Goal: Information Seeking & Learning: Learn about a topic

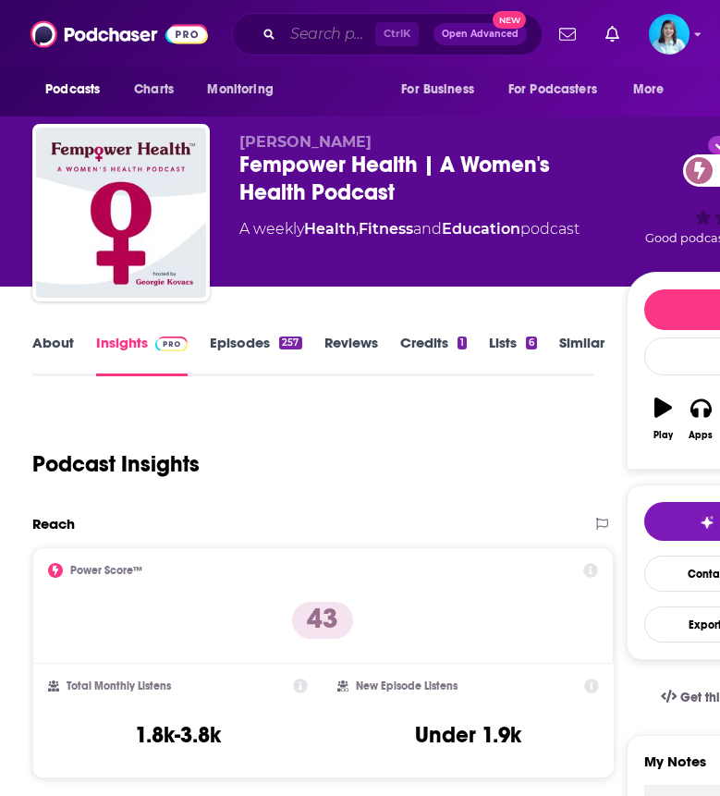
drag, startPoint x: 329, startPoint y: 33, endPoint x: 349, endPoint y: 39, distance: 20.2
click at [329, 33] on input "Search podcasts, credits, & more..." at bounding box center [329, 34] width 92 height 30
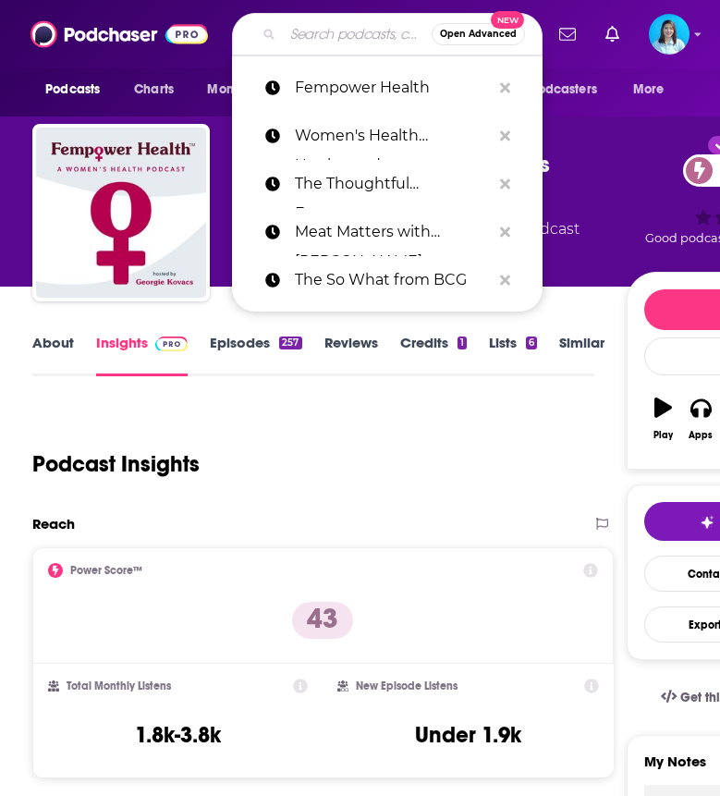
paste input "Cold Call"
type input "Cold Call"
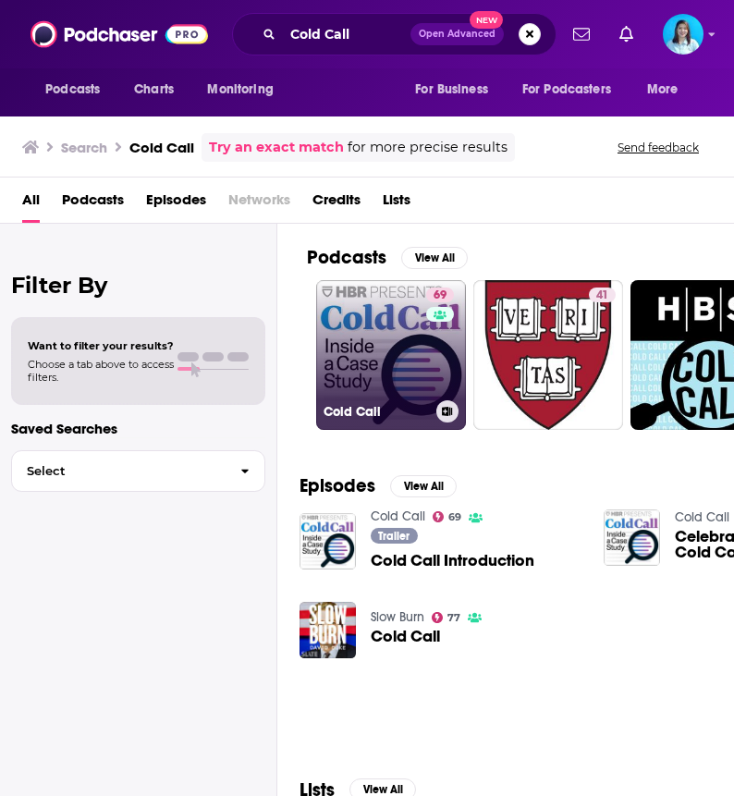
click at [388, 383] on link "69 Cold Call" at bounding box center [391, 355] width 150 height 150
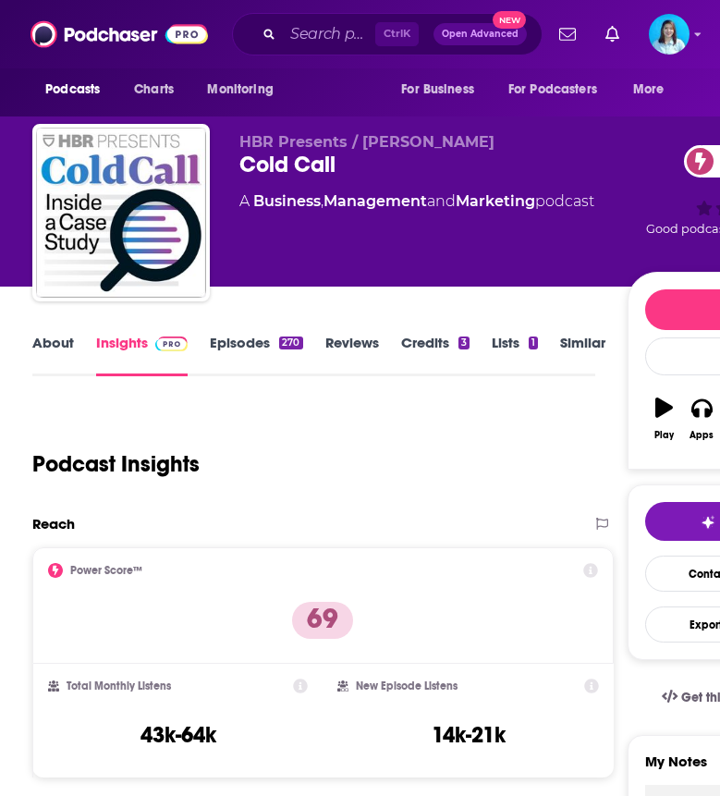
scroll to position [277, 0]
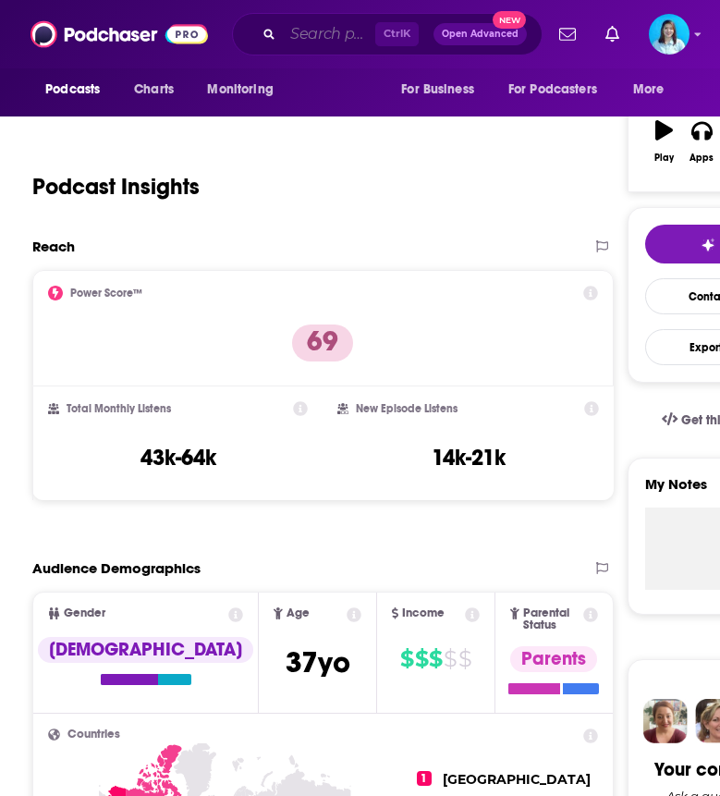
click at [327, 41] on input "Search podcasts, credits, & more..." at bounding box center [329, 34] width 92 height 30
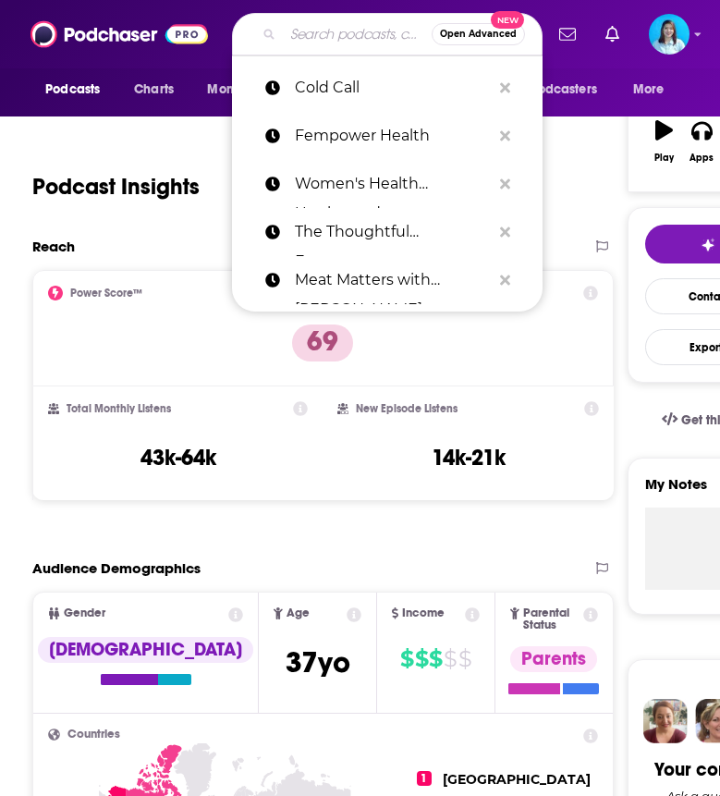
paste input "What's Your Problem?"
type input "What's Your Problem?"
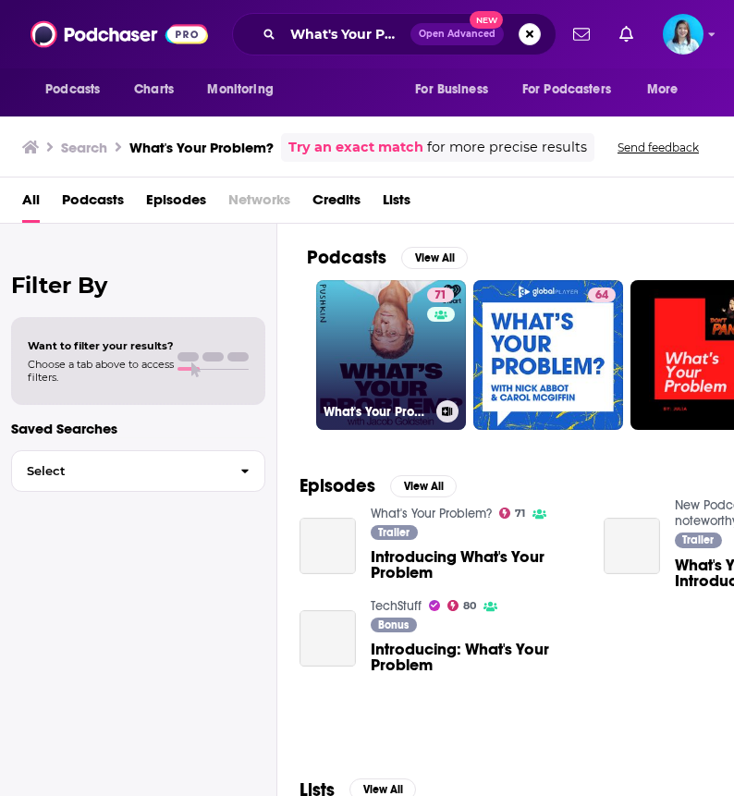
click at [372, 390] on link "71 What's Your Problem?" at bounding box center [391, 355] width 150 height 150
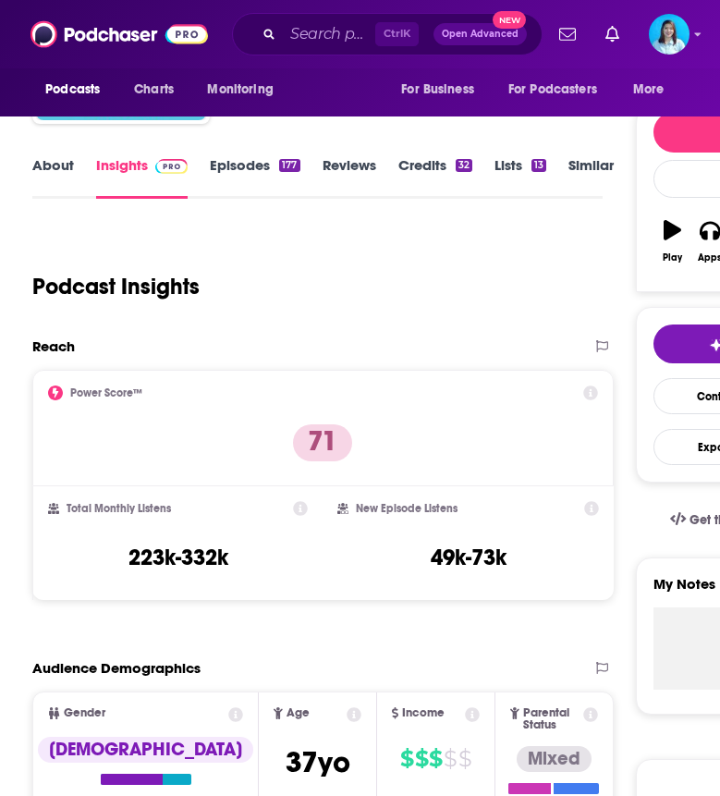
scroll to position [185, 0]
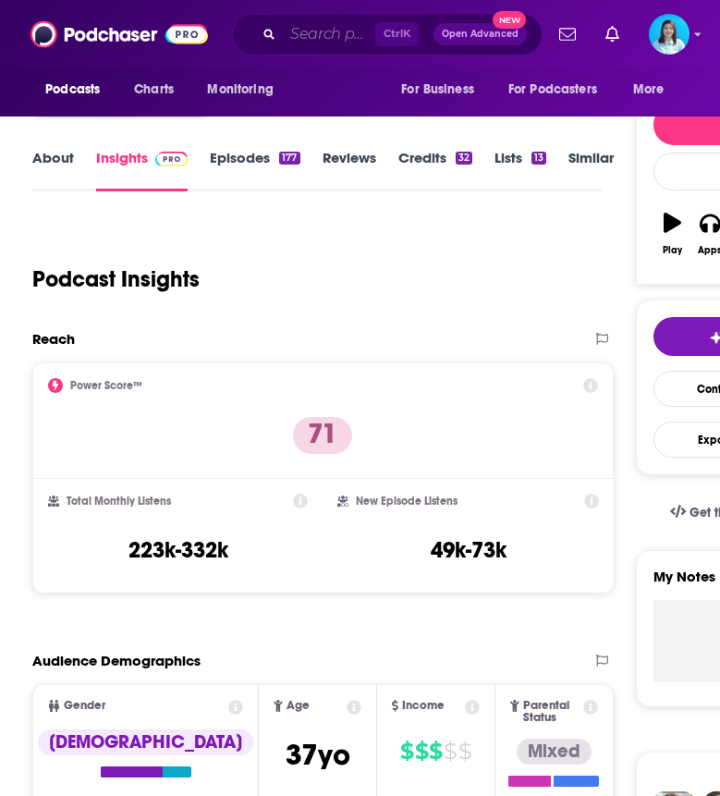
click at [289, 36] on input "Search podcasts, credits, & more..." at bounding box center [329, 34] width 92 height 30
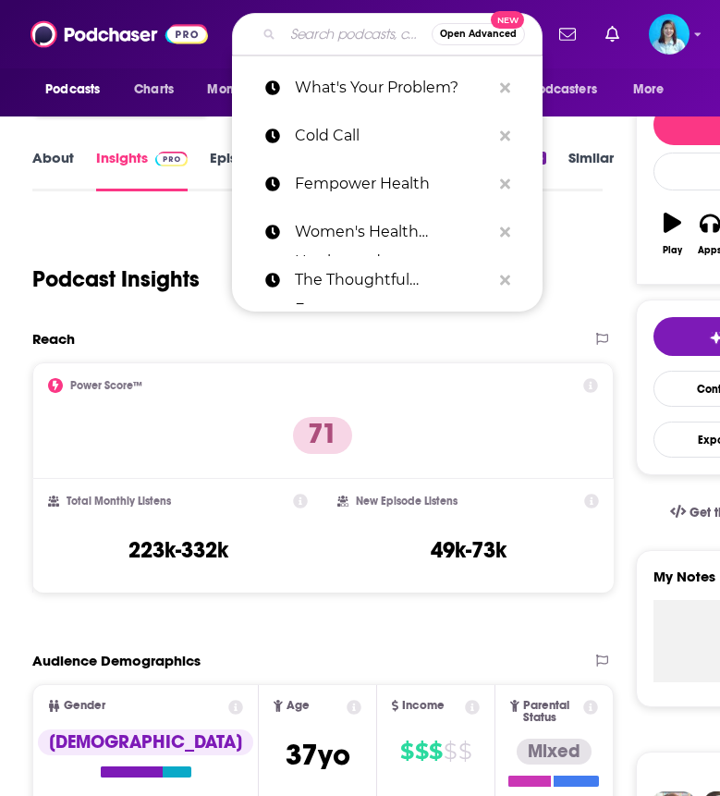
paste input "What's Your Problem?"
type input "What's Your Problem?"
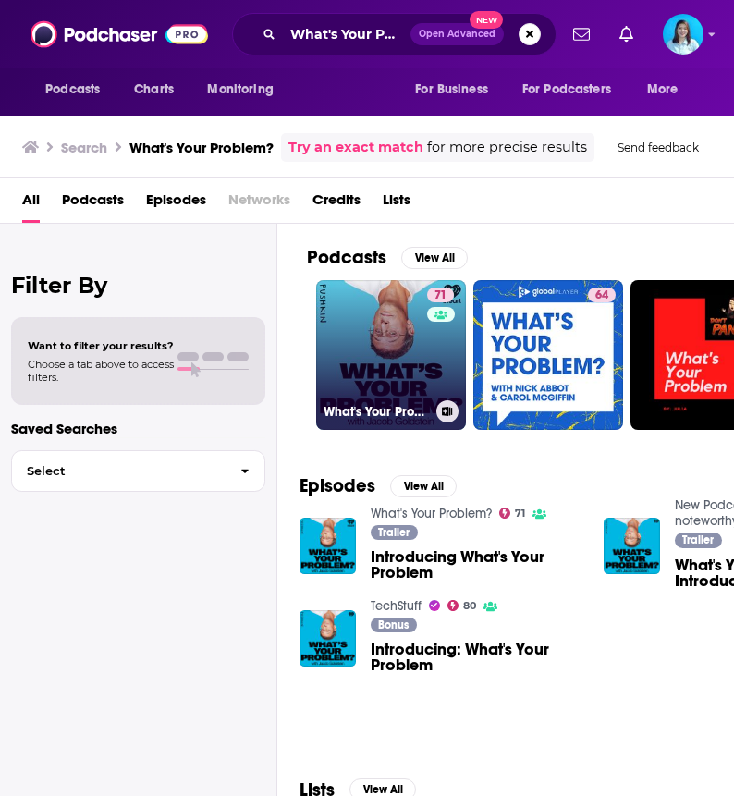
click at [377, 386] on link "71 What's Your Problem?" at bounding box center [391, 355] width 150 height 150
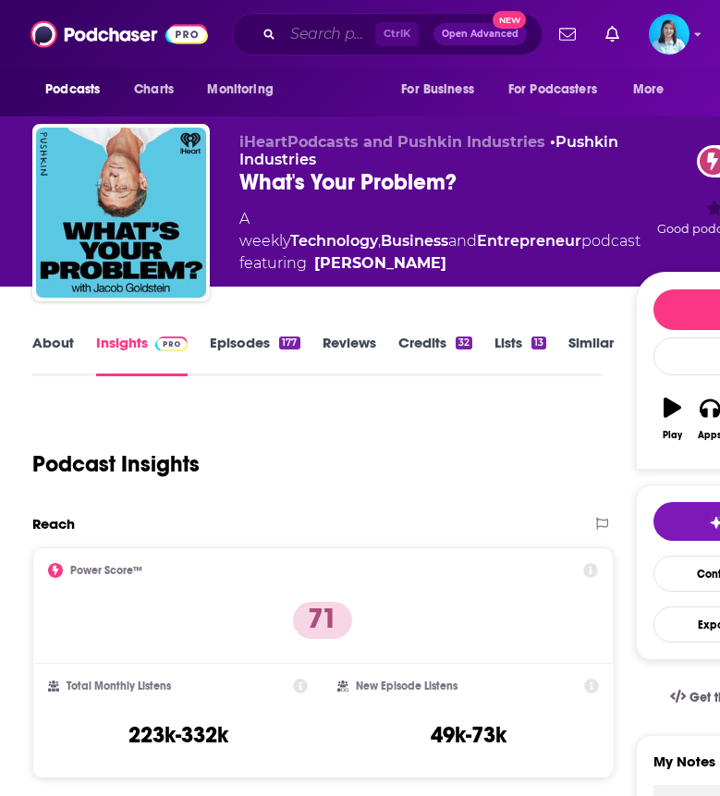
click at [337, 37] on input "Search podcasts, credits, & more..." at bounding box center [329, 34] width 92 height 30
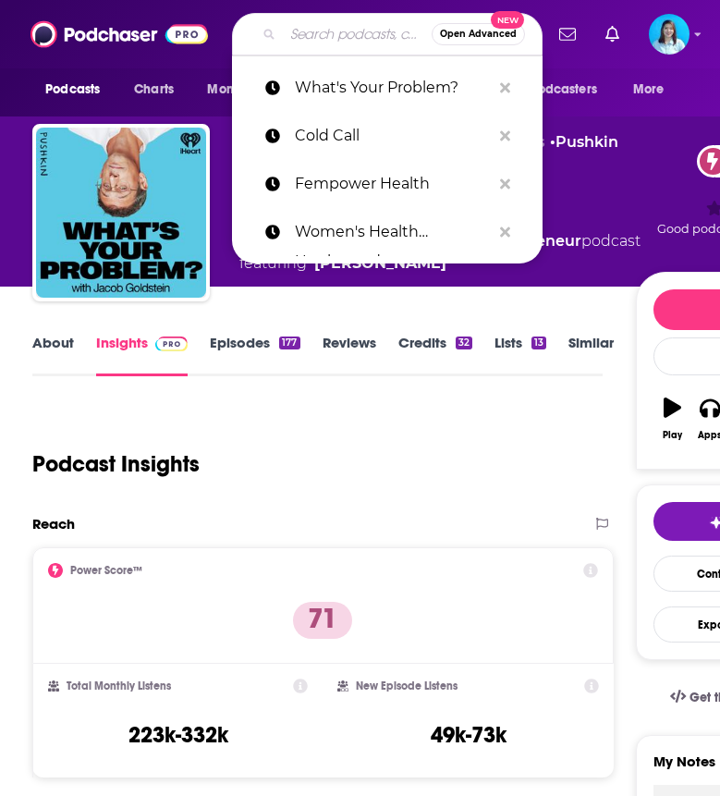
paste input "The McKinsey Podcast"
type input "The McKinsey Podcast"
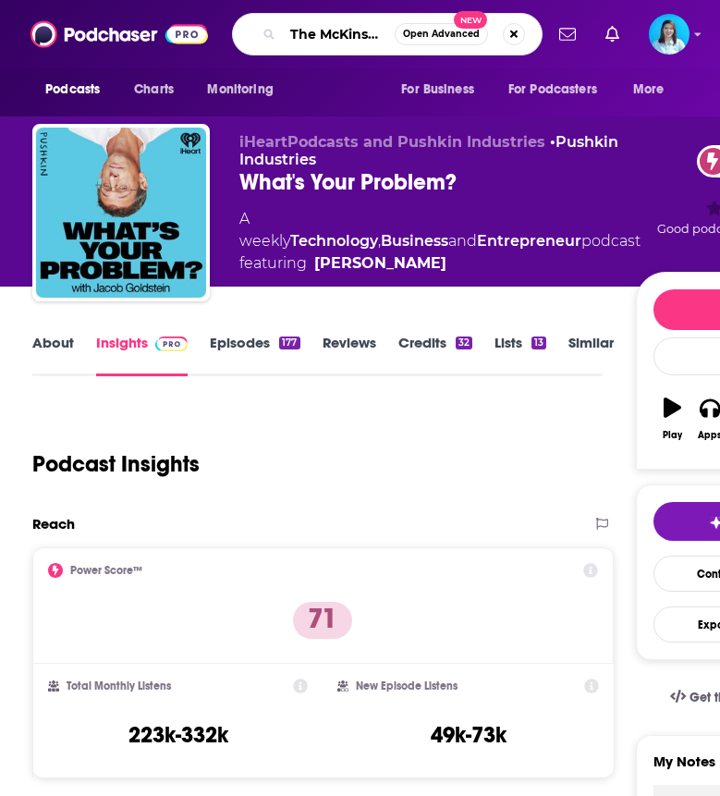
scroll to position [0, 55]
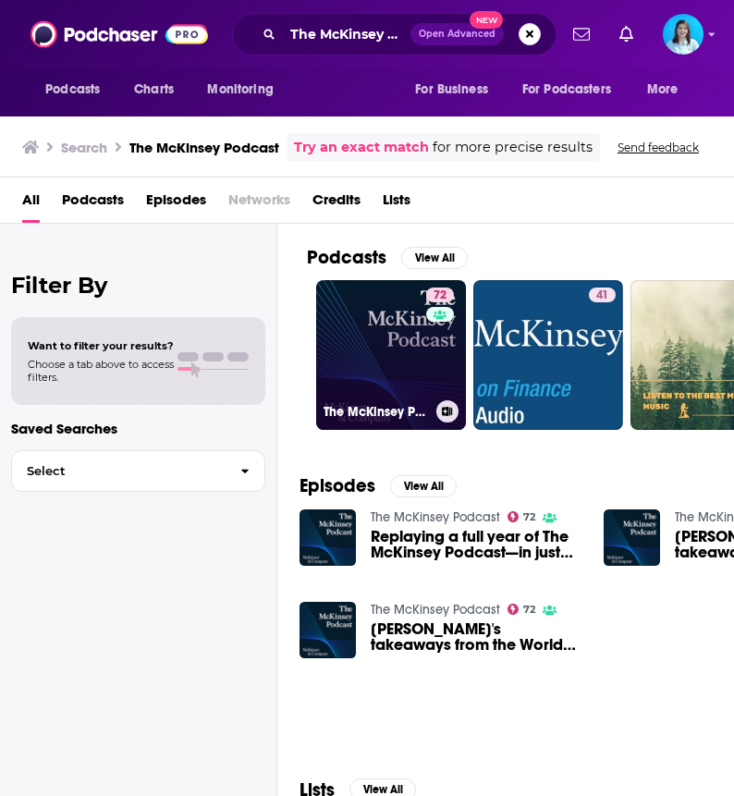
click at [329, 364] on link "72 The McKinsey Podcast" at bounding box center [391, 355] width 150 height 150
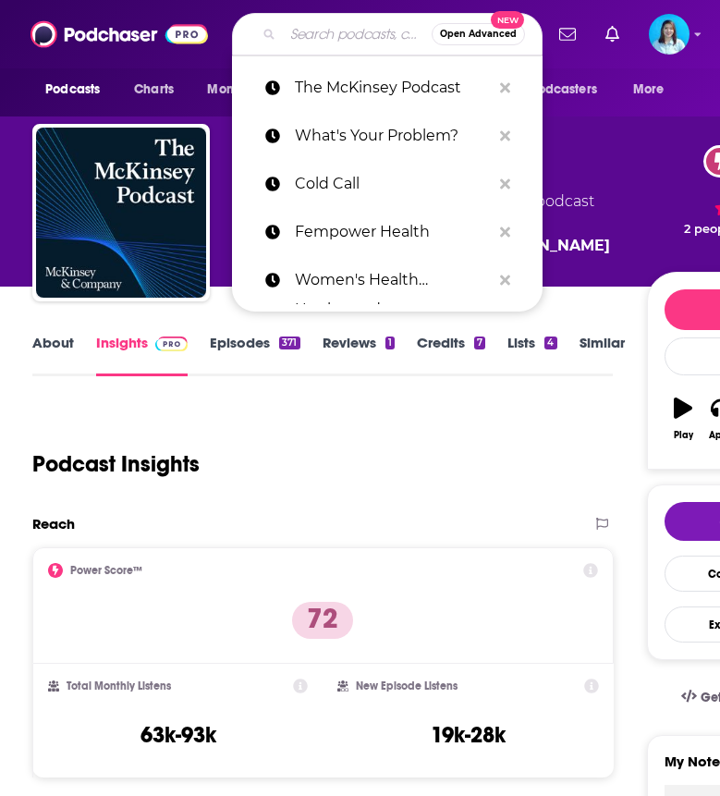
click at [310, 32] on input "Search podcasts, credits, & more..." at bounding box center [357, 34] width 149 height 30
paste input "The [PERSON_NAME] Method w/ [PERSON_NAME]"
type input "The [PERSON_NAME] Method w/ [PERSON_NAME]"
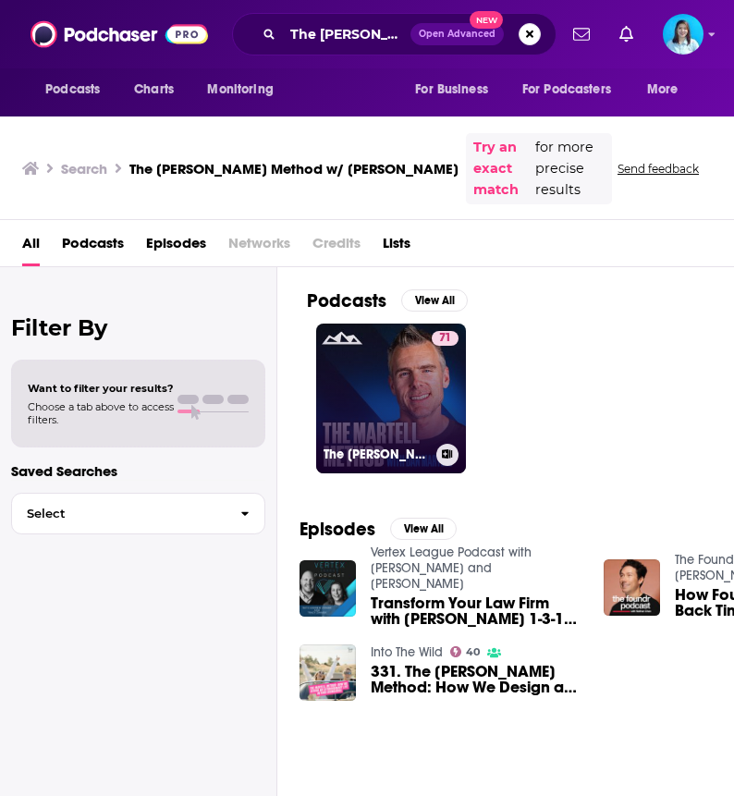
click at [359, 370] on link "71 The [PERSON_NAME] Method w/ [PERSON_NAME]" at bounding box center [391, 399] width 150 height 150
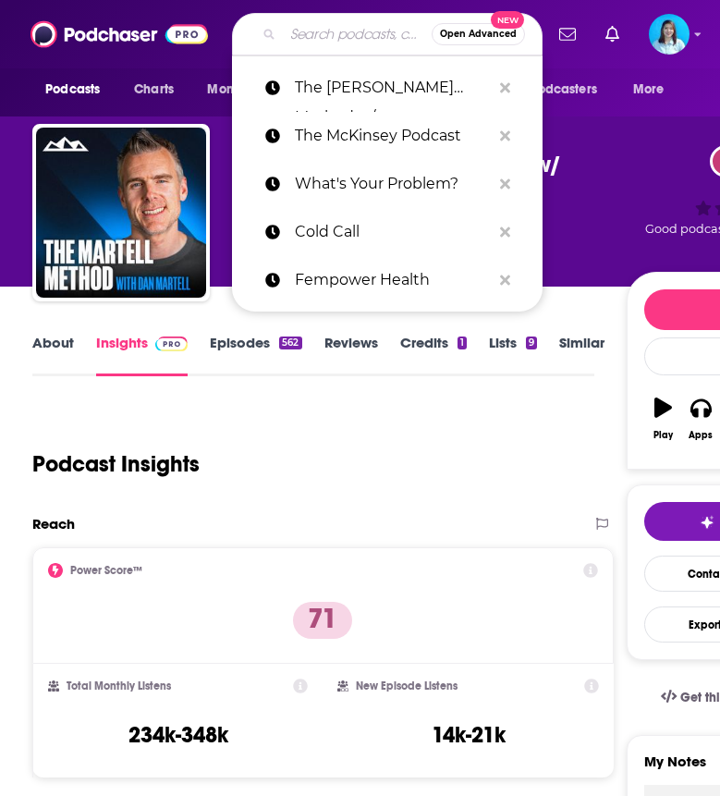
click at [320, 31] on input "Search podcasts, credits, & more..." at bounding box center [357, 34] width 149 height 30
paste input "[PERSON_NAME] Unplugged"
type input "[PERSON_NAME] Unplugged"
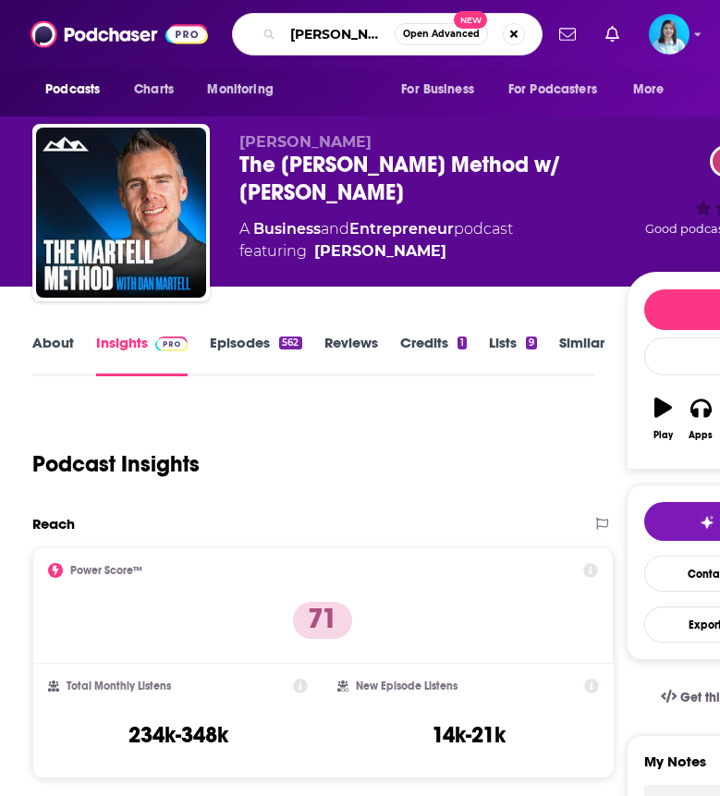
scroll to position [0, 16]
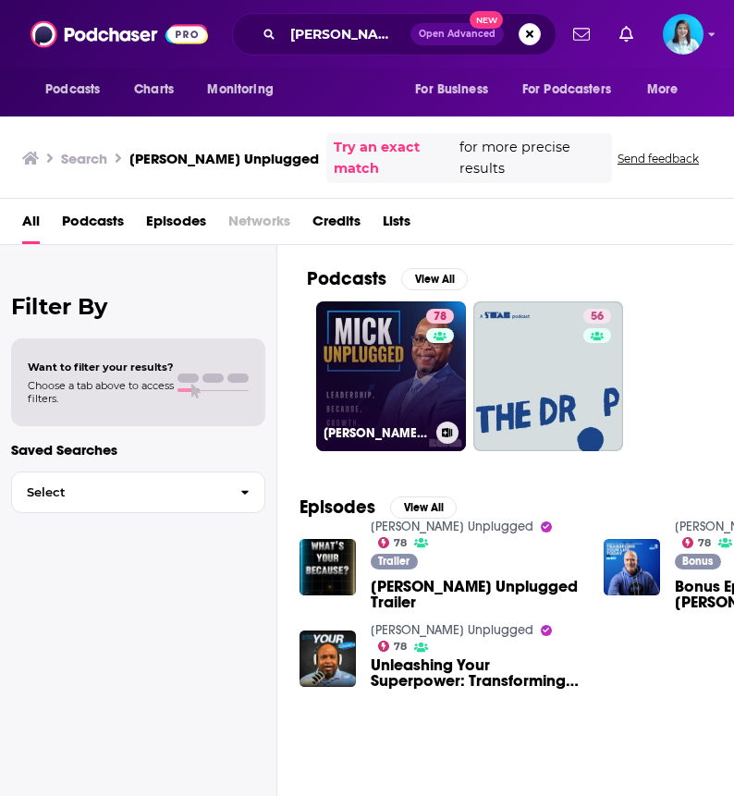
click at [392, 353] on link "78 [PERSON_NAME] Unplugged" at bounding box center [391, 376] width 150 height 150
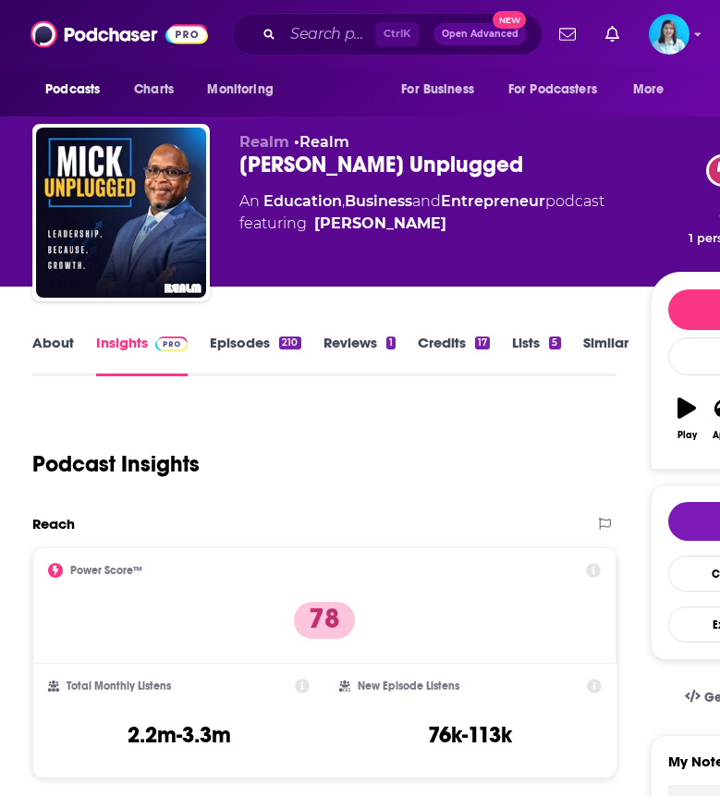
scroll to position [185, 0]
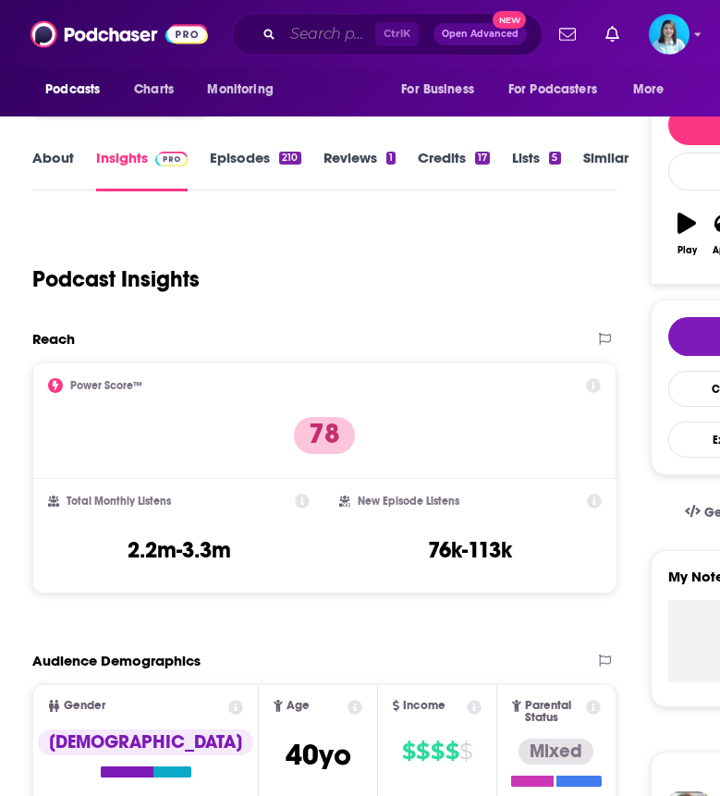
click at [304, 35] on input "Search podcasts, credits, & more..." at bounding box center [329, 34] width 92 height 30
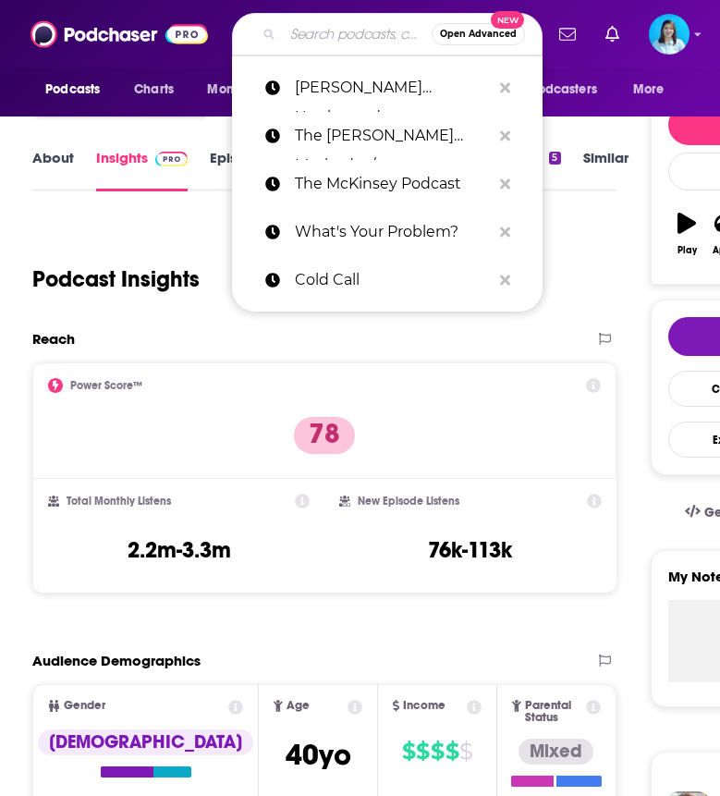
paste input "Leap Academy with [PERSON_NAME]"
type input "Leap Academy with [PERSON_NAME]"
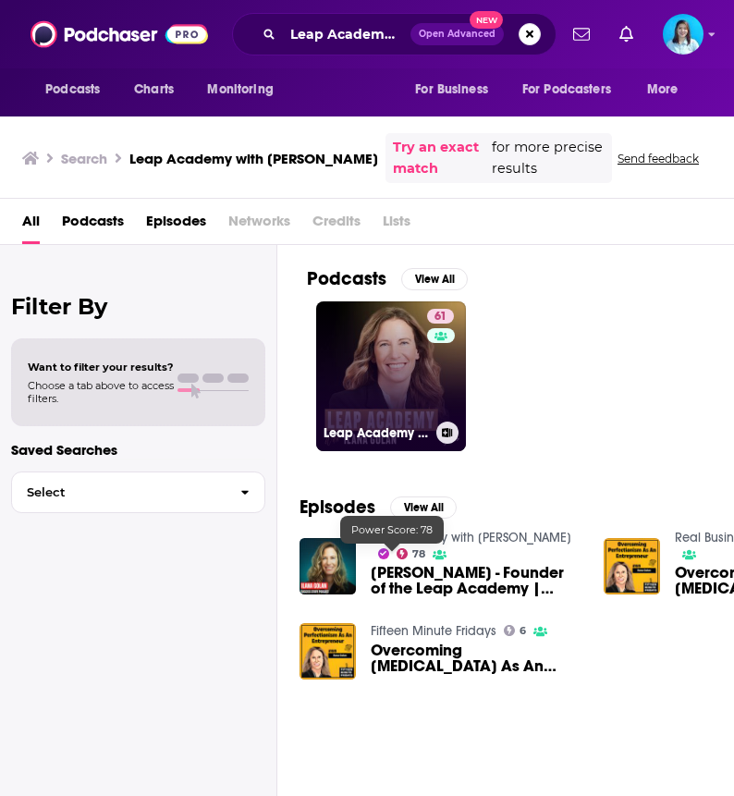
click at [379, 385] on link "61 Leap Academy with [PERSON_NAME]" at bounding box center [391, 376] width 150 height 150
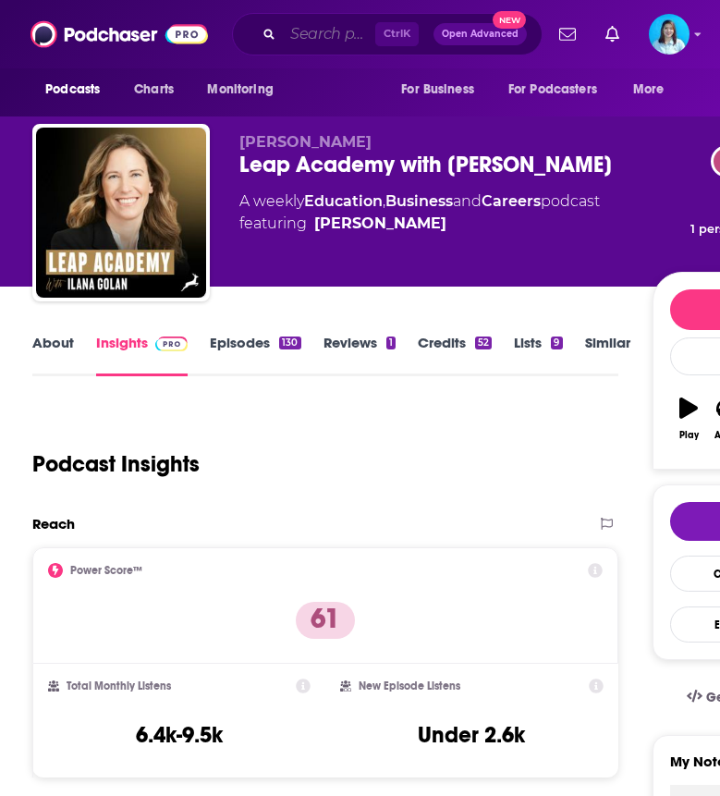
click at [332, 34] on input "Search podcasts, credits, & more..." at bounding box center [329, 34] width 92 height 30
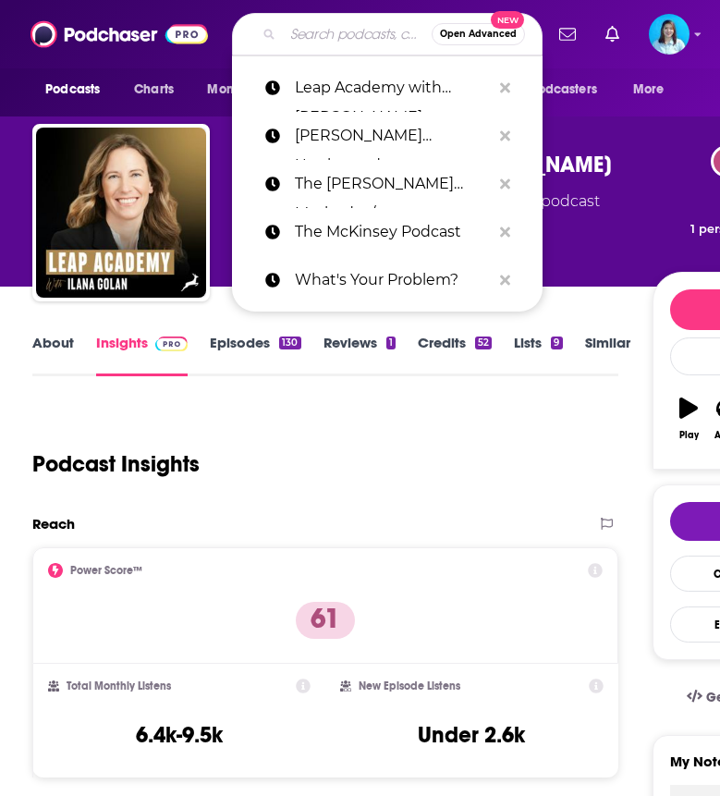
paste input "Uncapped with [PERSON_NAME]"
type input "Uncapped with [PERSON_NAME]"
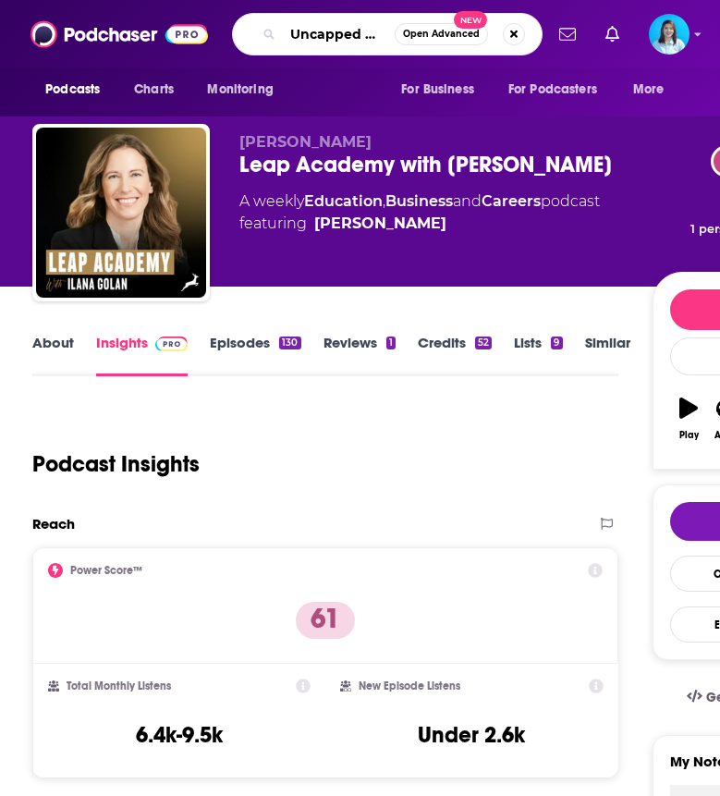
scroll to position [0, 96]
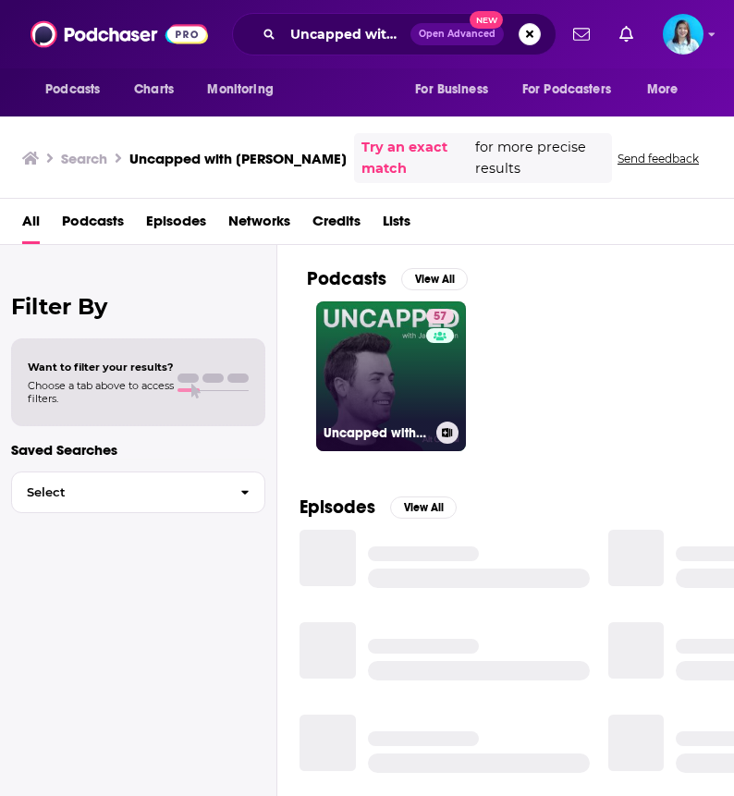
click at [410, 362] on link "57 Uncapped with [PERSON_NAME]" at bounding box center [391, 376] width 150 height 150
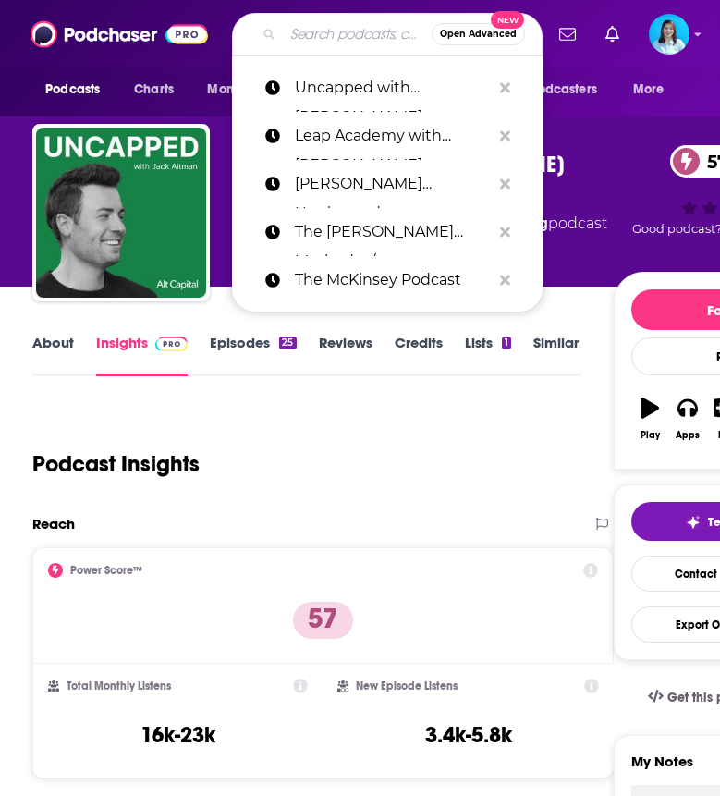
click at [328, 30] on input "Search podcasts, credits, & more..." at bounding box center [357, 34] width 149 height 30
paste input "The Innovation Economy with Arlington Economic Development"
type input "The Innovation Economy with Arlington Economic Development"
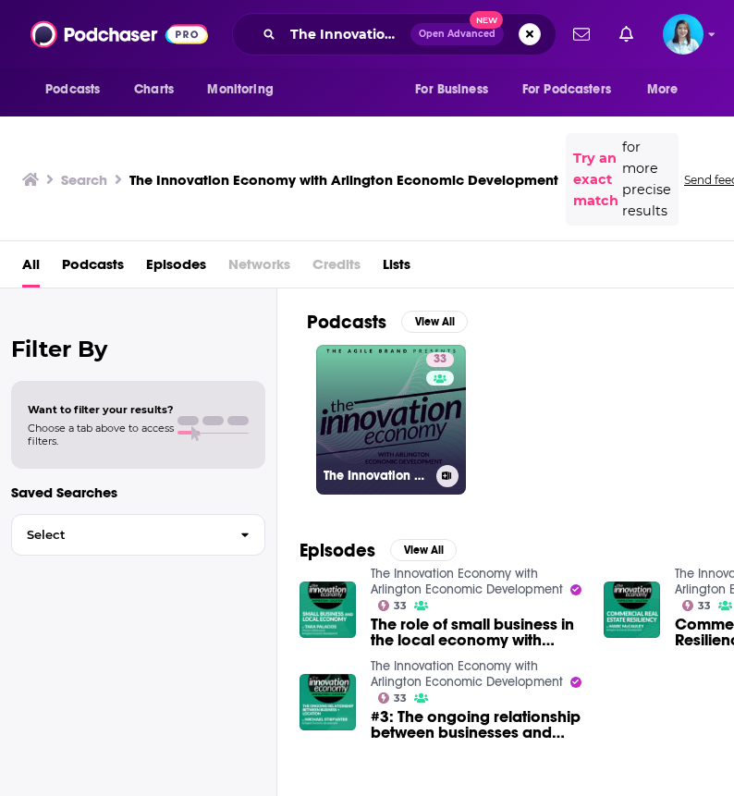
click at [375, 423] on link "33 The Innovation Economy with Arlington Economic Development" at bounding box center [391, 420] width 150 height 150
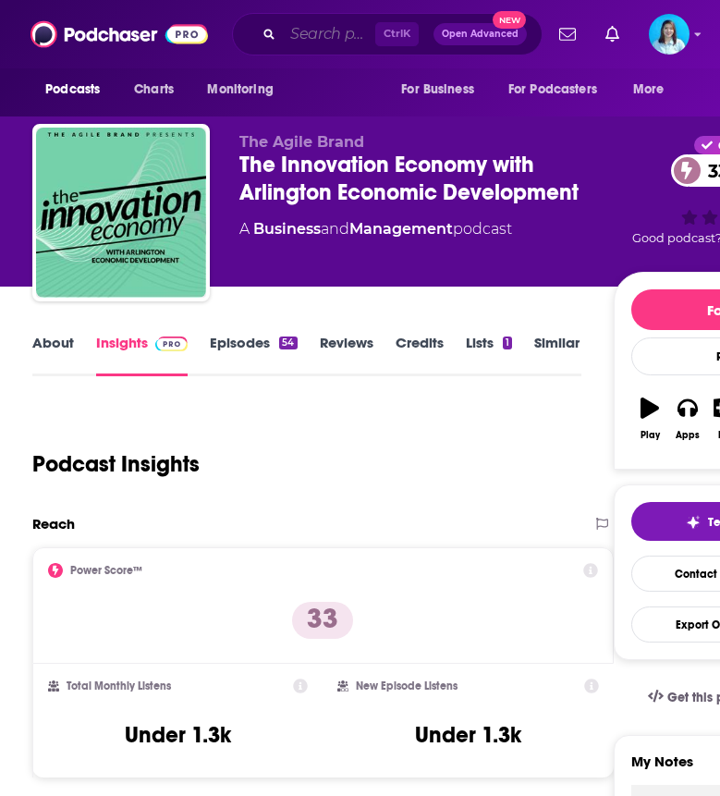
click at [301, 28] on input "Search podcasts, credits, & more..." at bounding box center [329, 34] width 92 height 30
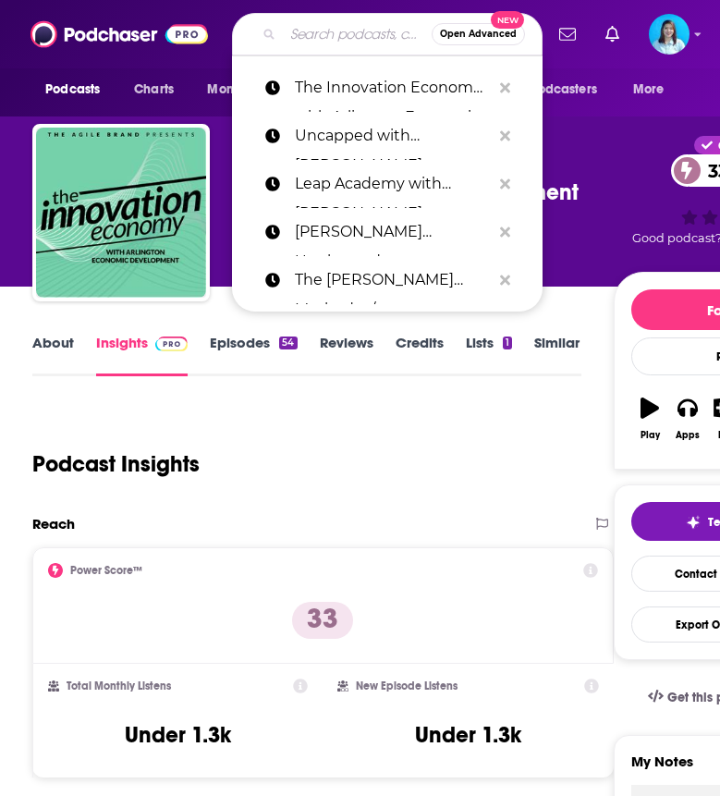
paste input "At the Edge"
type input "At the Edge"
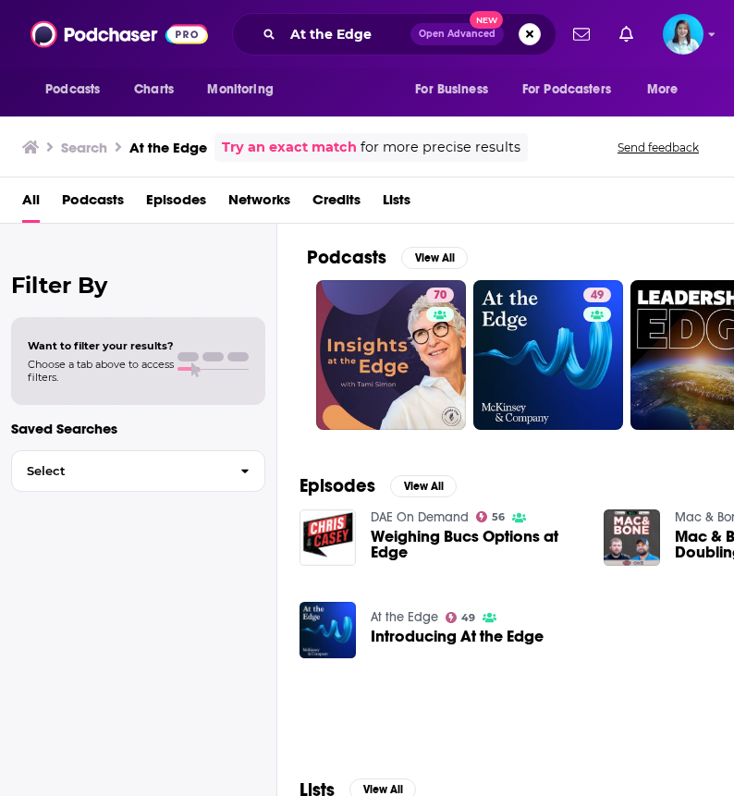
click at [407, 630] on span "Introducing At the Edge" at bounding box center [457, 637] width 173 height 16
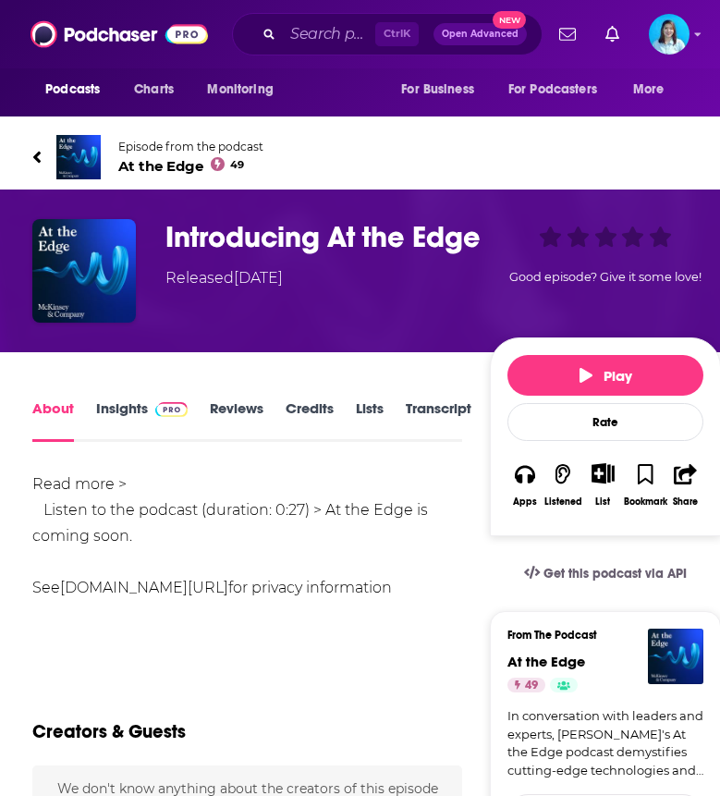
click at [117, 411] on link "Insights" at bounding box center [142, 420] width 92 height 43
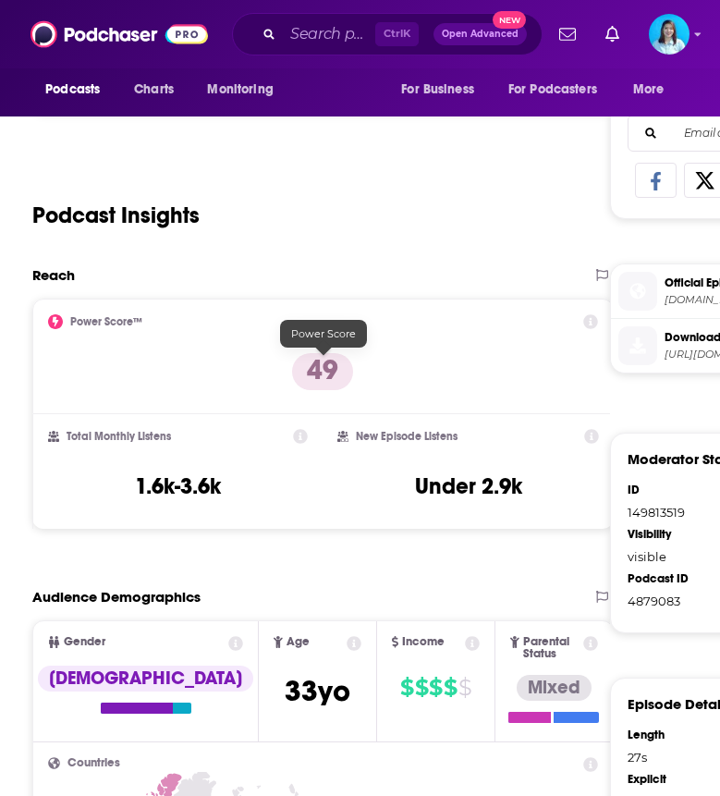
scroll to position [925, 0]
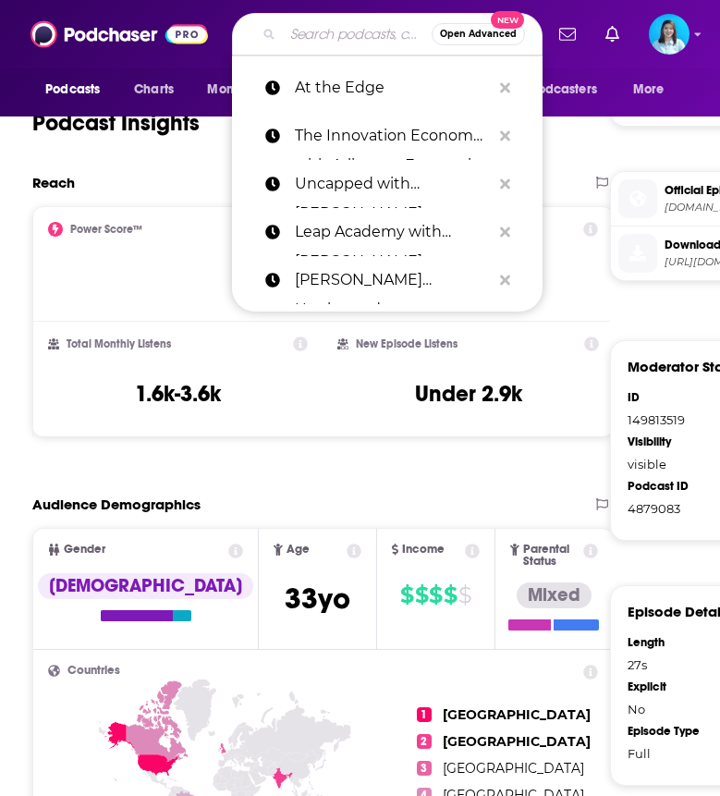
click at [326, 39] on input "Search podcasts, credits, & more..." at bounding box center [357, 34] width 149 height 30
paste input "The So What from BCG"
type input "The So What from BCG"
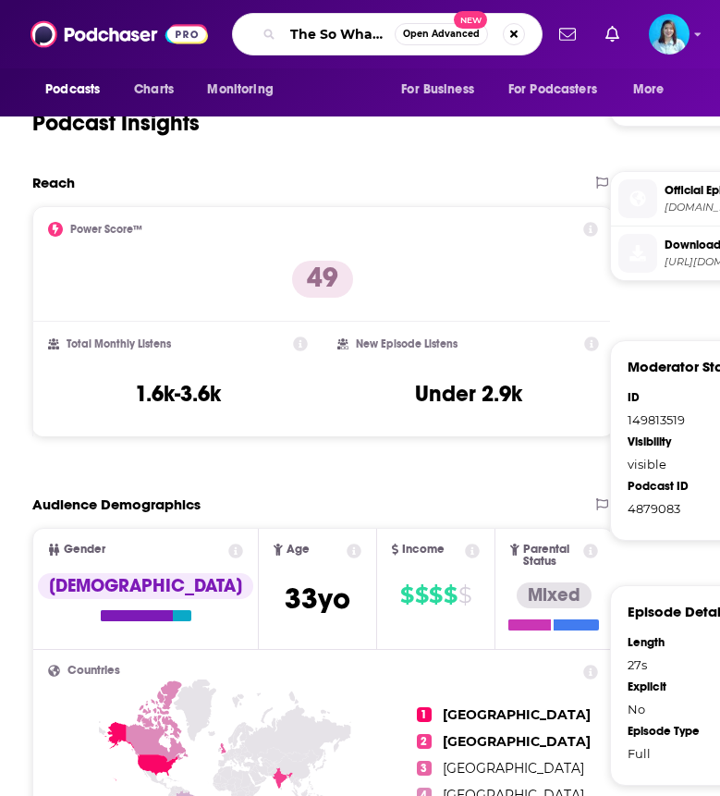
scroll to position [0, 60]
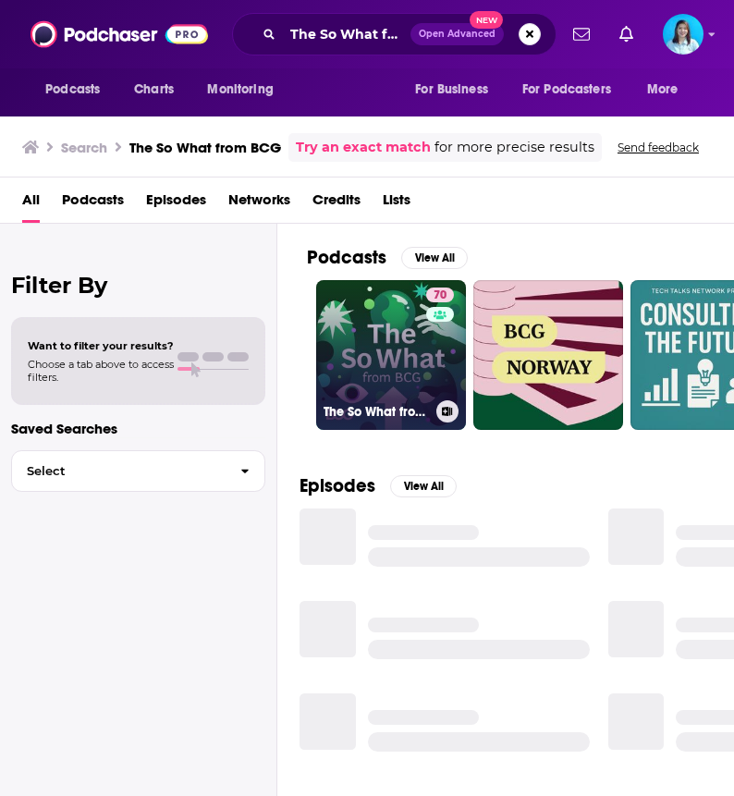
click at [405, 397] on link "70 The So What from BCG" at bounding box center [391, 355] width 150 height 150
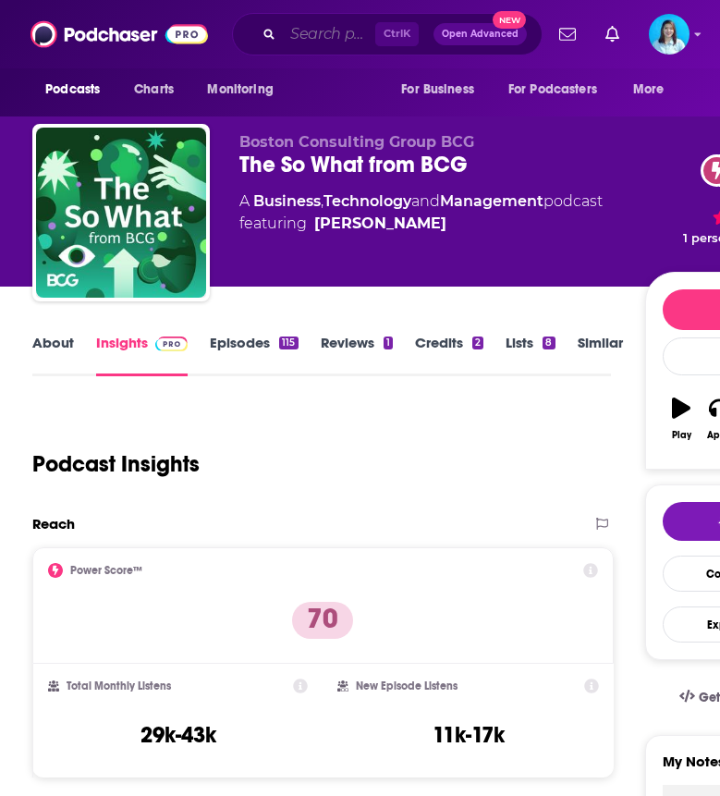
click at [305, 27] on input "Search podcasts, credits, & more..." at bounding box center [329, 34] width 92 height 30
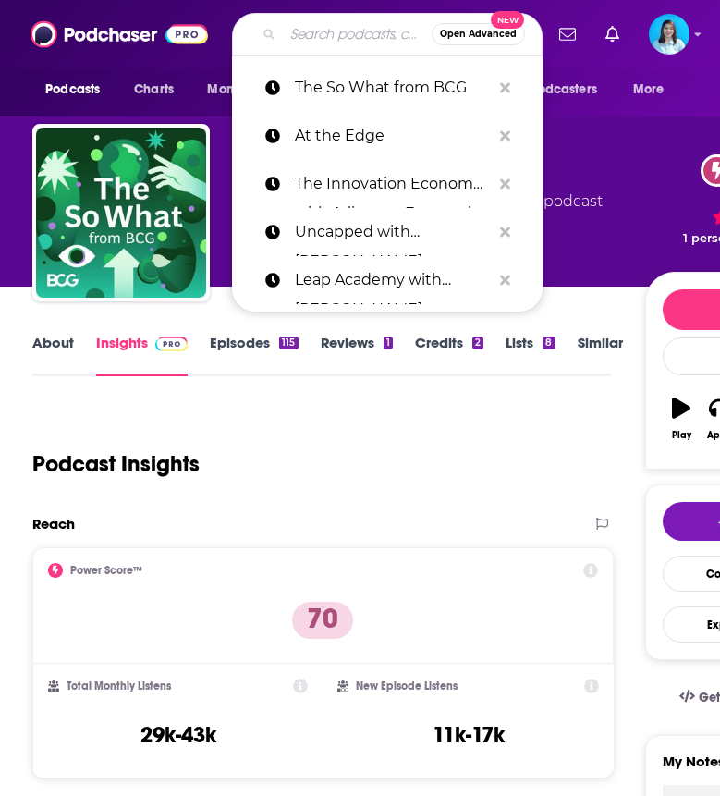
paste input "Cheeky Pint"
type input "Cheeky Pint"
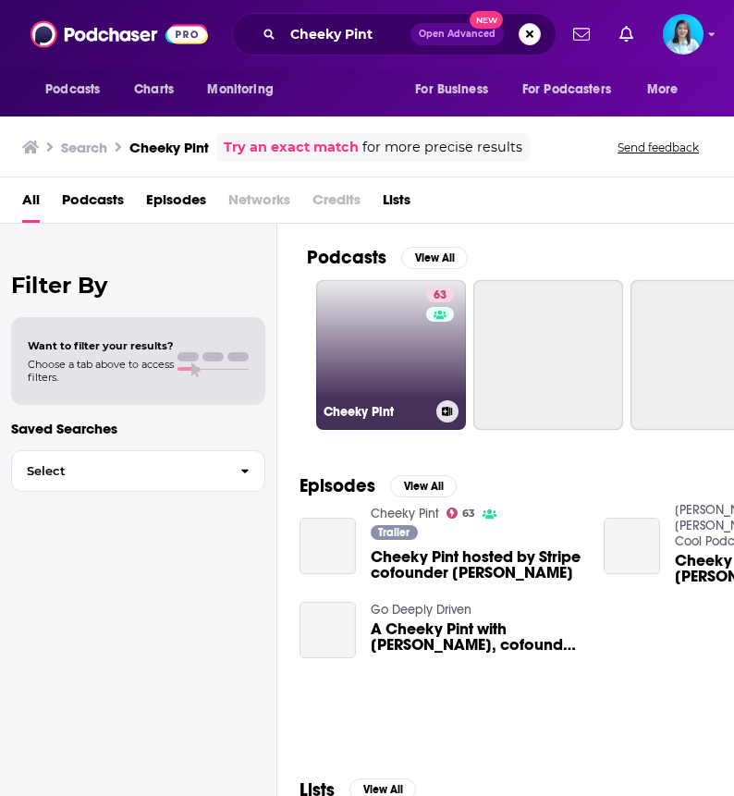
click at [394, 347] on link "63 Cheeky Pint" at bounding box center [391, 355] width 150 height 150
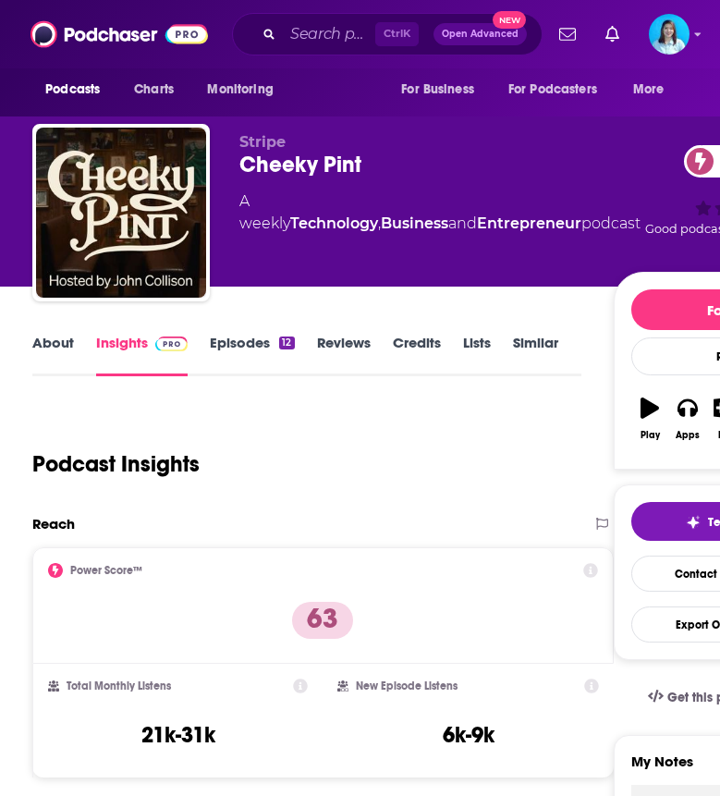
scroll to position [92, 0]
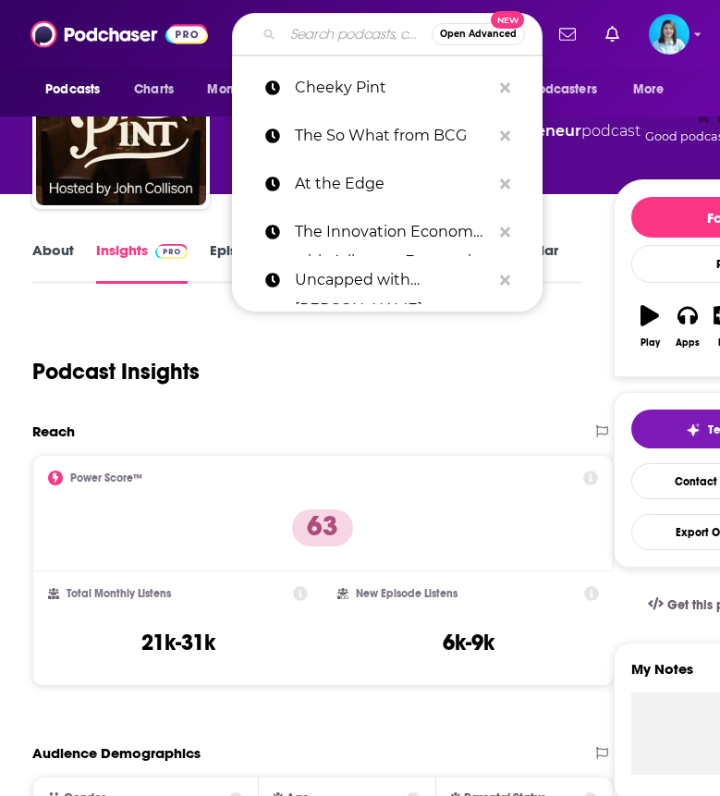
click at [337, 32] on input "Search podcasts, credits, & more..." at bounding box center [357, 34] width 149 height 30
paste input "The Innovation Economy with Arlington Economic Development"
type input "The Innovation Economy with Arlington Economic Development"
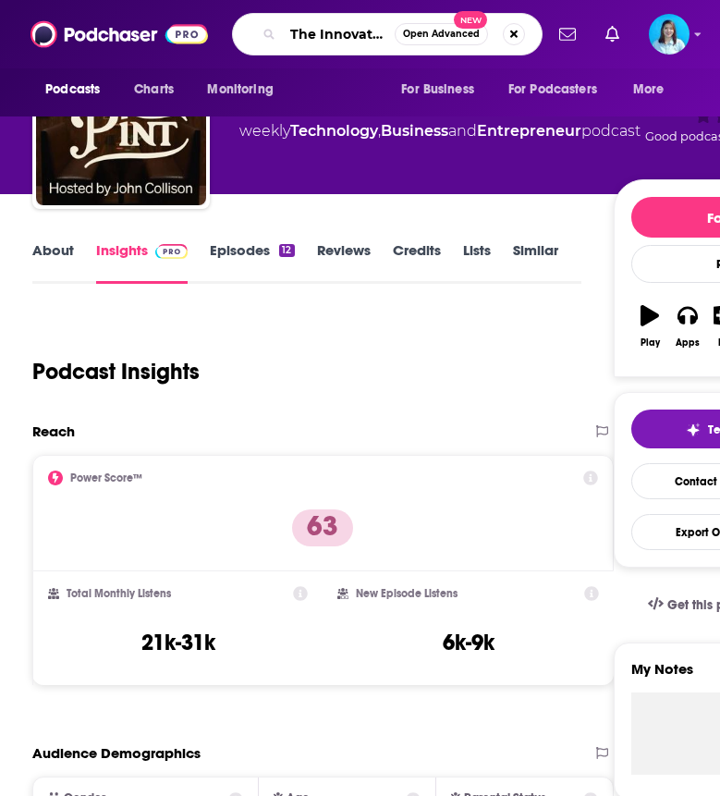
scroll to position [0, 341]
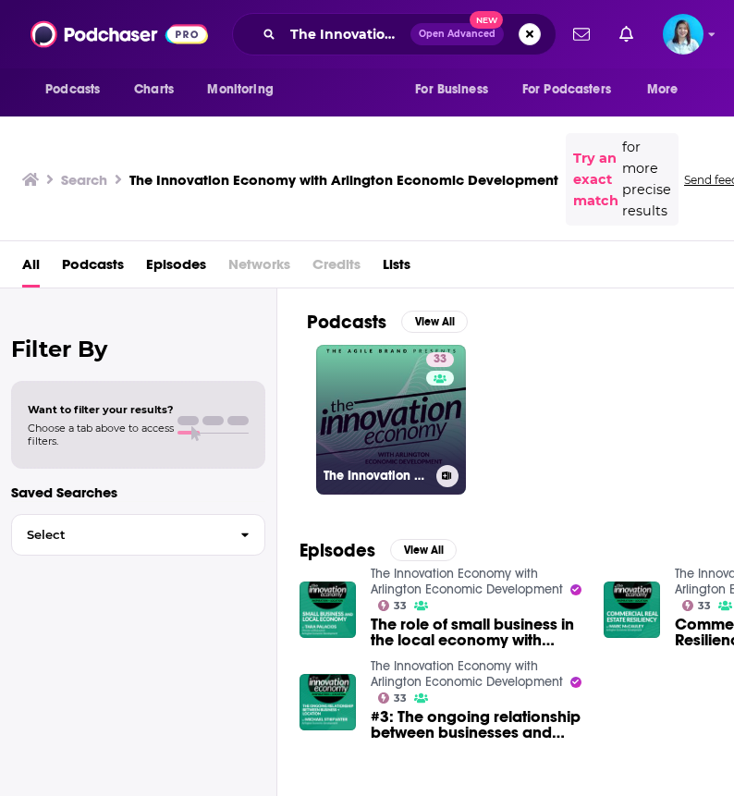
click at [378, 405] on link "33 The Innovation Economy with Arlington Economic Development" at bounding box center [391, 420] width 150 height 150
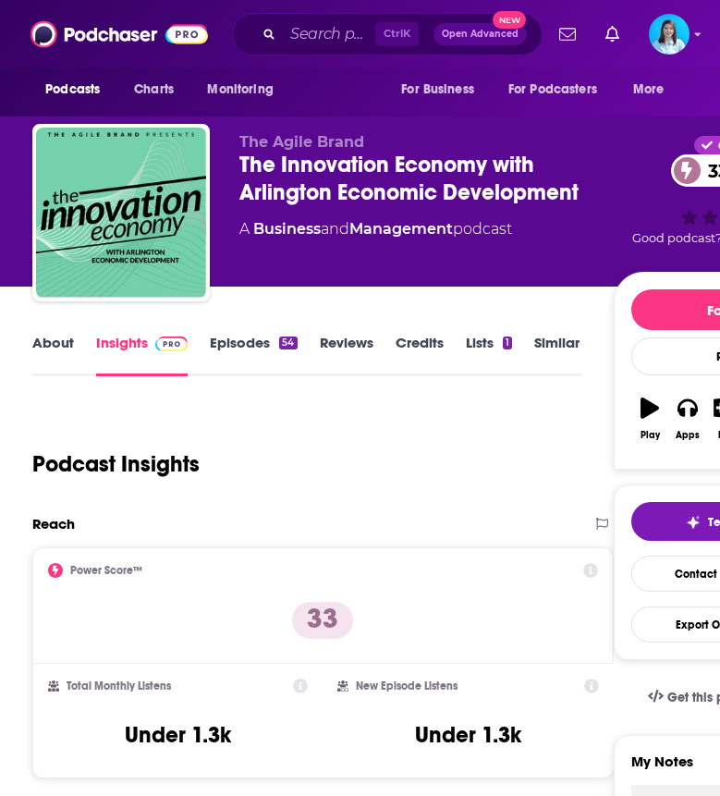
click at [373, 487] on div "Podcast Insights" at bounding box center [299, 453] width 534 height 94
click at [310, 37] on input "Search podcasts, credits, & more..." at bounding box center [329, 34] width 92 height 30
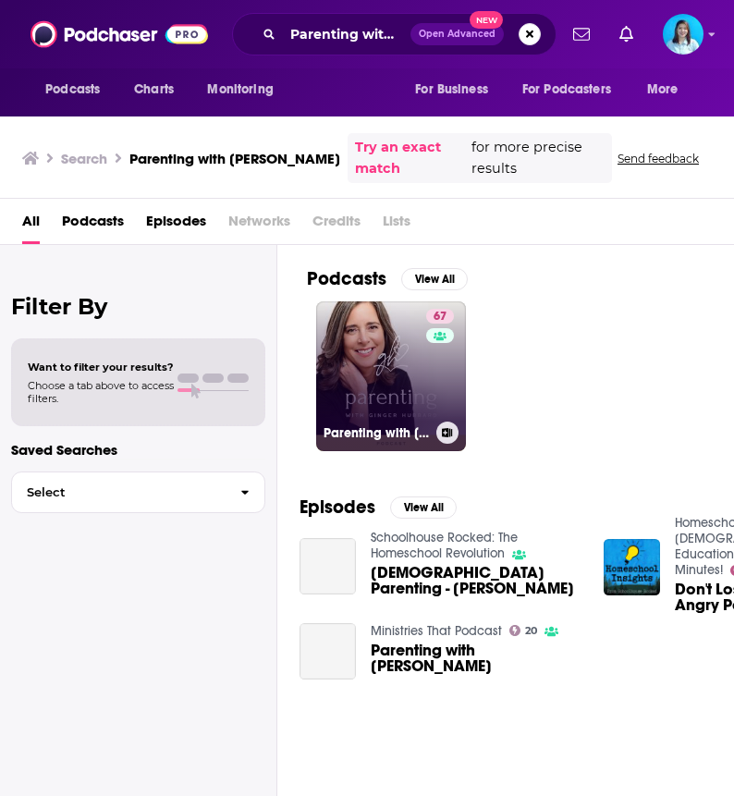
click at [393, 399] on link "67 Parenting with [PERSON_NAME]" at bounding box center [391, 376] width 150 height 150
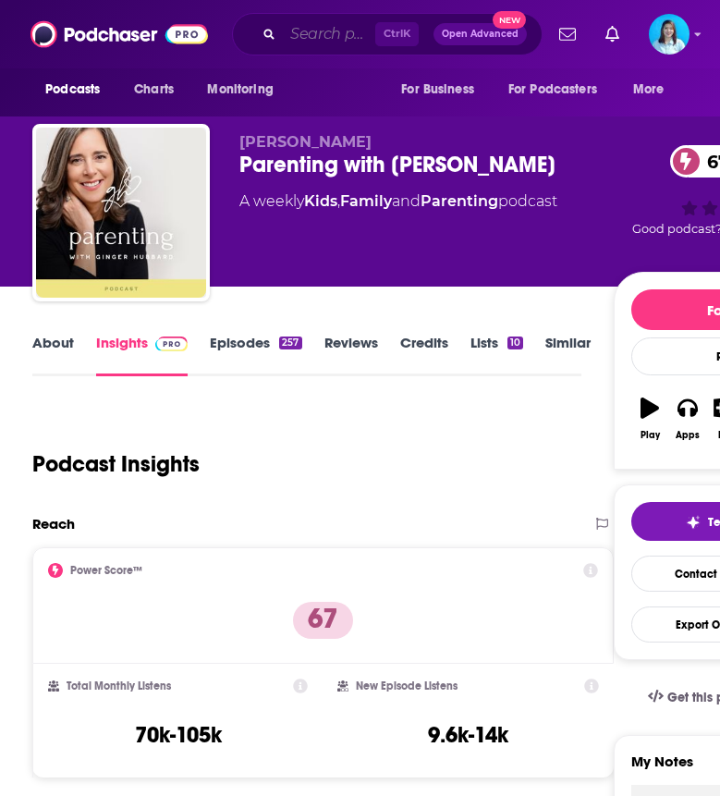
click at [328, 37] on input "Search podcasts, credits, & more..." at bounding box center [329, 34] width 92 height 30
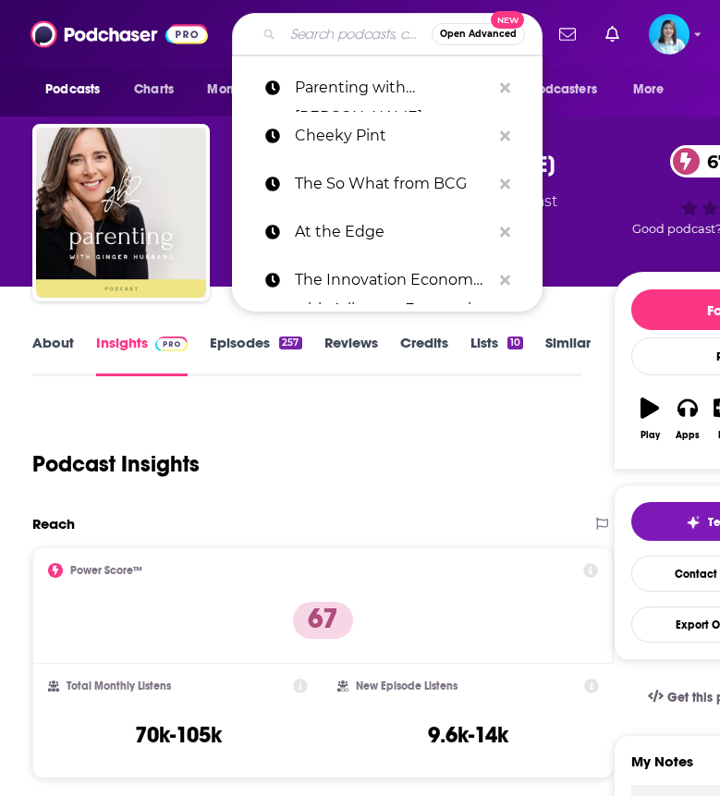
paste input "Don't Mom Alone Podcast"
type input "Don't Mom Alone Podcast"
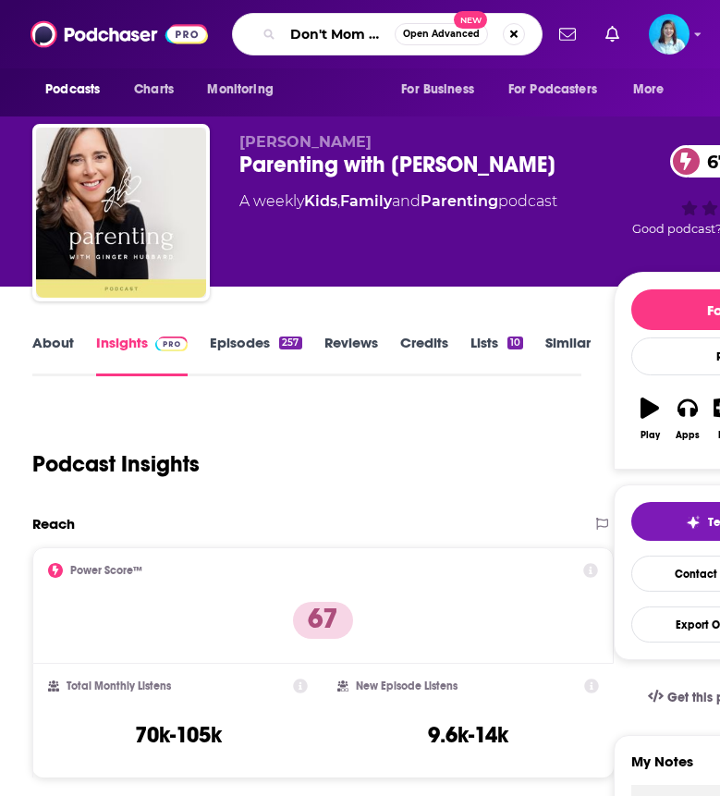
scroll to position [0, 80]
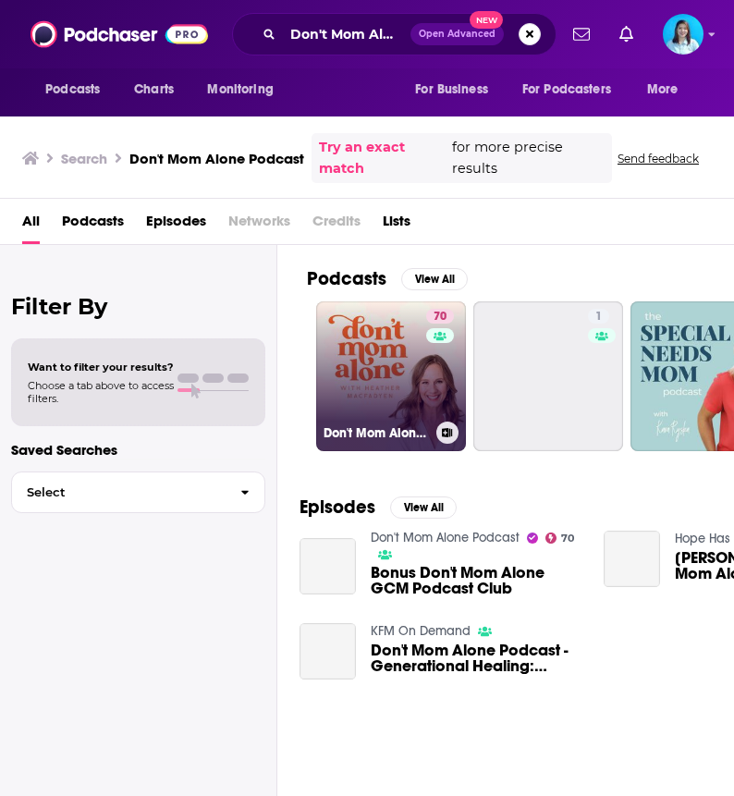
click at [387, 408] on link "70 Don't Mom Alone Podcast" at bounding box center [391, 376] width 150 height 150
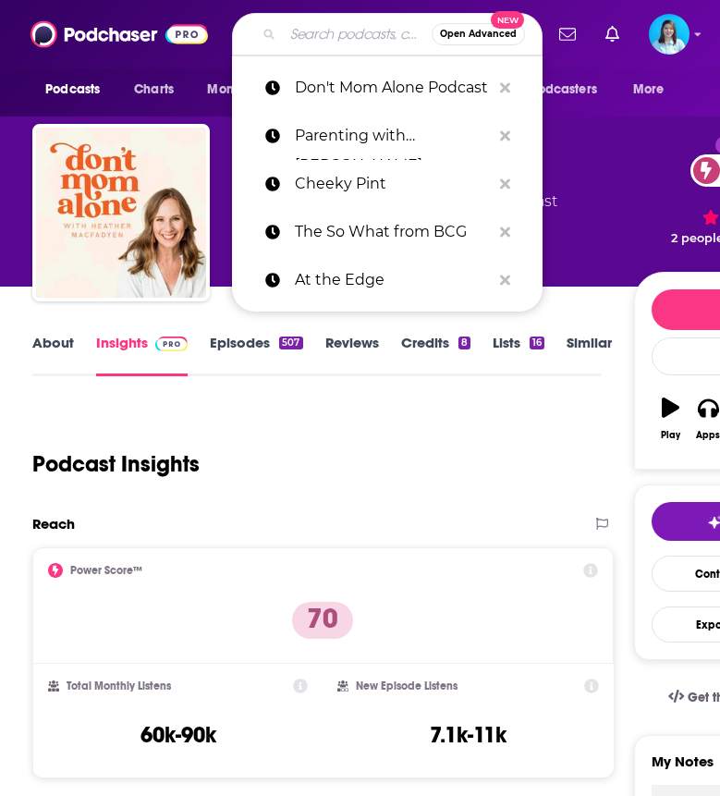
click at [341, 38] on input "Search podcasts, credits, & more..." at bounding box center [357, 34] width 149 height 30
paste input "Little by Little Homeschool - [DEMOGRAPHIC_DATA] Homeschool, Homeschooling, Mot…"
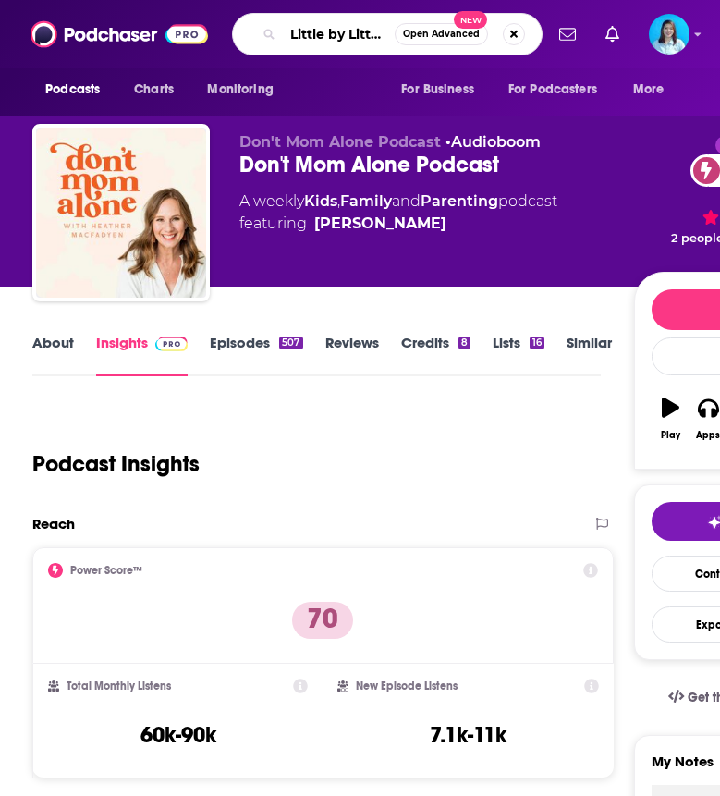
type input "Little by Little Homeschool - [DEMOGRAPHIC_DATA] Homeschool, Homeschooling, Mot…"
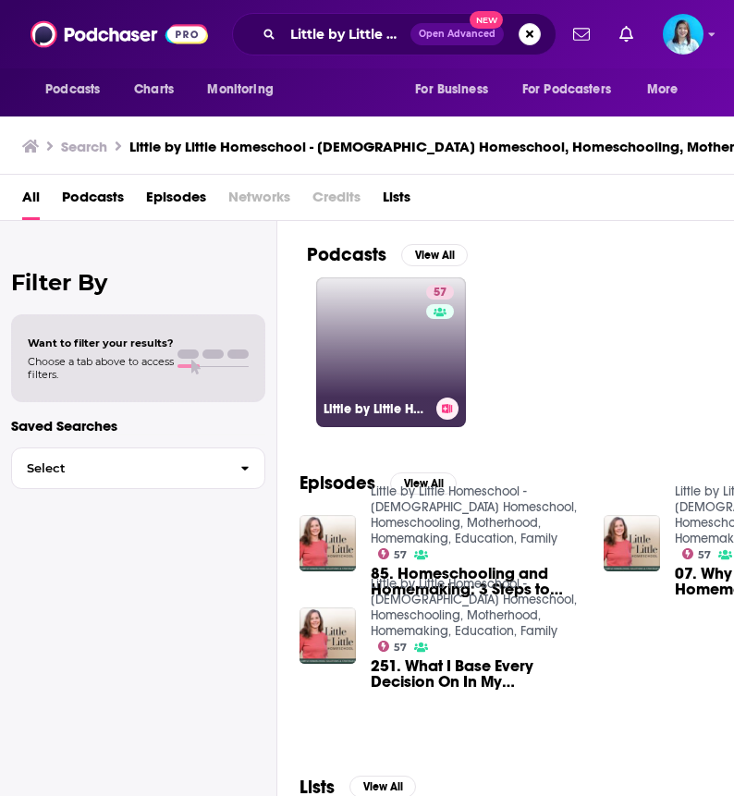
click at [411, 341] on link "57 Little by Little Homeschool - [DEMOGRAPHIC_DATA] Homeschool, Homeschooling, …" at bounding box center [391, 352] width 150 height 150
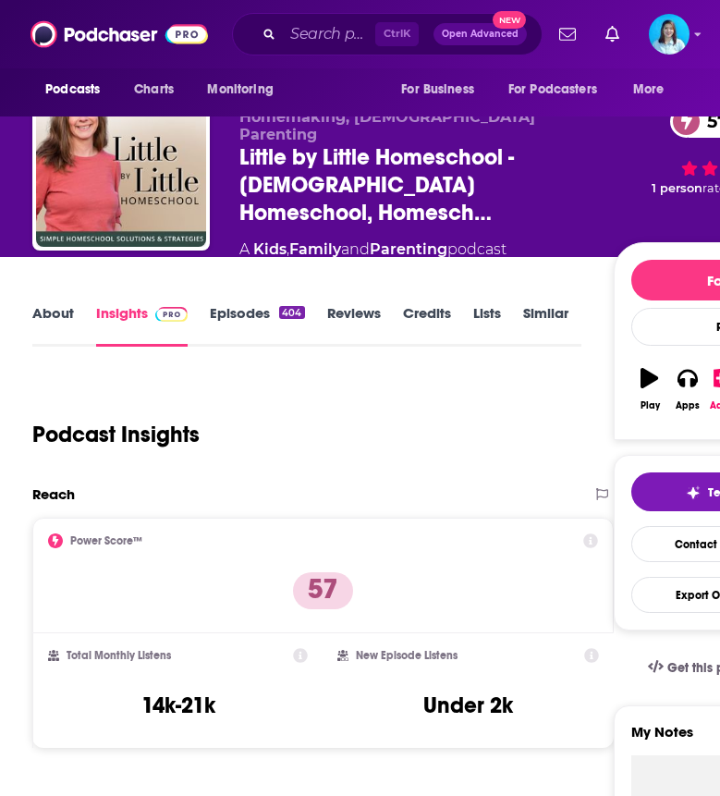
scroll to position [92, 0]
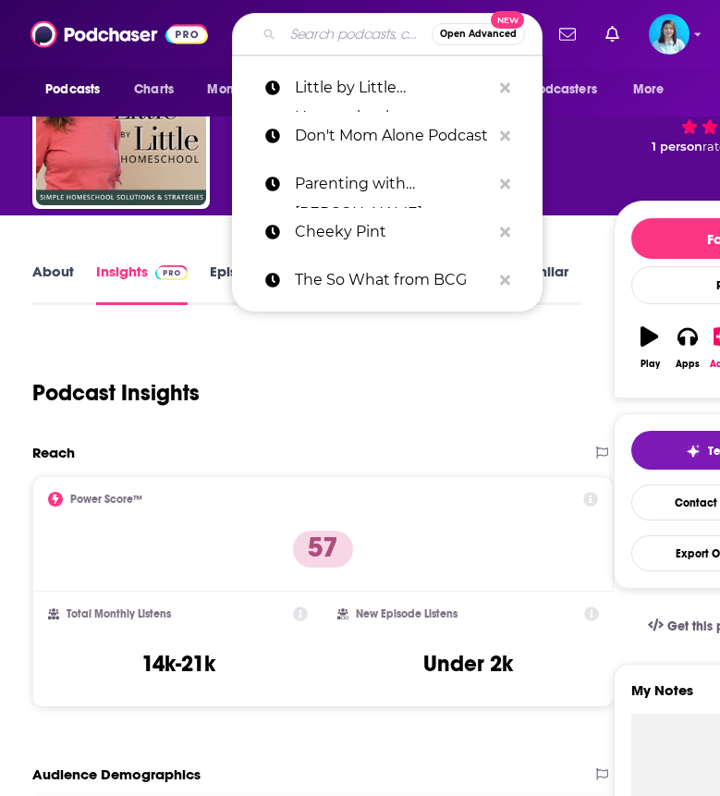
click at [304, 37] on input "Search podcasts, credits, & more..." at bounding box center [357, 34] width 149 height 30
paste input "Practice Makes Parent"
type input "Practice Makes Parent"
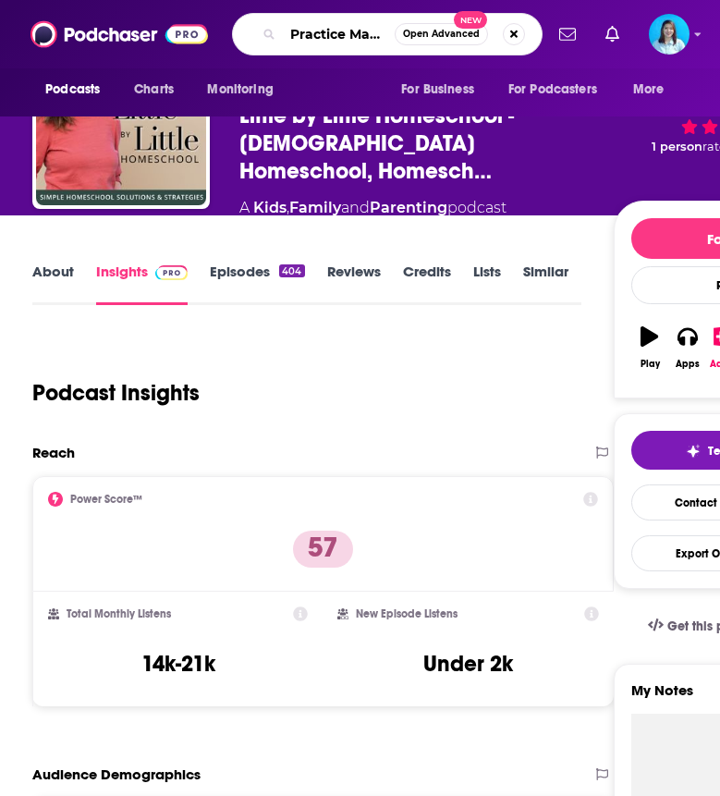
scroll to position [0, 55]
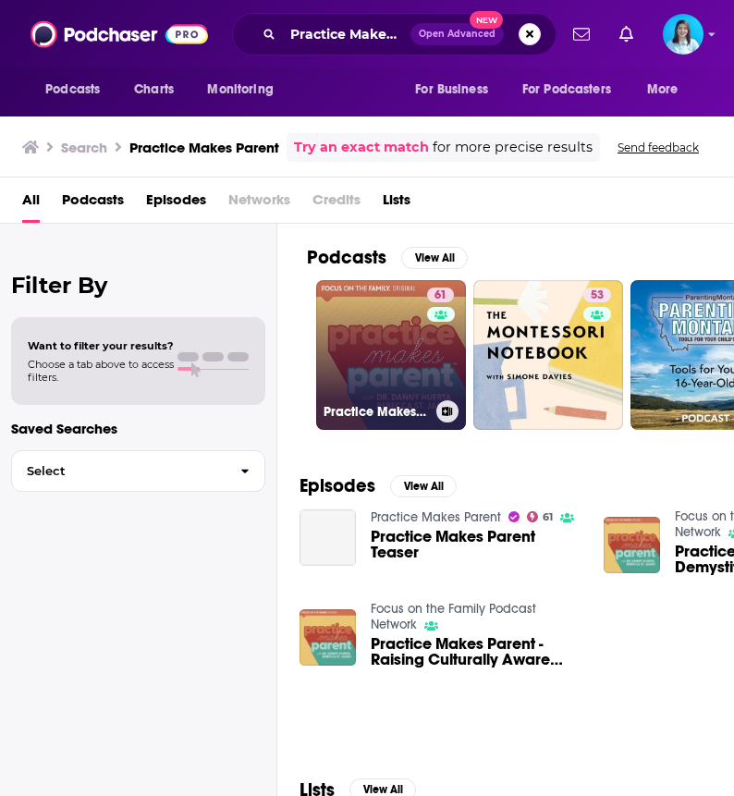
click at [408, 367] on link "61 Practice Makes Parent" at bounding box center [391, 355] width 150 height 150
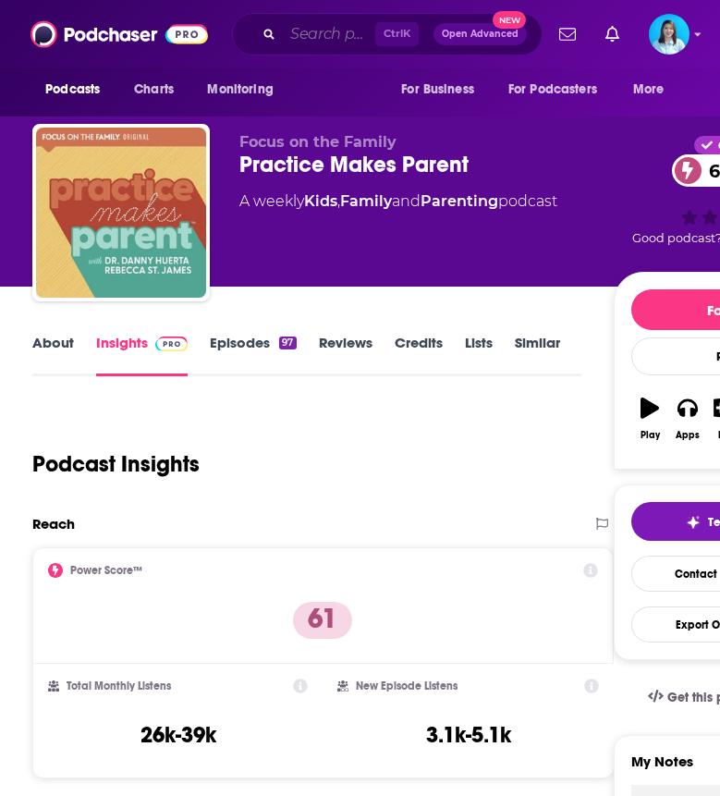
click at [311, 35] on input "Search podcasts, credits, & more..." at bounding box center [329, 34] width 92 height 30
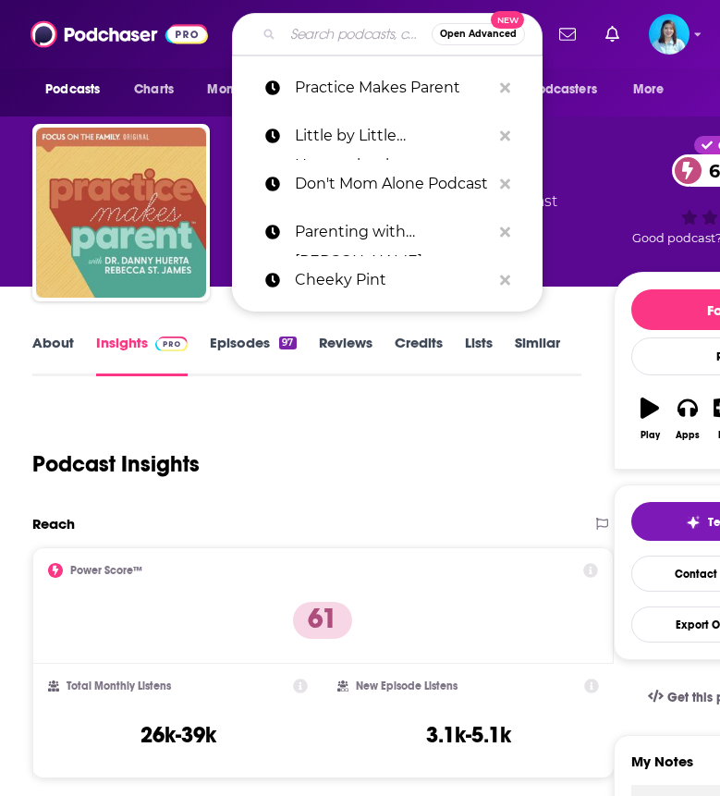
paste input "Everyday Educator"
type input "Everyday Educator"
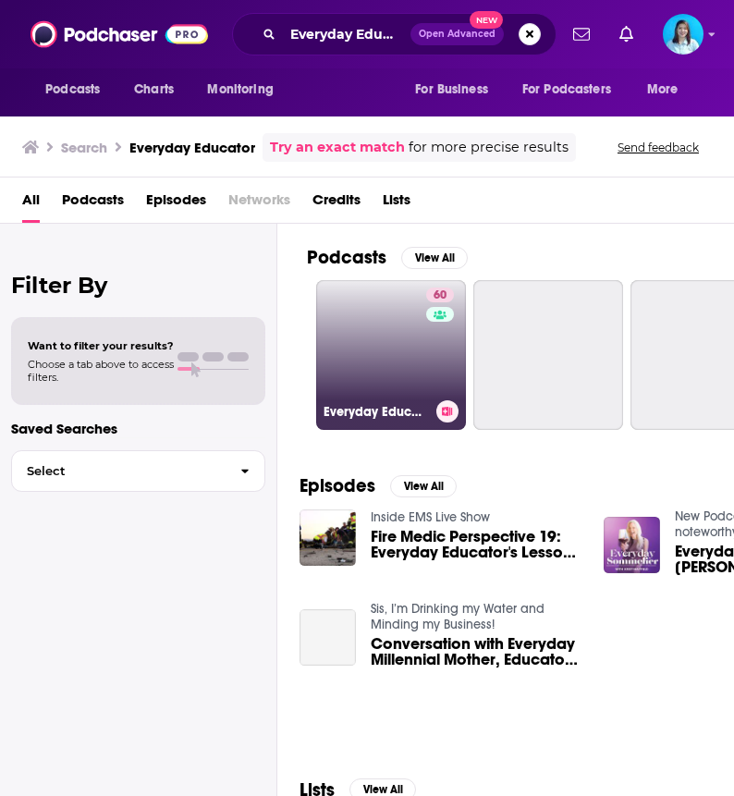
click at [404, 358] on link "60 Everyday Educator" at bounding box center [391, 355] width 150 height 150
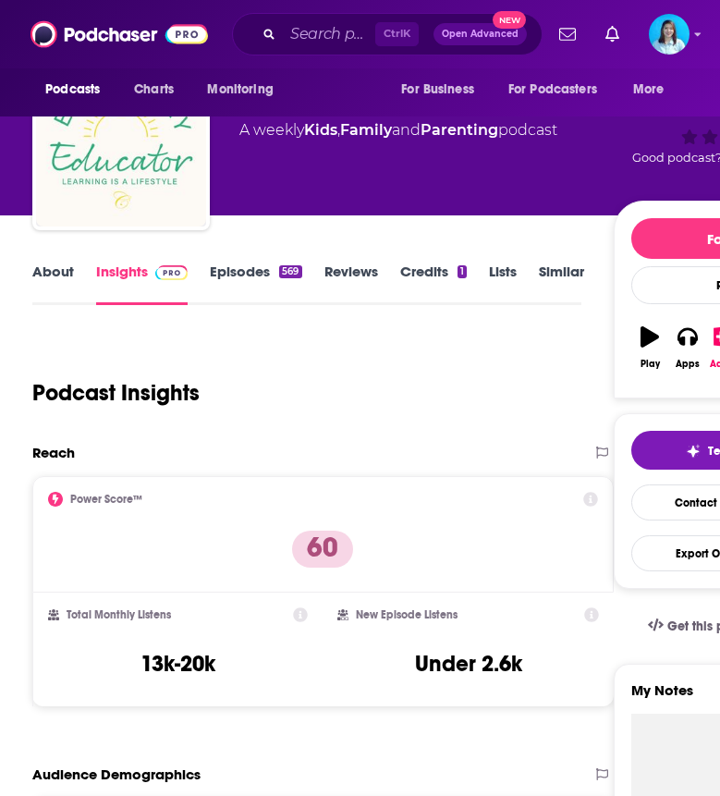
scroll to position [185, 0]
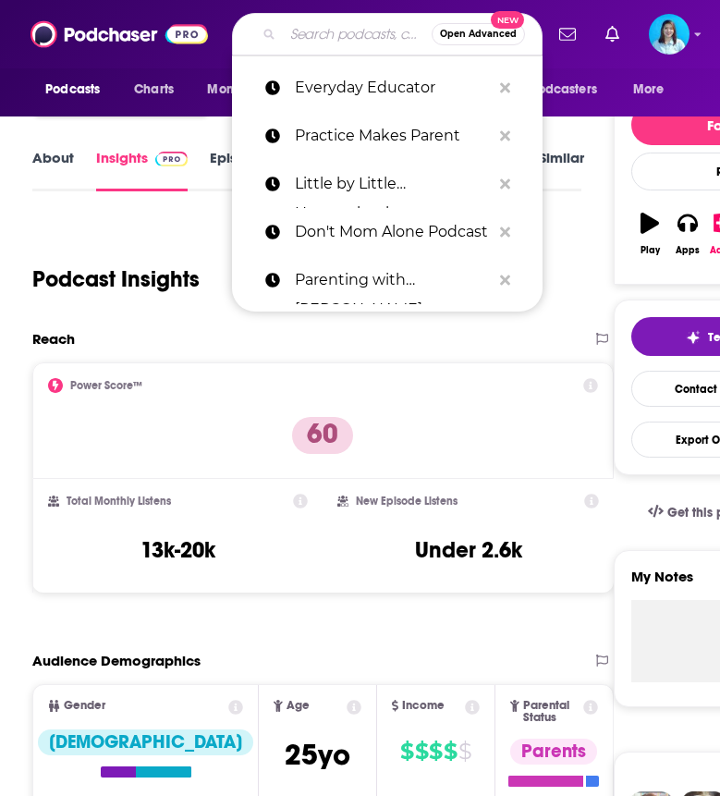
click at [299, 36] on input "Search podcasts, credits, & more..." at bounding box center [357, 34] width 149 height 30
paste input "The Homeschool Solutions Show"
type input "The Homeschool Solutions Show"
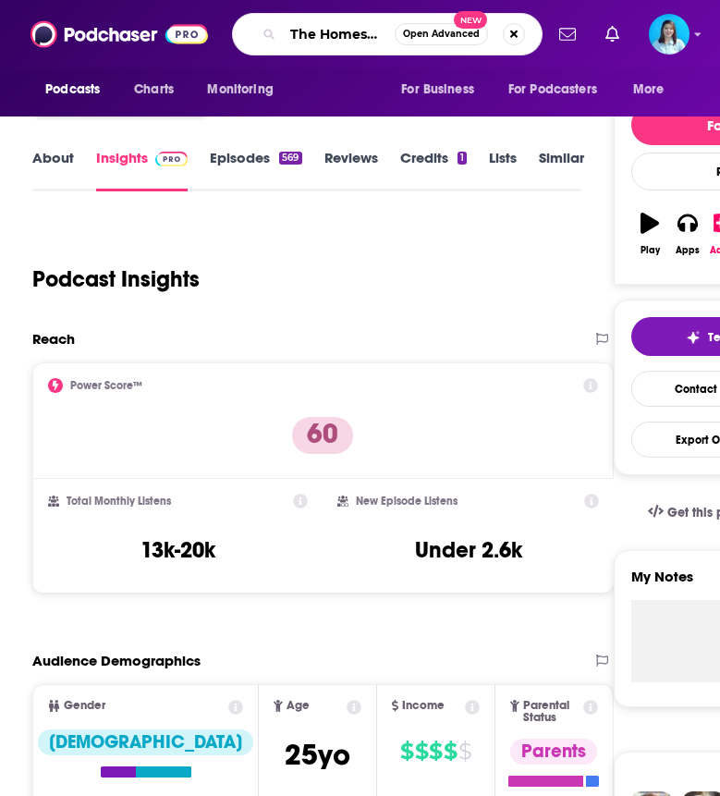
scroll to position [0, 126]
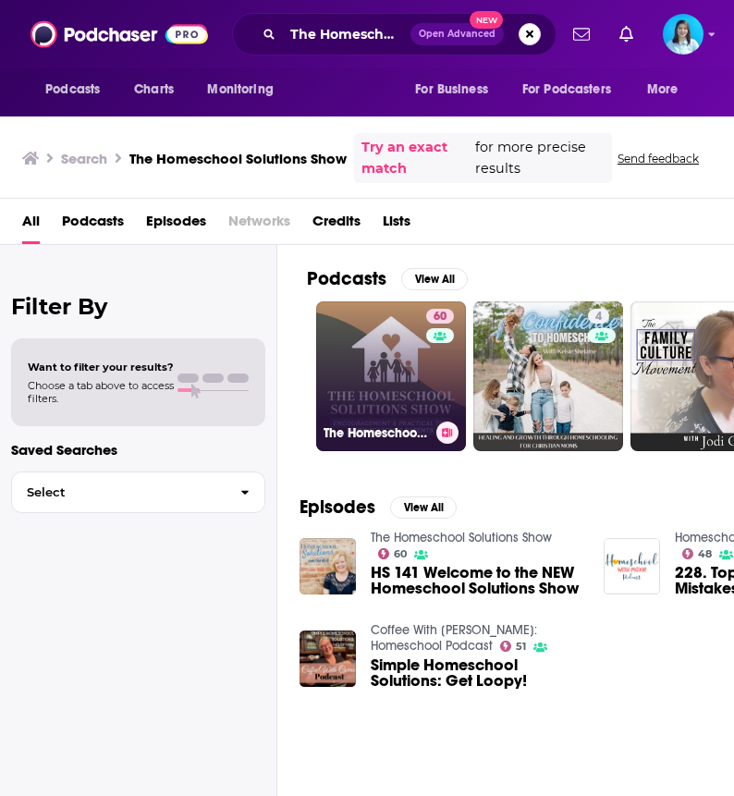
click at [411, 411] on link "60 The Homeschool Solutions Show" at bounding box center [391, 376] width 150 height 150
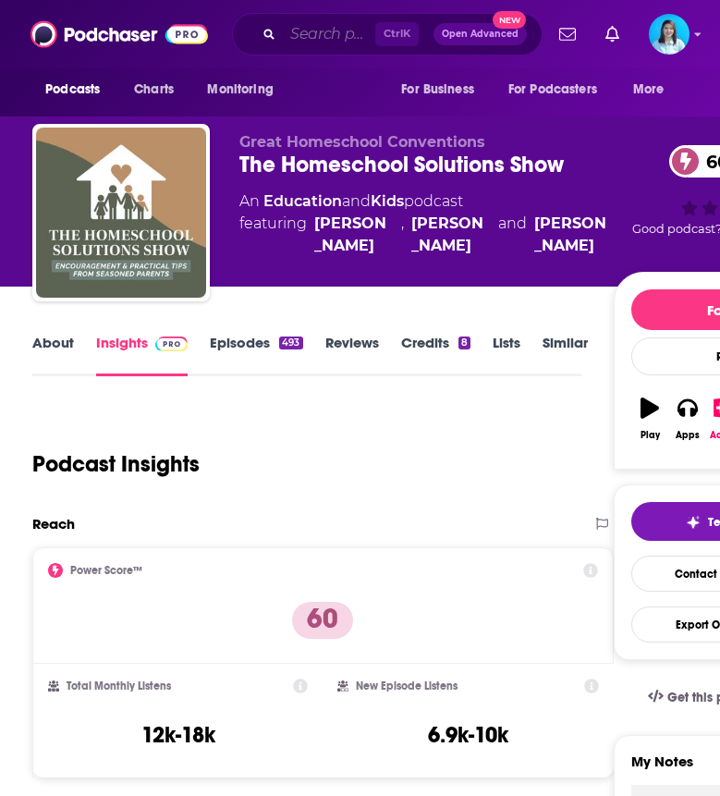
click at [336, 39] on input "Search podcasts, credits, & more..." at bounding box center [329, 34] width 92 height 30
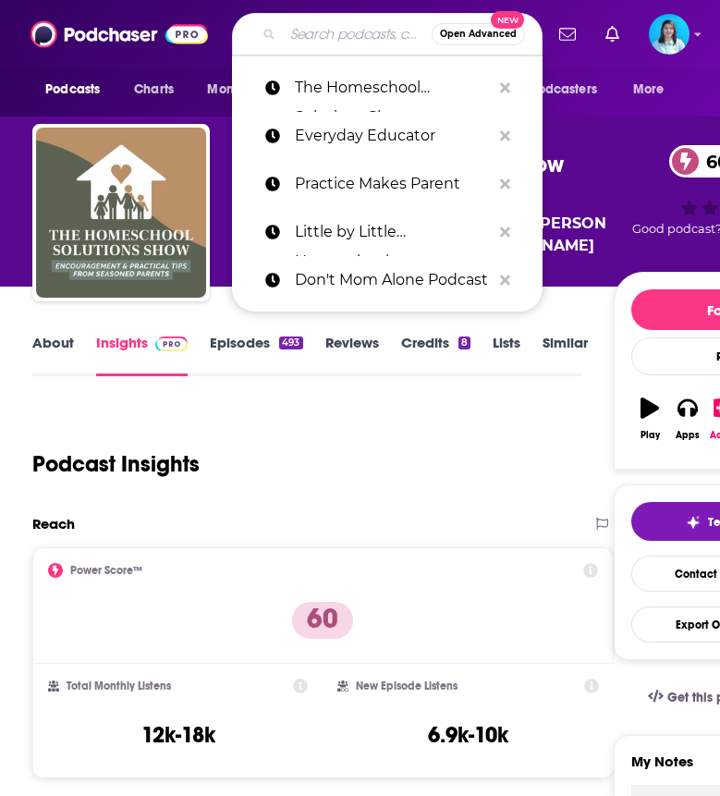
paste input "Montessori Babies"
type input "Montessori Babies"
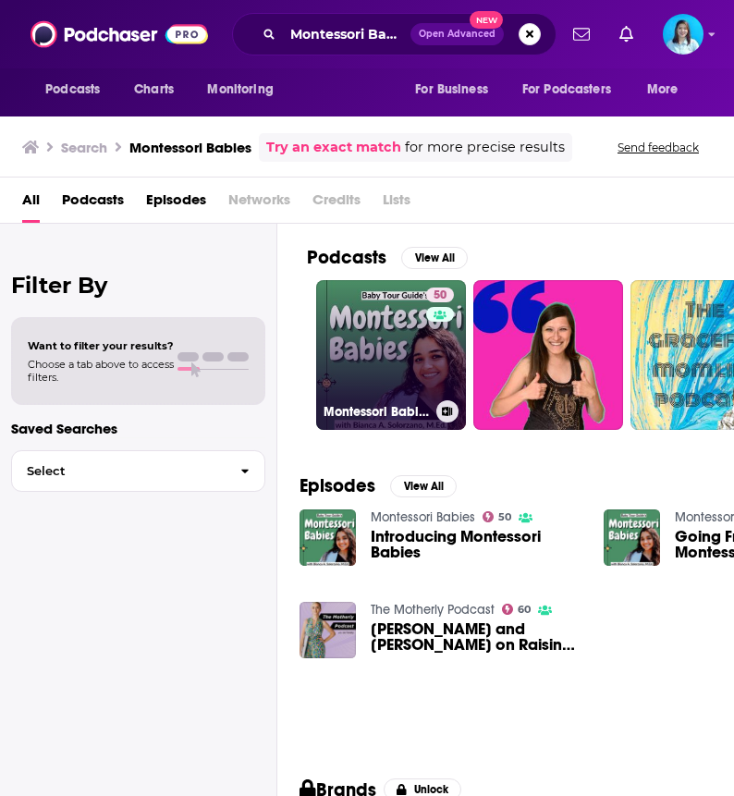
click at [380, 382] on link "50 Montessori Babies" at bounding box center [391, 355] width 150 height 150
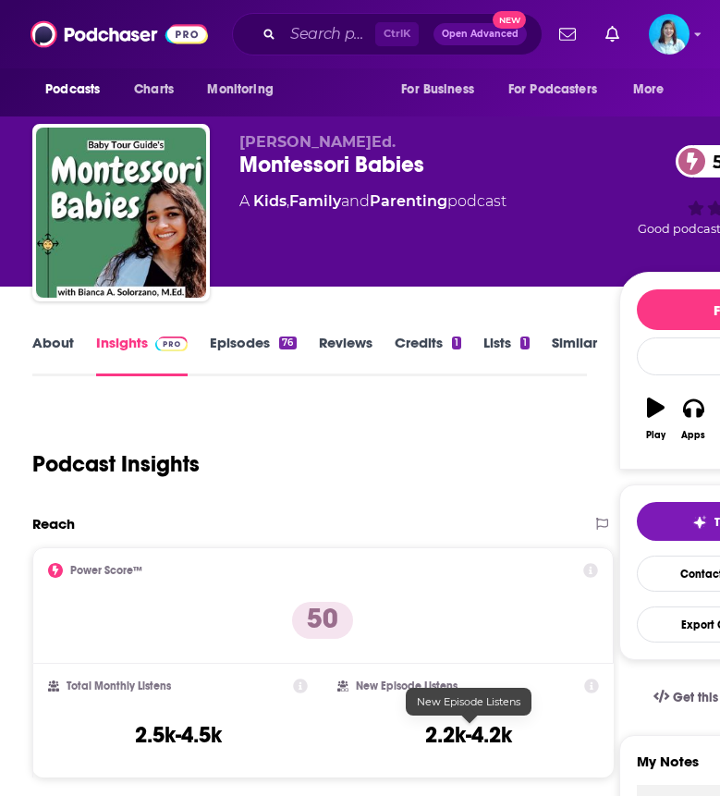
scroll to position [92, 0]
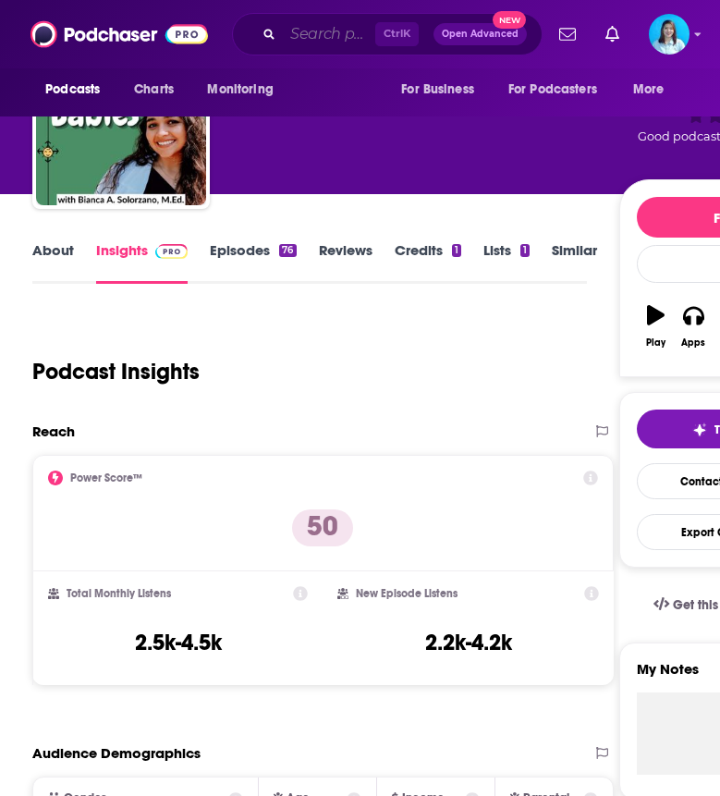
click at [290, 32] on input "Search podcasts, credits, & more..." at bounding box center [329, 34] width 92 height 30
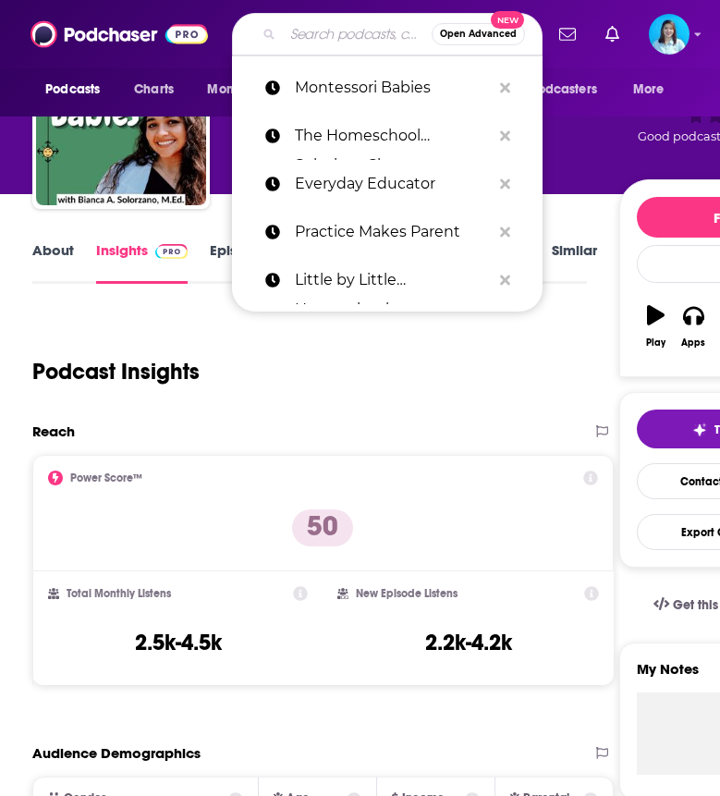
paste input "Transforming The Toddler Years- Parents and Educators Raising Calm, Connected, …"
type input "Transforming The Toddler Years- Parents and Educators Raising Calm, Connected, …"
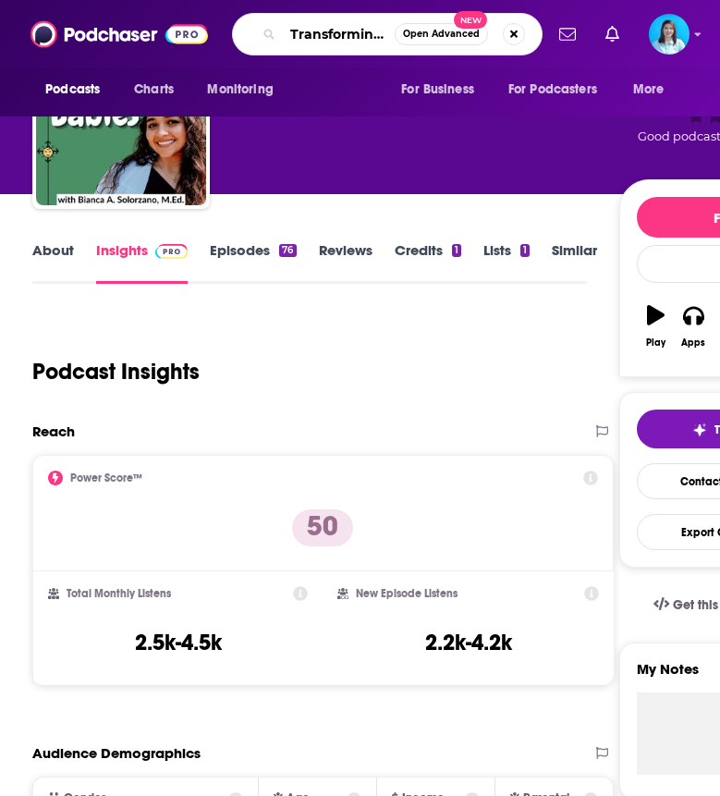
scroll to position [0, 550]
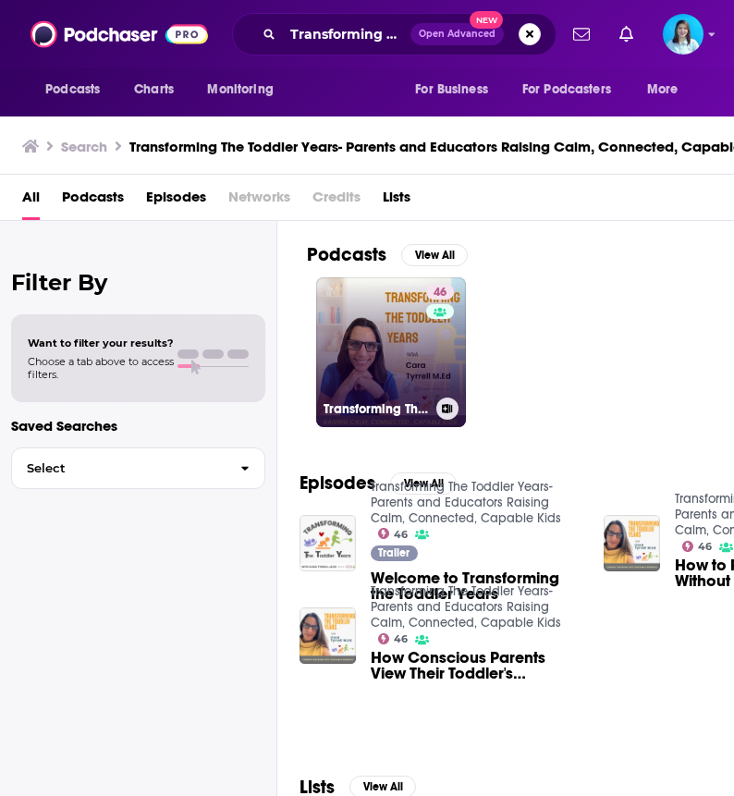
click at [375, 360] on link "46 Transforming The Toddler Years- Parents and Educators Raising Calm, Connecte…" at bounding box center [391, 352] width 150 height 150
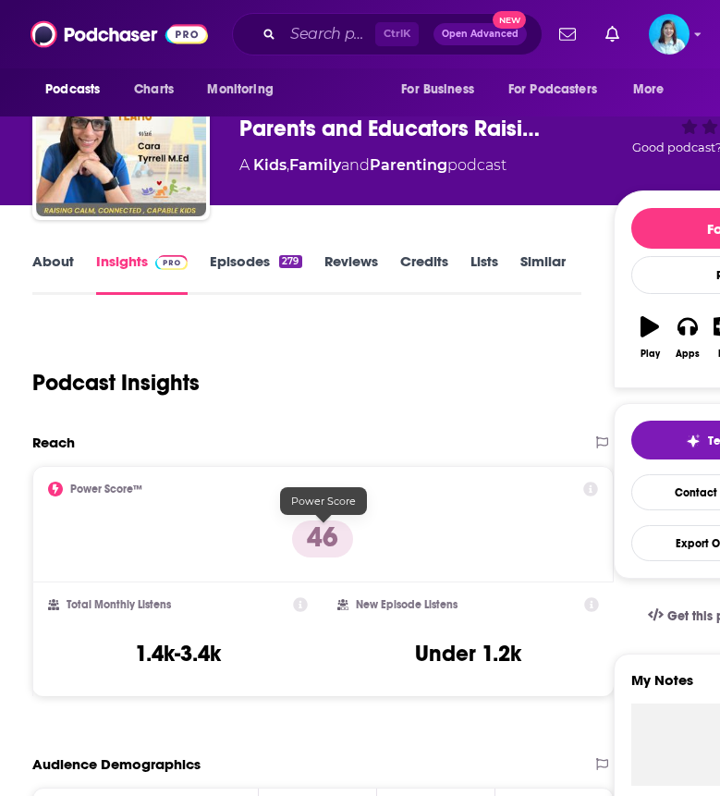
scroll to position [92, 0]
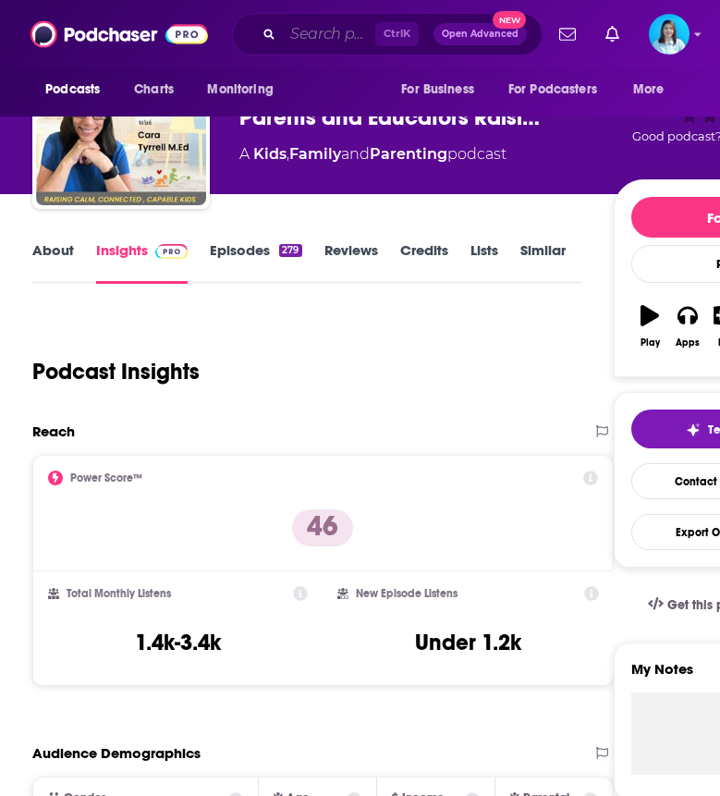
click at [320, 33] on input "Search podcasts, credits, & more..." at bounding box center [329, 34] width 92 height 30
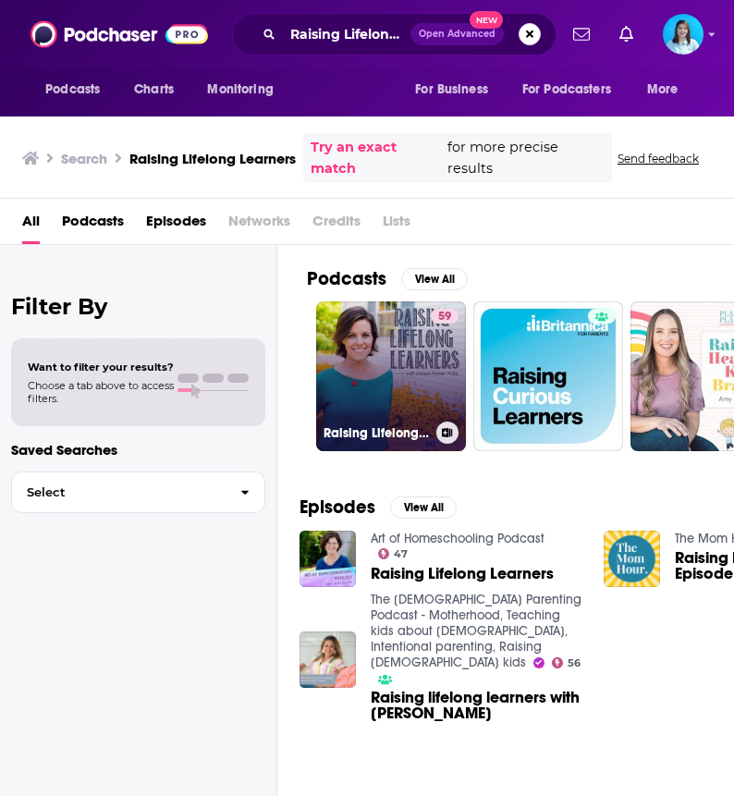
click at [362, 372] on link "59 Raising Lifelong Learners" at bounding box center [391, 376] width 150 height 150
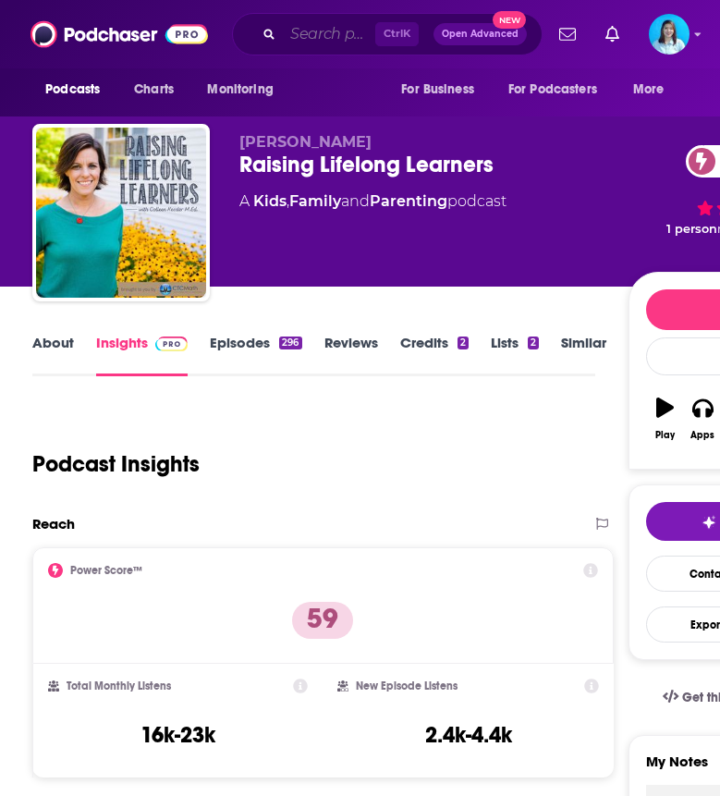
click at [319, 39] on input "Search podcasts, credits, & more..." at bounding box center [329, 34] width 92 height 30
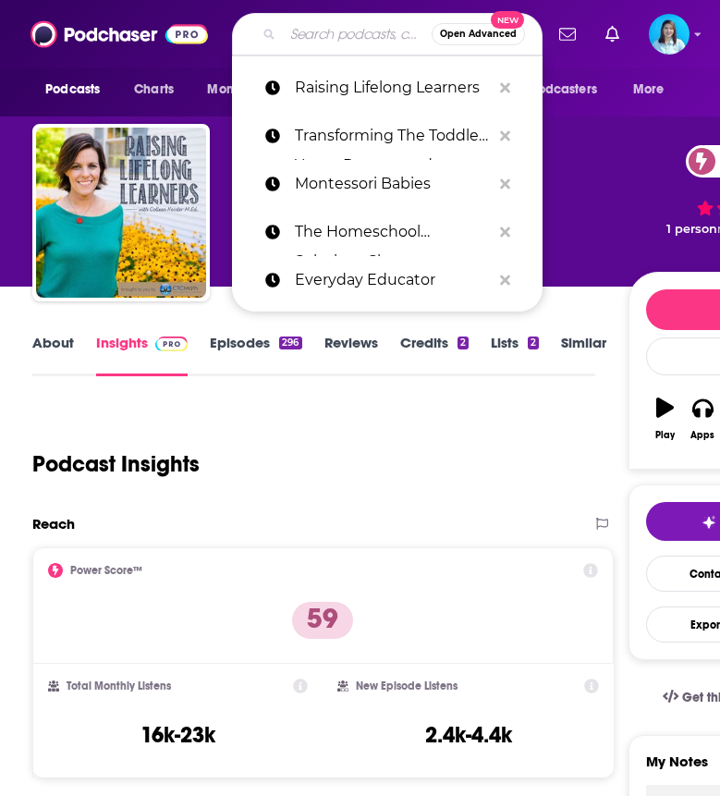
paste input "Teach Them Diligently"
type input "Teach Them Diligently"
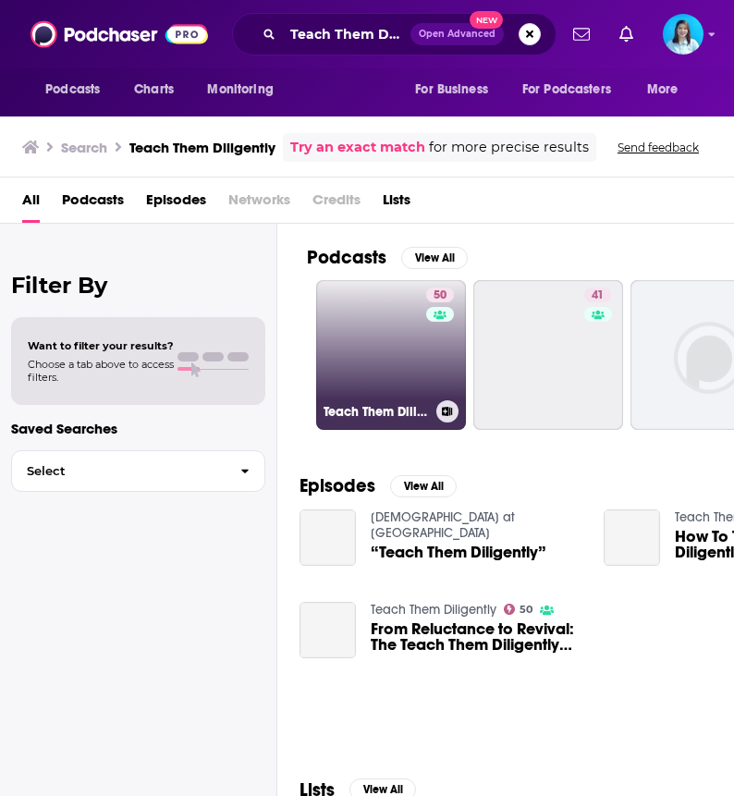
click at [387, 395] on link "50 Teach Them Diligently" at bounding box center [391, 355] width 150 height 150
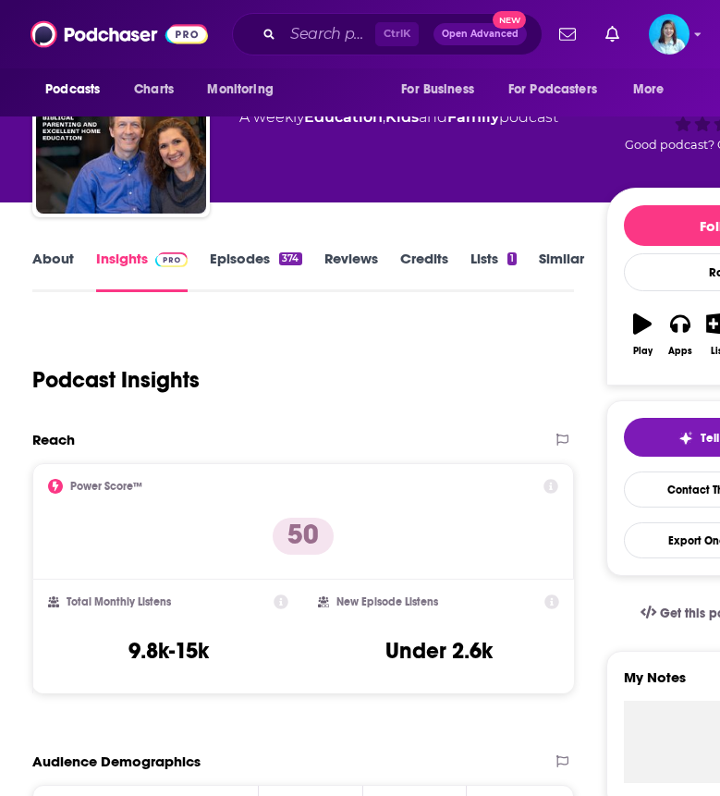
scroll to position [92, 0]
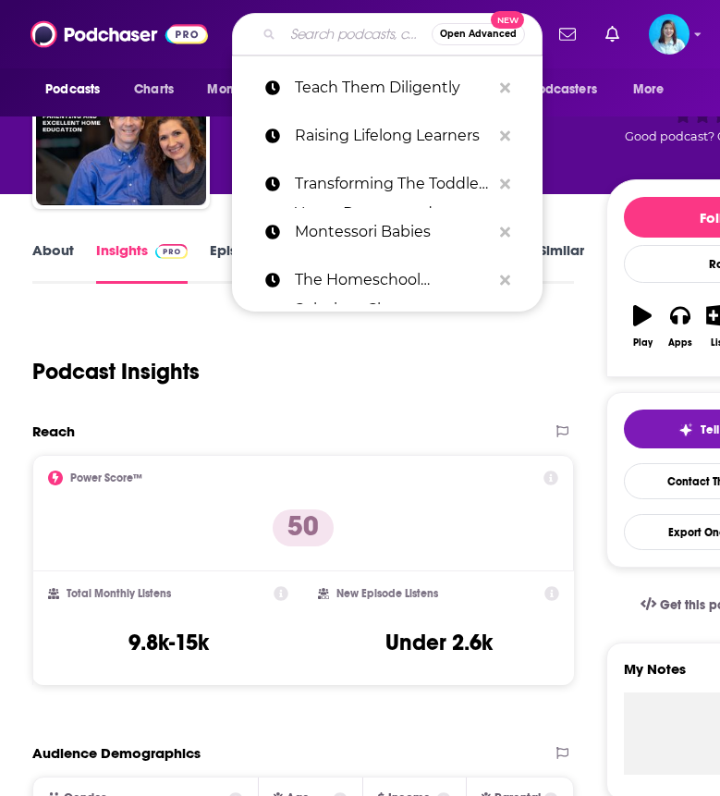
click at [320, 38] on input "Search podcasts, credits, & more..." at bounding box center [357, 34] width 149 height 30
paste input "[PERSON_NAME] Podcast: Thriving in Your Homeschool"
type input "[PERSON_NAME] Podcast: Thriving in Your Homeschool"
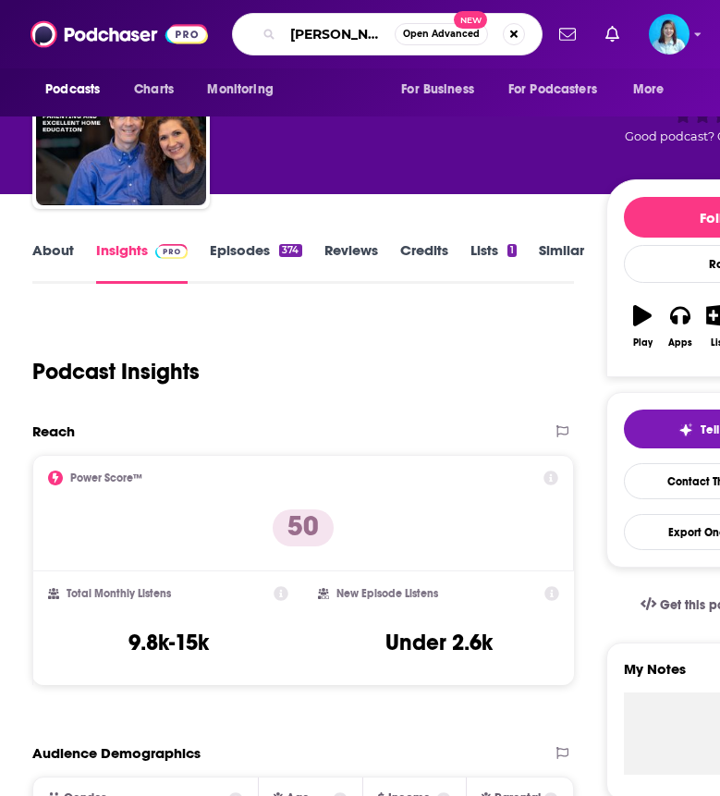
scroll to position [0, 227]
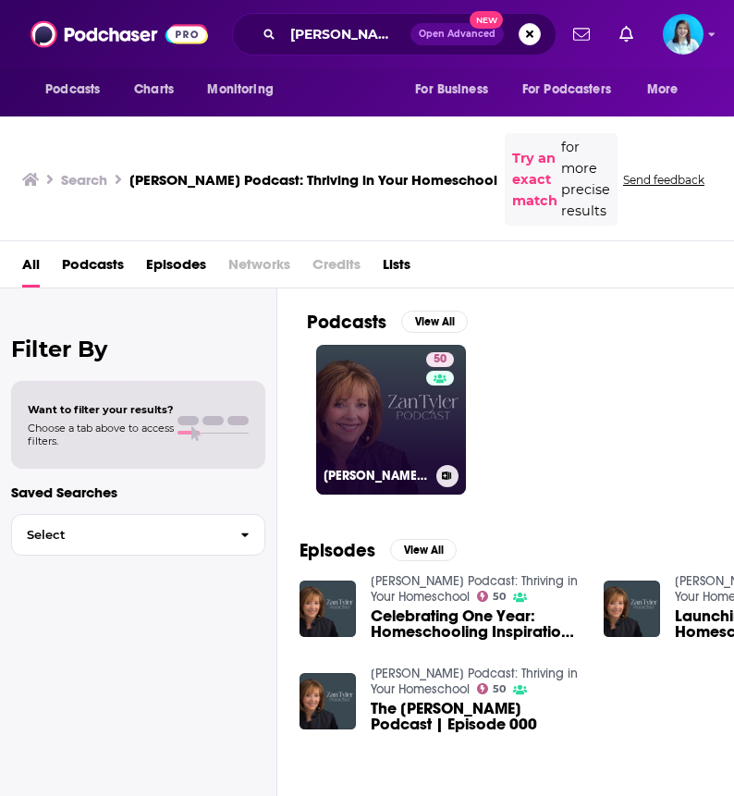
click at [401, 468] on h3 "[PERSON_NAME] Podcast: Thriving in Your Homeschool" at bounding box center [376, 476] width 105 height 16
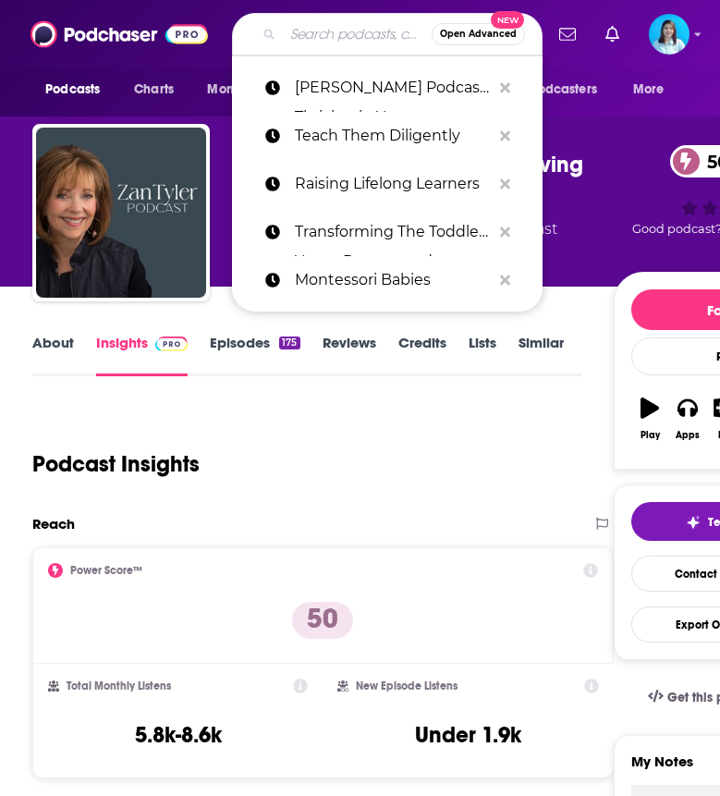
click at [293, 20] on input "Search podcasts, credits, & more..." at bounding box center [357, 34] width 149 height 30
paste input "make joy normal: cozy homeschooling"
type input "make joy normal: cozy homeschooling"
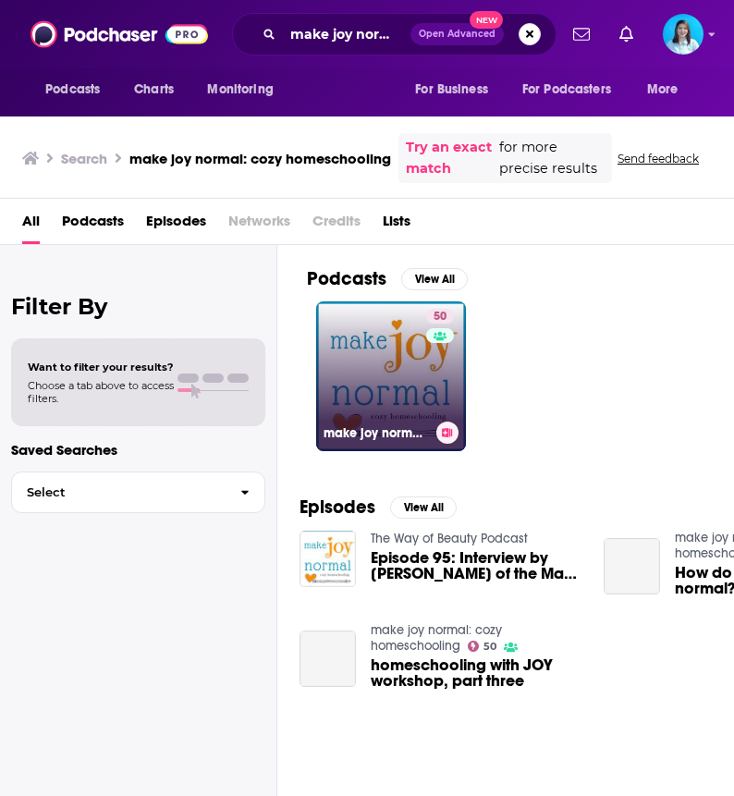
click at [395, 389] on link "50 make joy normal: cozy homeschooling" at bounding box center [391, 376] width 150 height 150
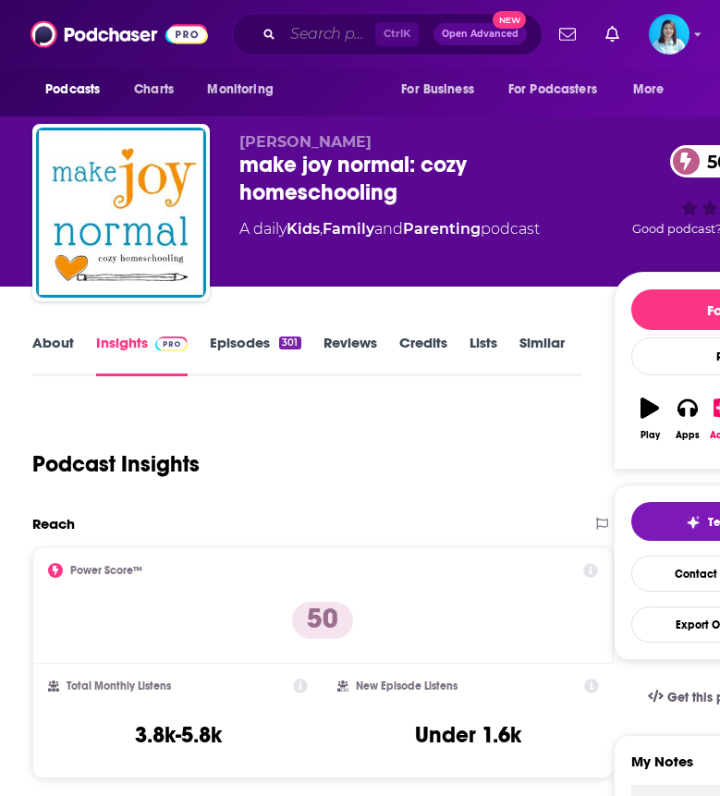
click at [328, 32] on input "Search podcasts, credits, & more..." at bounding box center [329, 34] width 92 height 30
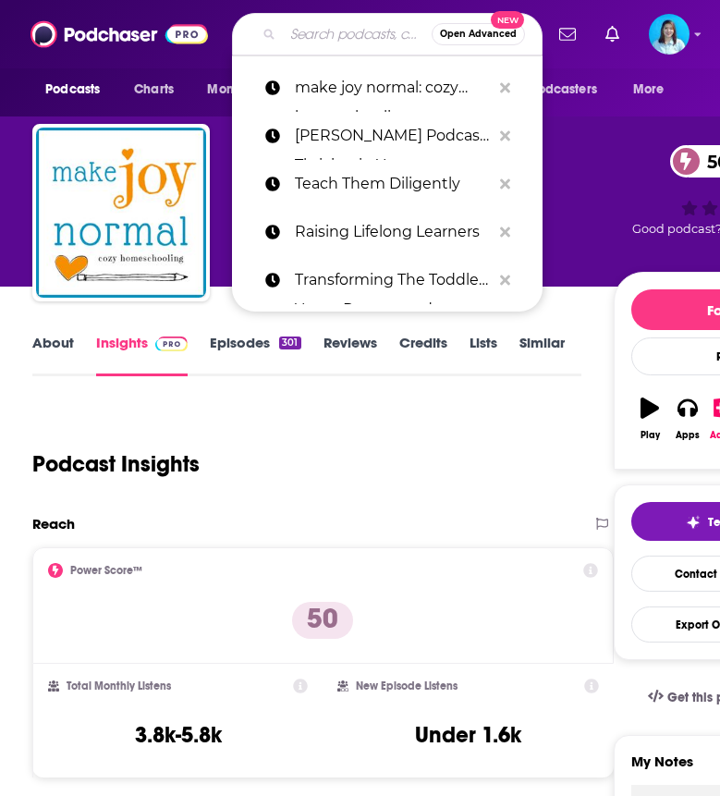
paste input "Homeschool Insights - [DEMOGRAPHIC_DATA] Home Education Inspiration in Under 10…"
type input "Homeschool Insights - [DEMOGRAPHIC_DATA] Home Education Inspiration in Under 10…"
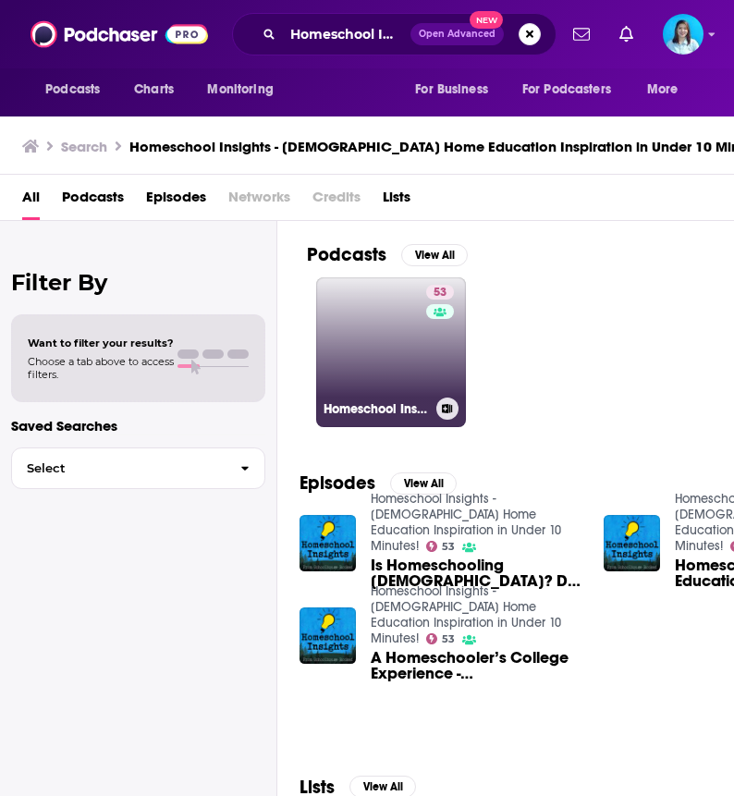
click at [387, 373] on link "53 Homeschool Insights - [DEMOGRAPHIC_DATA] Home Education Inspiration in Under…" at bounding box center [391, 352] width 150 height 150
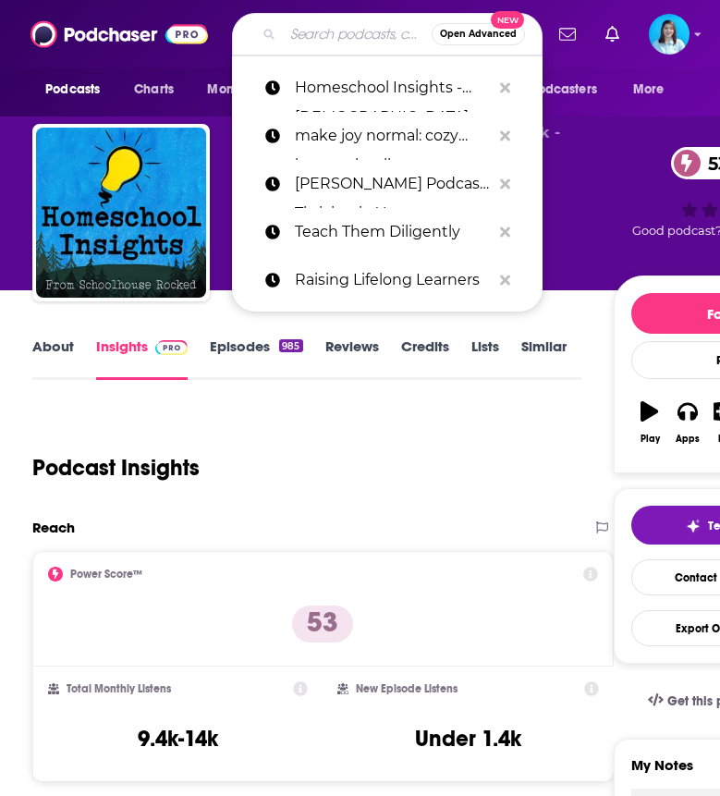
click at [315, 40] on input "Search podcasts, credits, & more..." at bounding box center [357, 34] width 149 height 30
paste input "Homeschooling Outside the Box"
type input "Homeschooling Outside the Box"
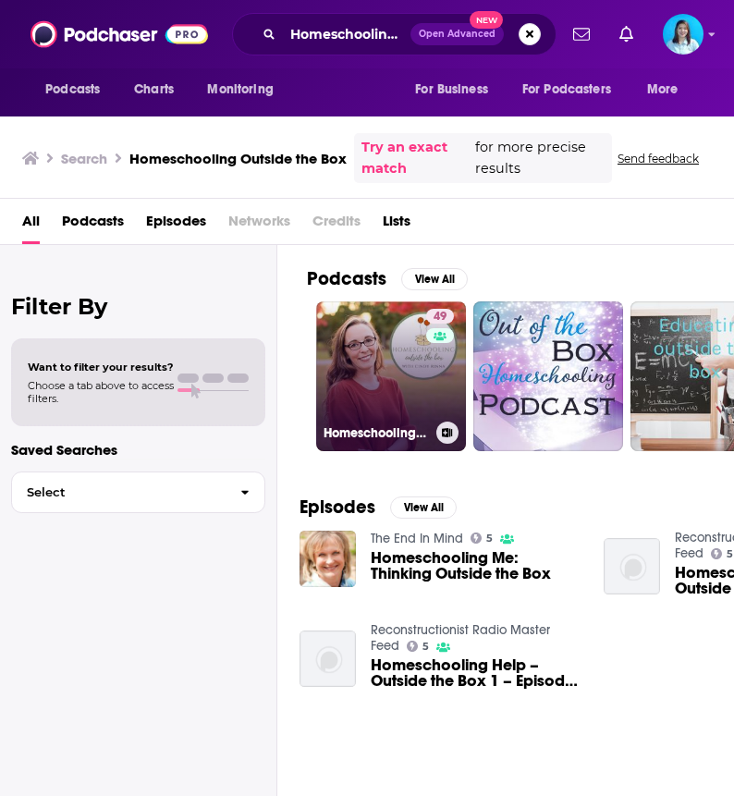
click at [342, 371] on link "49 Homeschooling Outside the Box" at bounding box center [391, 376] width 150 height 150
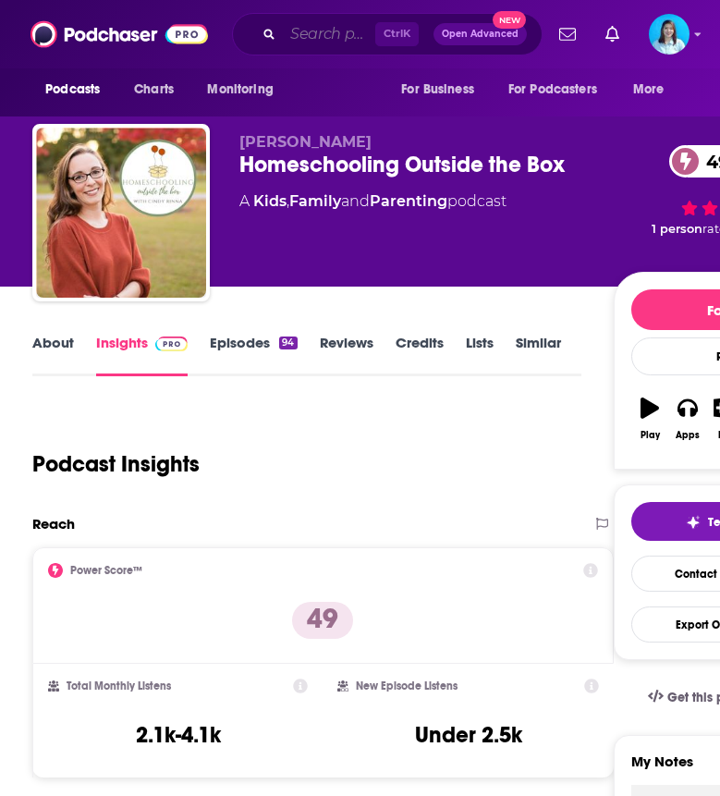
click at [312, 36] on input "Search podcasts, credits, & more..." at bounding box center [329, 34] width 92 height 30
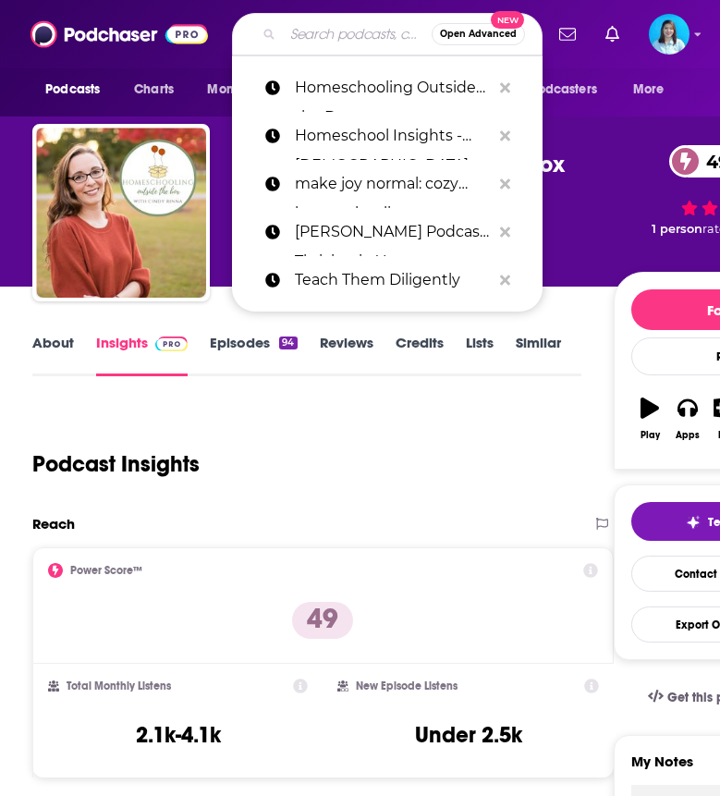
paste input "Let's Talk Homeschool"
type input "Let's Talk Homeschool"
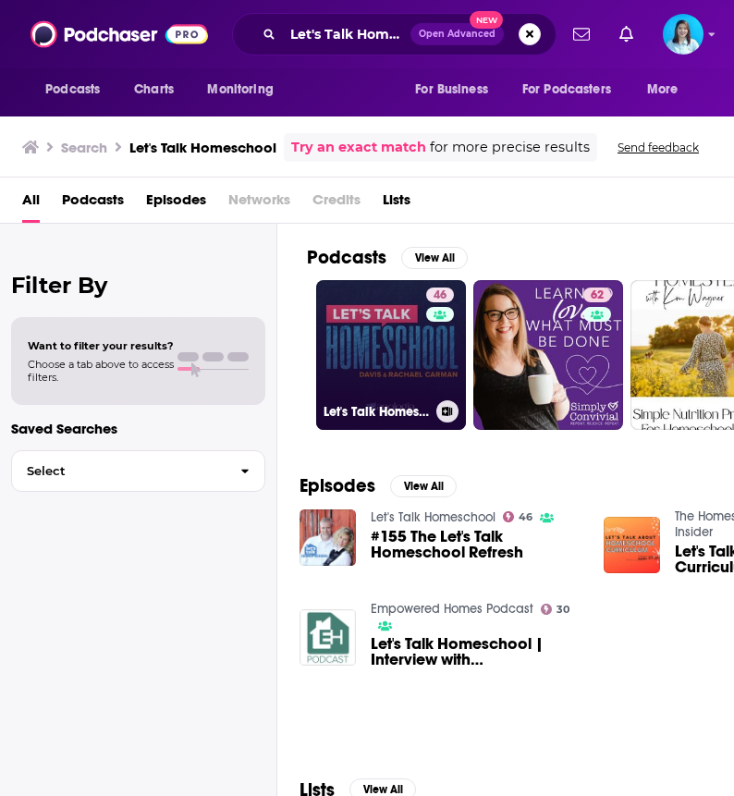
click at [382, 351] on link "46 Let's Talk Homeschool" at bounding box center [391, 355] width 150 height 150
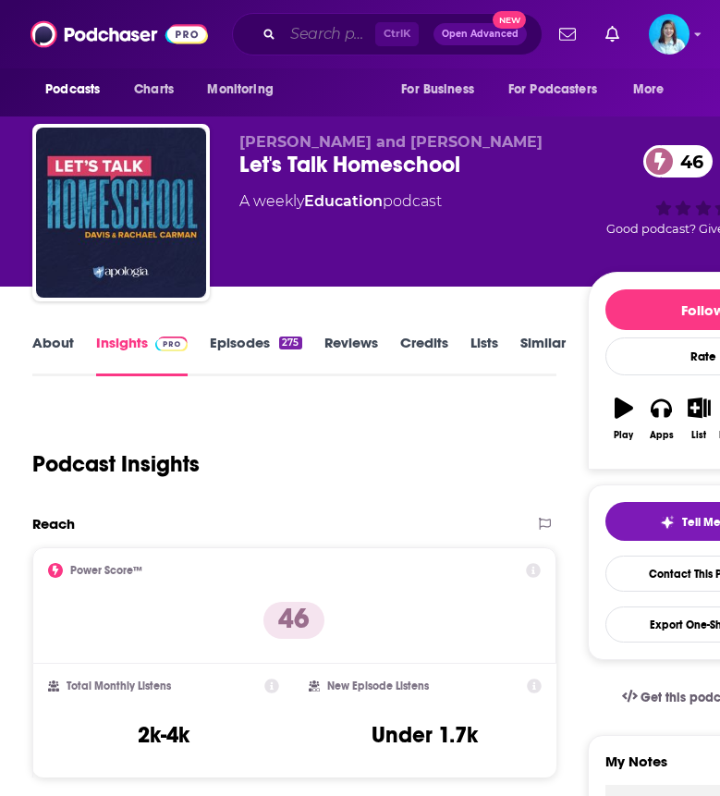
click at [311, 44] on input "Search podcasts, credits, & more..." at bounding box center [329, 34] width 92 height 30
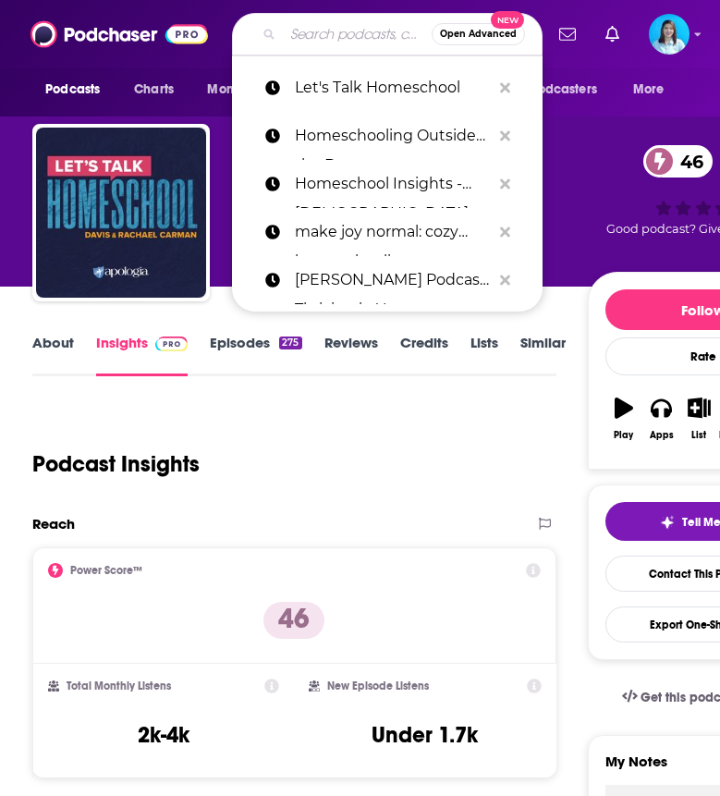
paste input "The Homeschool Connections Podcast"
type input "The Homeschool Connections Podcast"
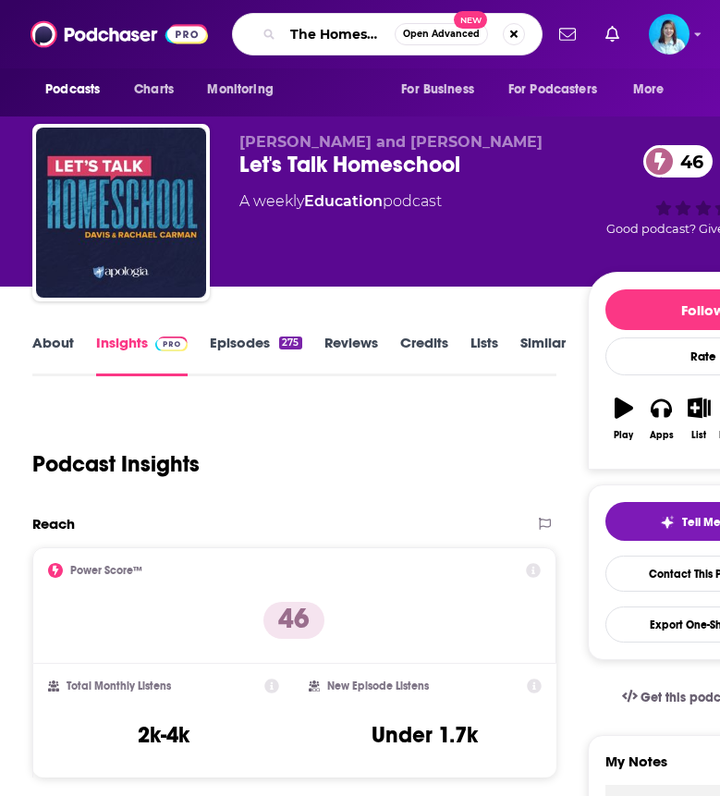
scroll to position [0, 165]
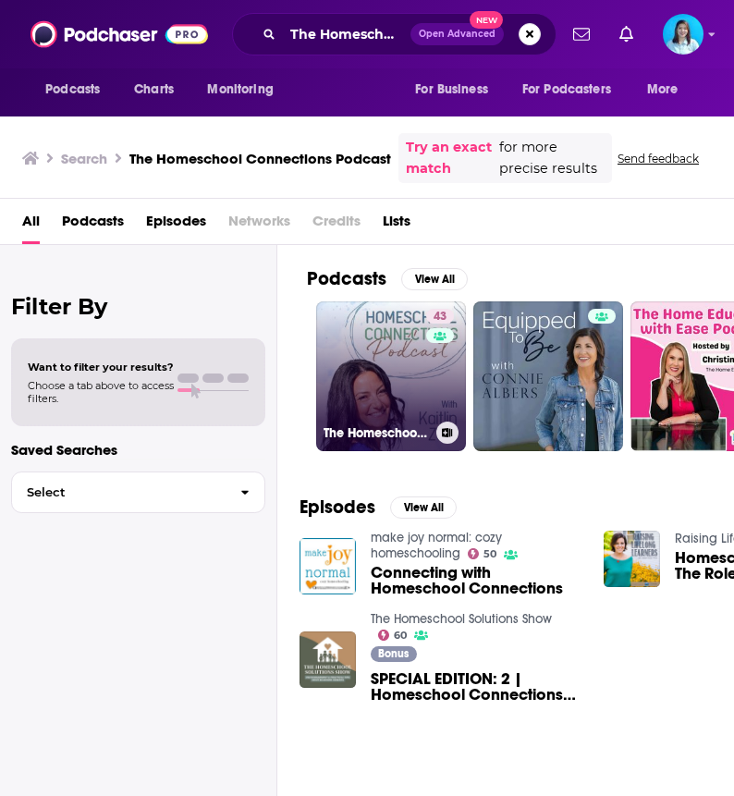
click at [381, 364] on link "43 The Homeschool Connections Podcast" at bounding box center [391, 376] width 150 height 150
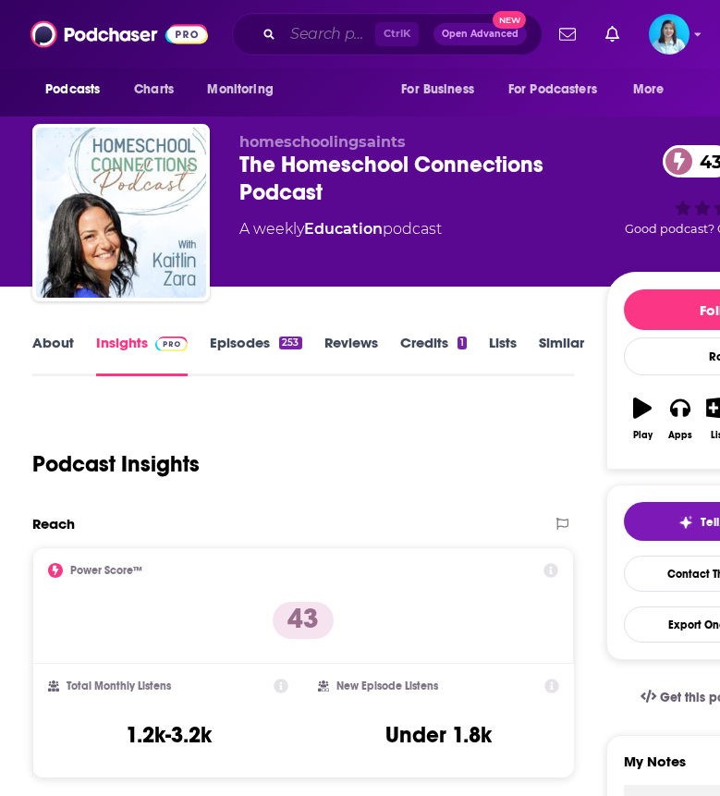
drag, startPoint x: 319, startPoint y: 34, endPoint x: 357, endPoint y: 21, distance: 40.1
click at [321, 33] on input "Search podcasts, credits, & more..." at bounding box center [329, 34] width 92 height 30
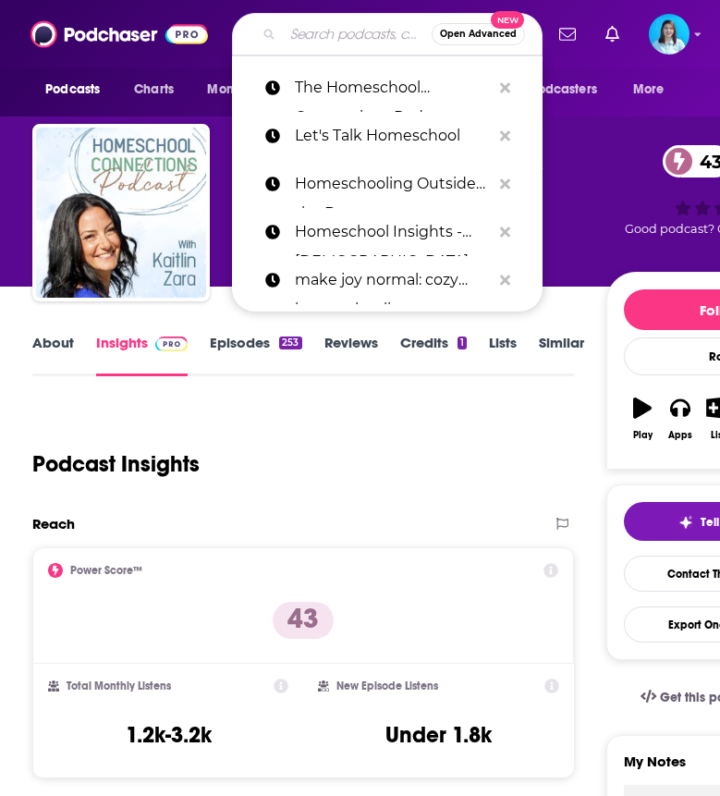
paste input "Homeschool Conversations with Humility and Doxology"
type input "Homeschool Conversations with Humility and Doxology"
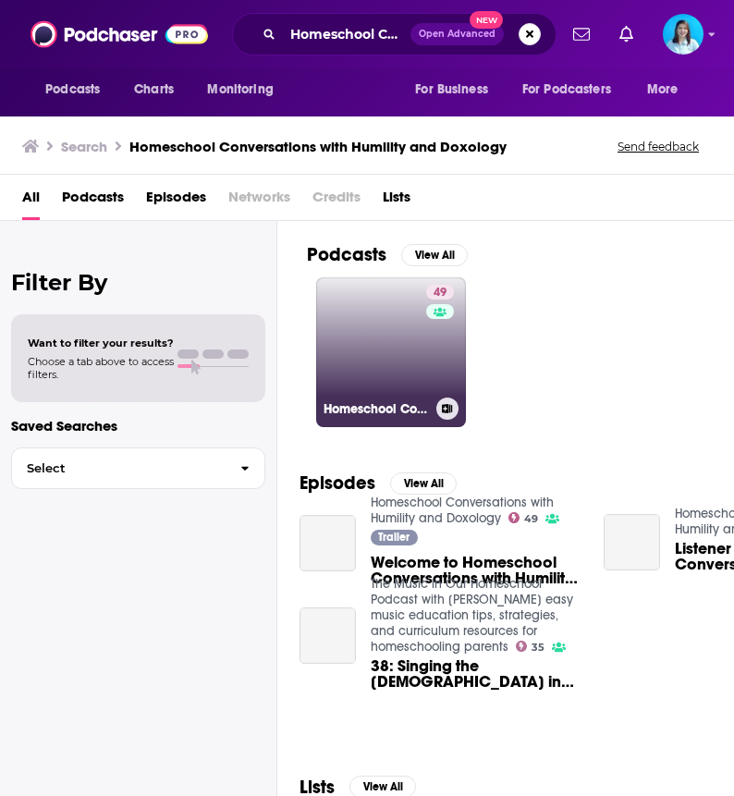
click at [370, 334] on link "49 Homeschool Conversations with Humility and Doxology" at bounding box center [391, 352] width 150 height 150
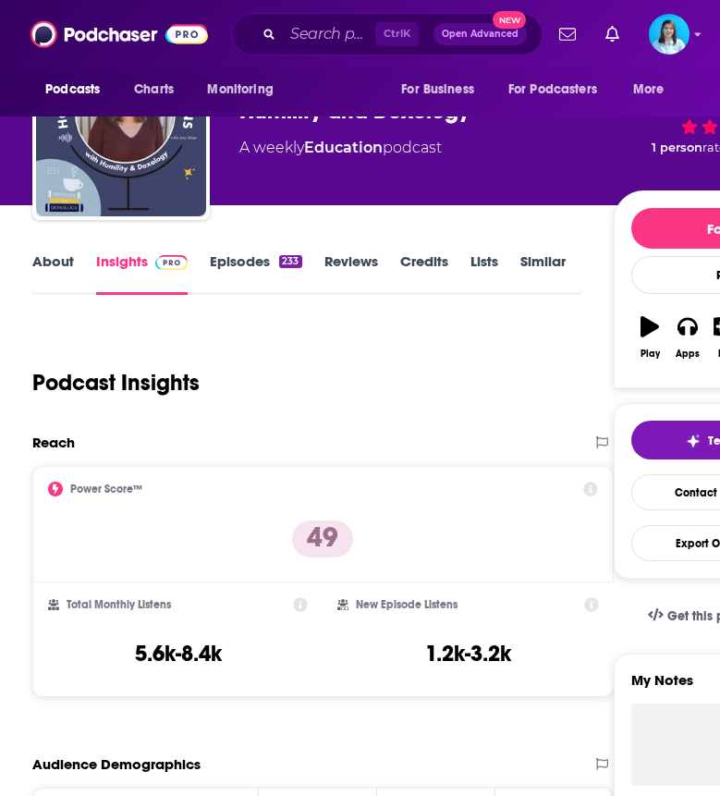
scroll to position [92, 0]
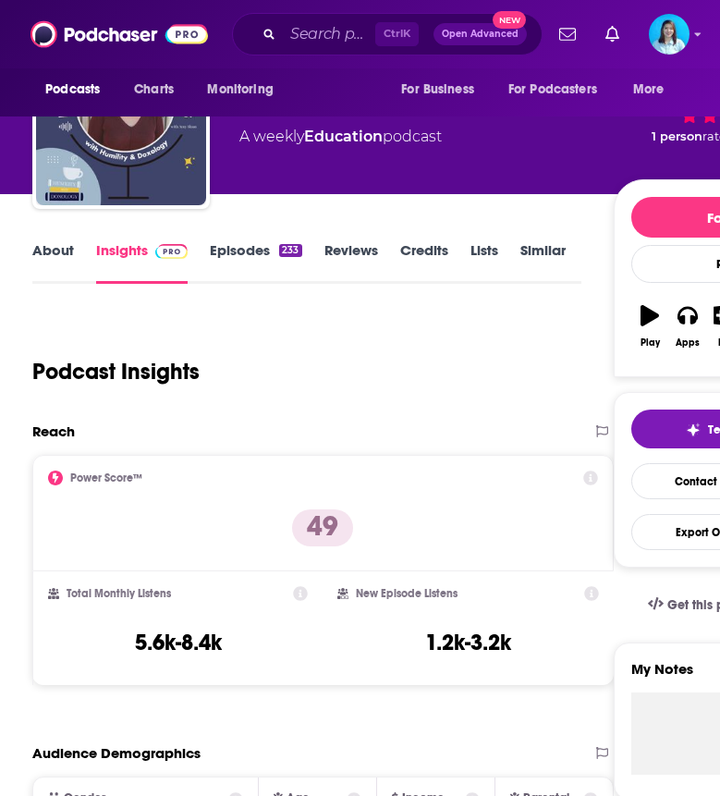
click at [258, 248] on link "Episodes 233" at bounding box center [256, 262] width 92 height 43
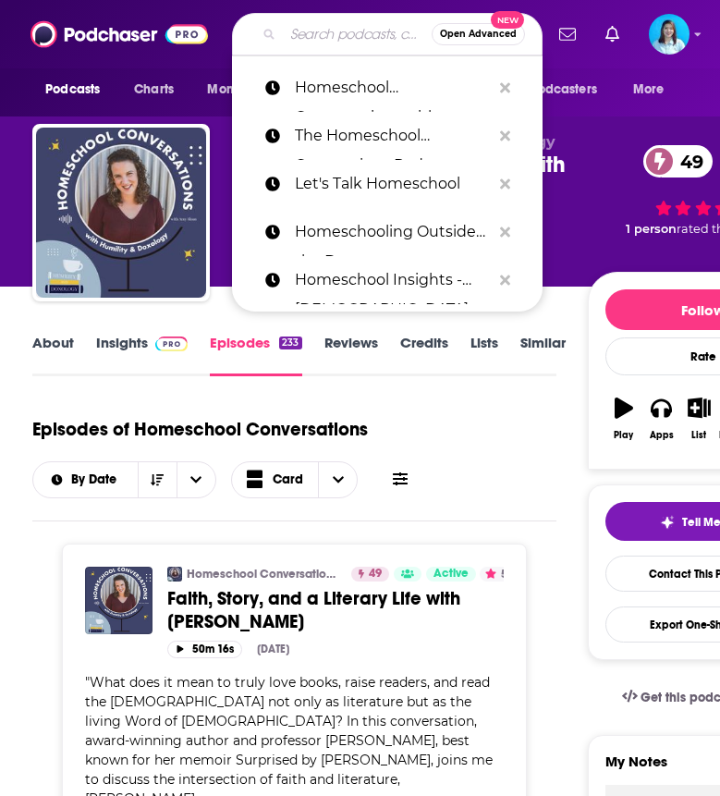
click at [318, 43] on input "Search podcasts, credits, & more..." at bounding box center [357, 34] width 149 height 30
paste input "Homeschool Moms Unfiltered"
type input "Homeschool Moms Unfiltered"
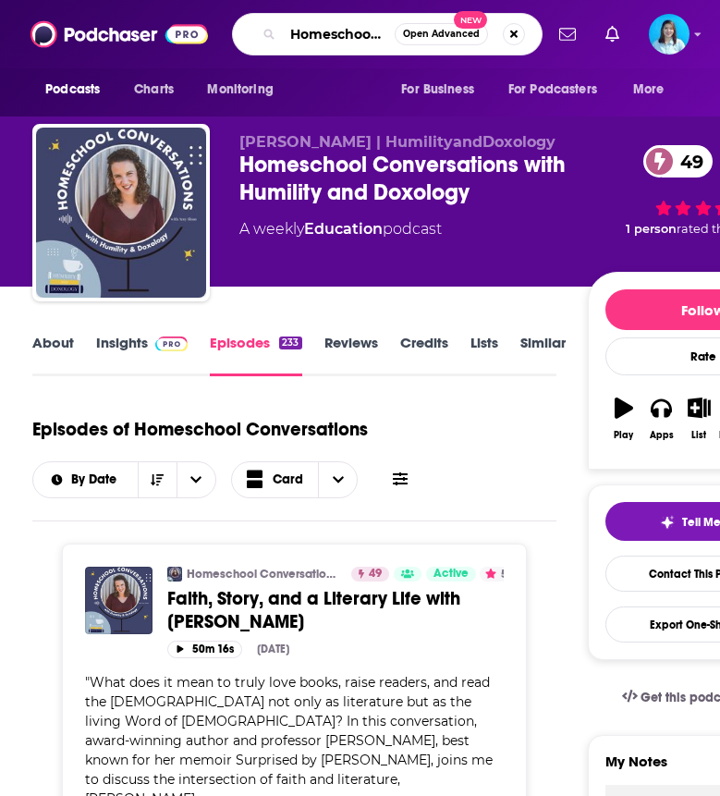
scroll to position [0, 106]
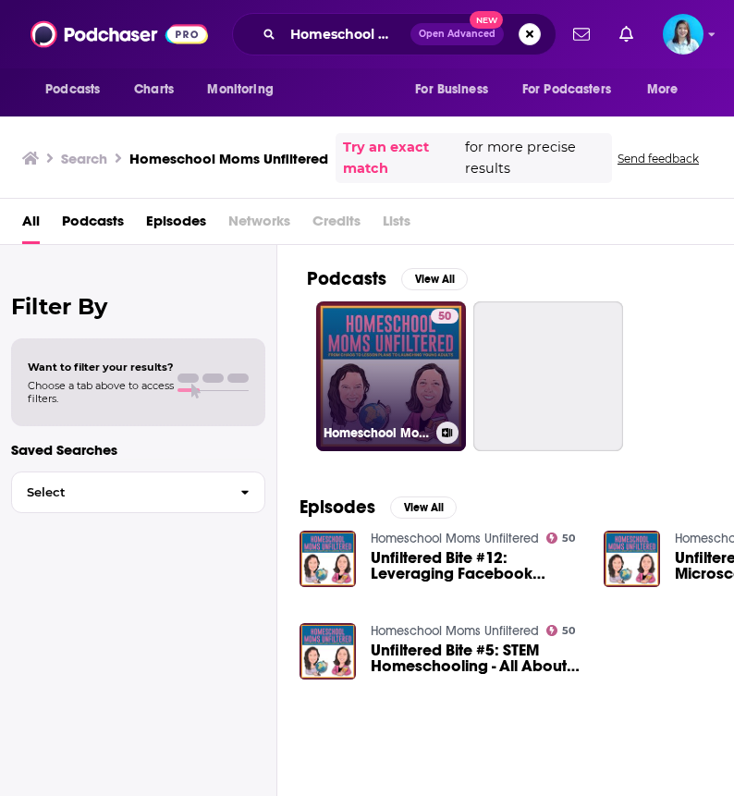
click at [379, 409] on link "50 Homeschool Moms Unfiltered" at bounding box center [391, 376] width 150 height 150
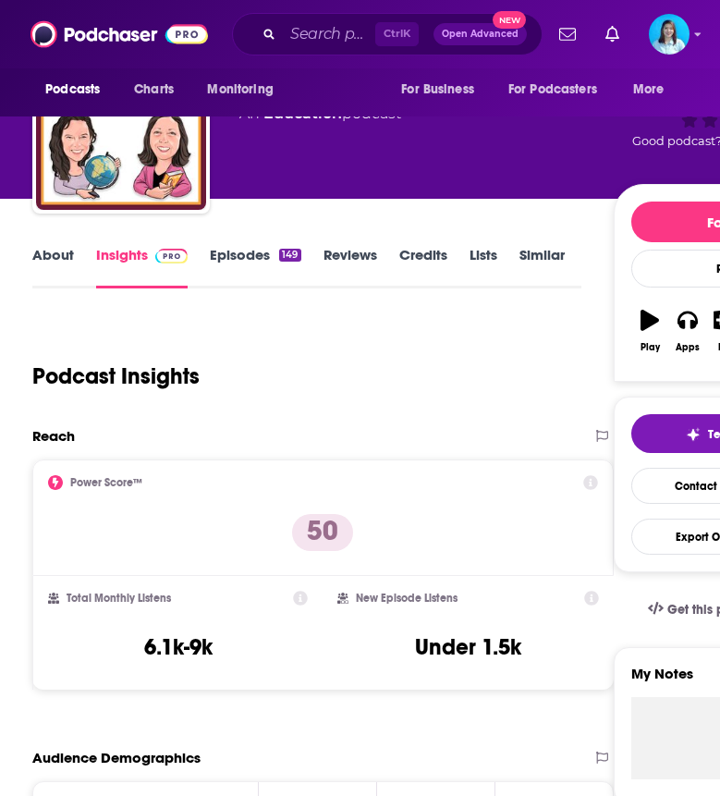
scroll to position [92, 0]
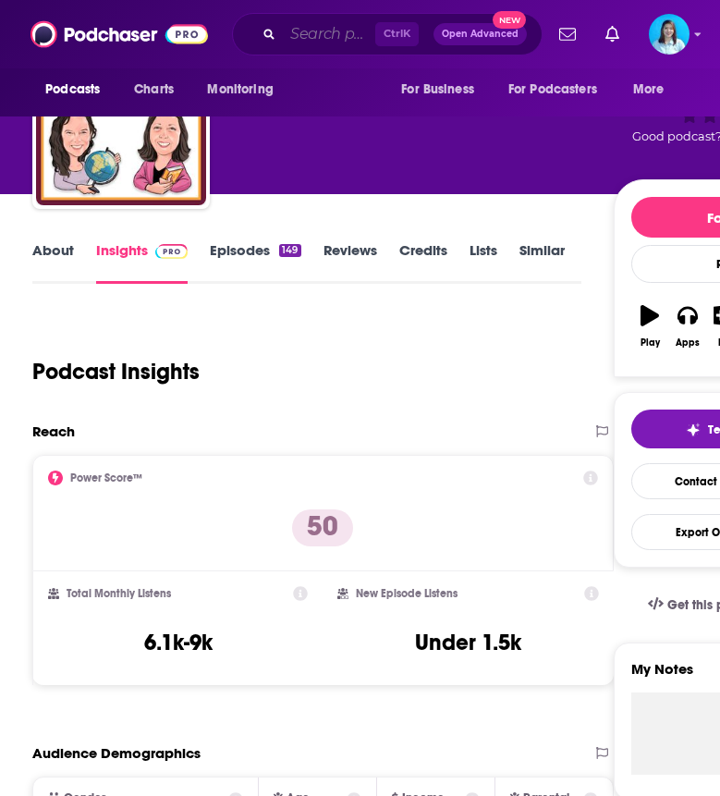
click at [334, 36] on input "Search podcasts, credits, & more..." at bounding box center [329, 34] width 92 height 30
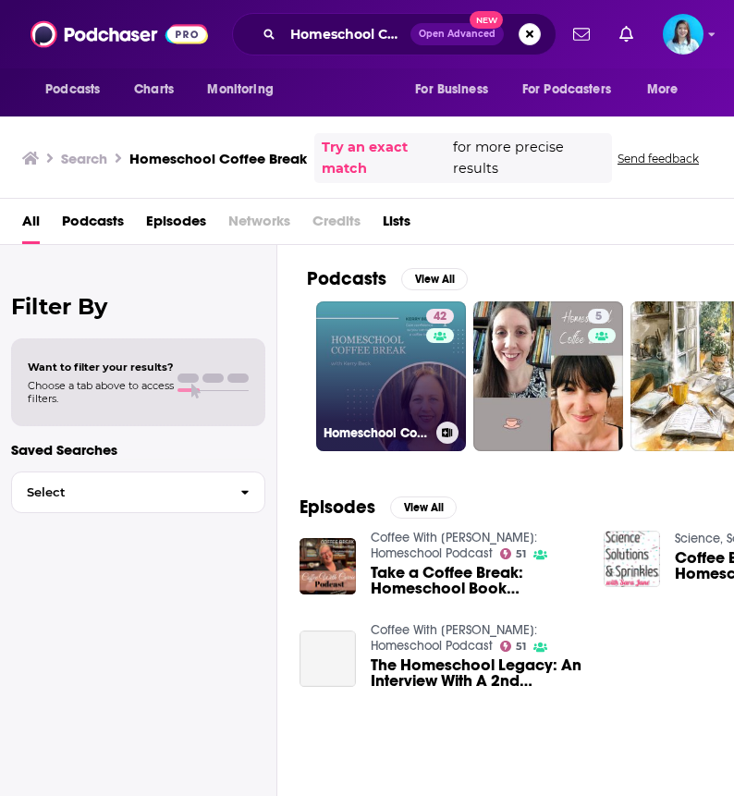
click at [390, 406] on link "42 Homeschool Coffee Break" at bounding box center [391, 376] width 150 height 150
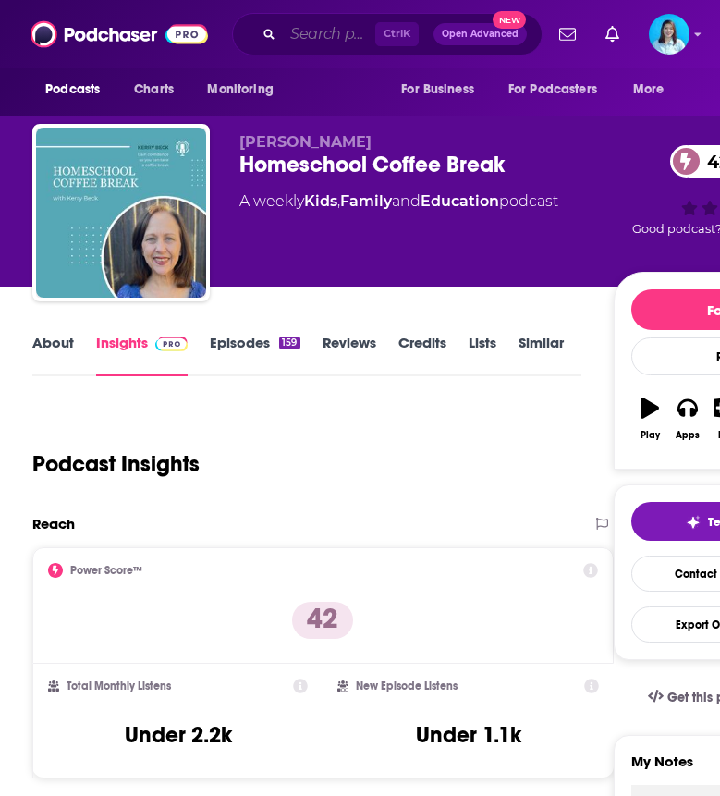
click at [336, 25] on input "Search podcasts, credits, & more..." at bounding box center [329, 34] width 92 height 30
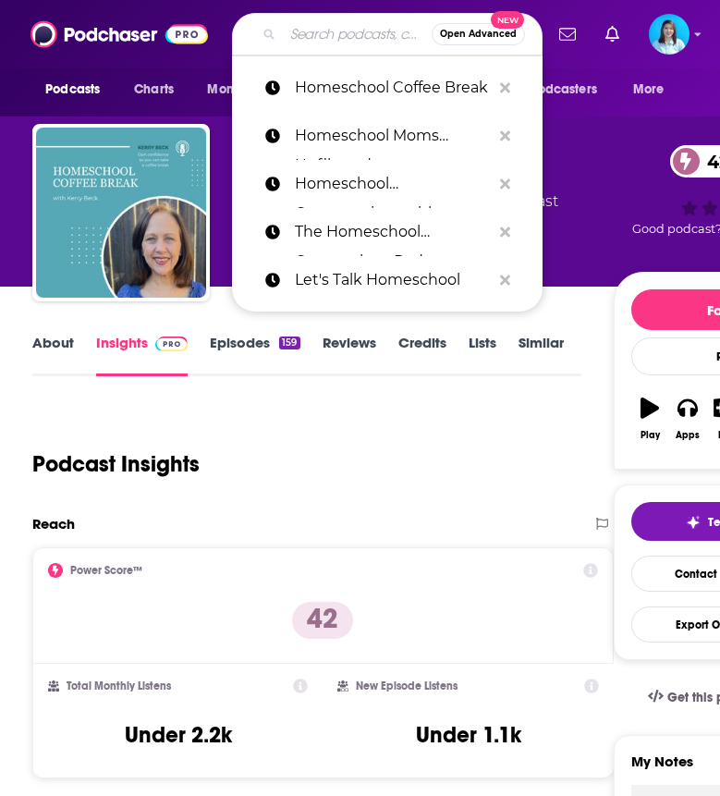
paste input "The Homeschool Compass Podcast"
type input "The Homeschool Compass Podcast"
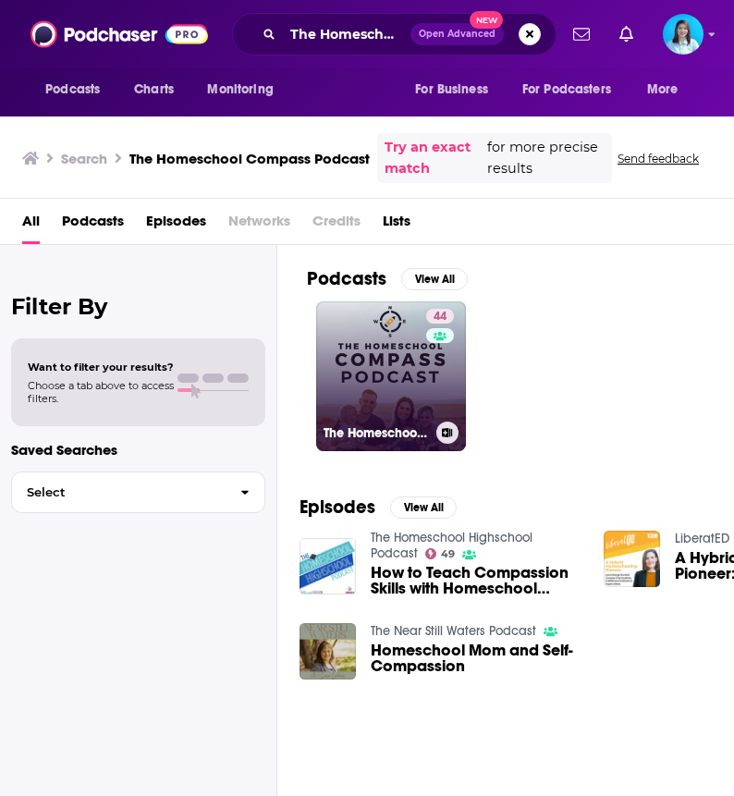
click at [349, 338] on link "44 The Homeschool Compass Podcast" at bounding box center [391, 376] width 150 height 150
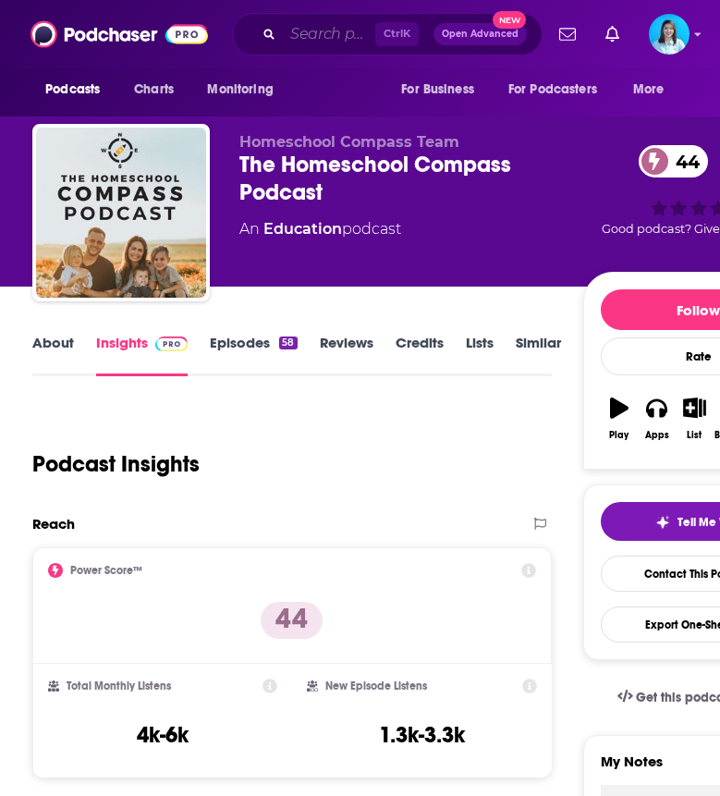
click at [344, 26] on input "Search podcasts, credits, & more..." at bounding box center [329, 34] width 92 height 30
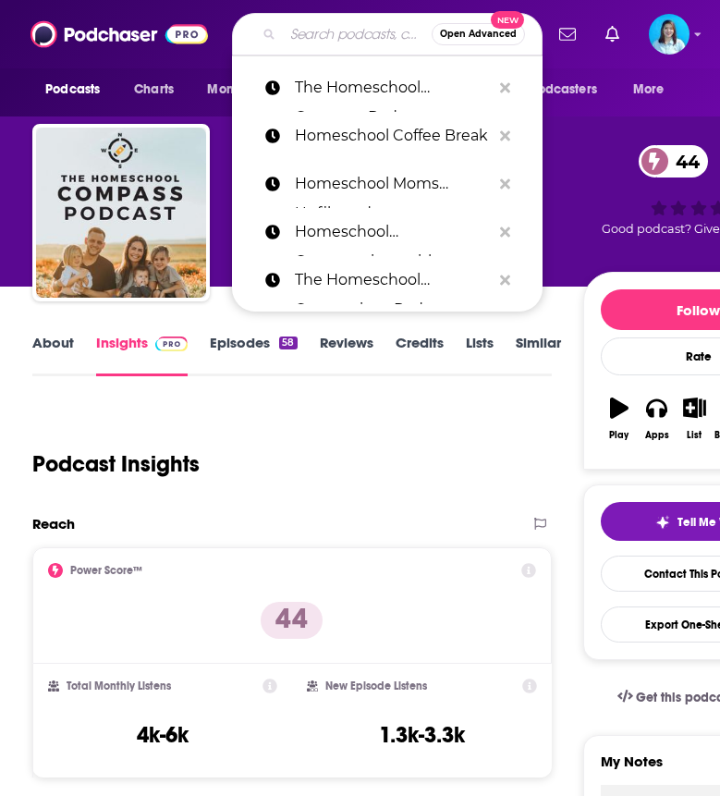
paste input "The Happy Homeschooler Podcast"
type input "The Happy Homeschooler Podcast"
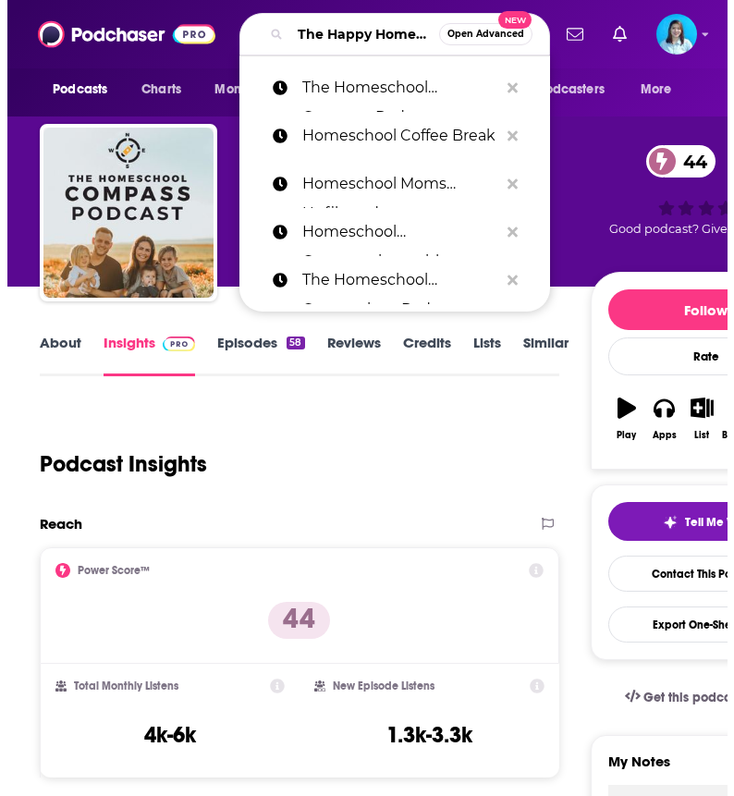
scroll to position [0, 137]
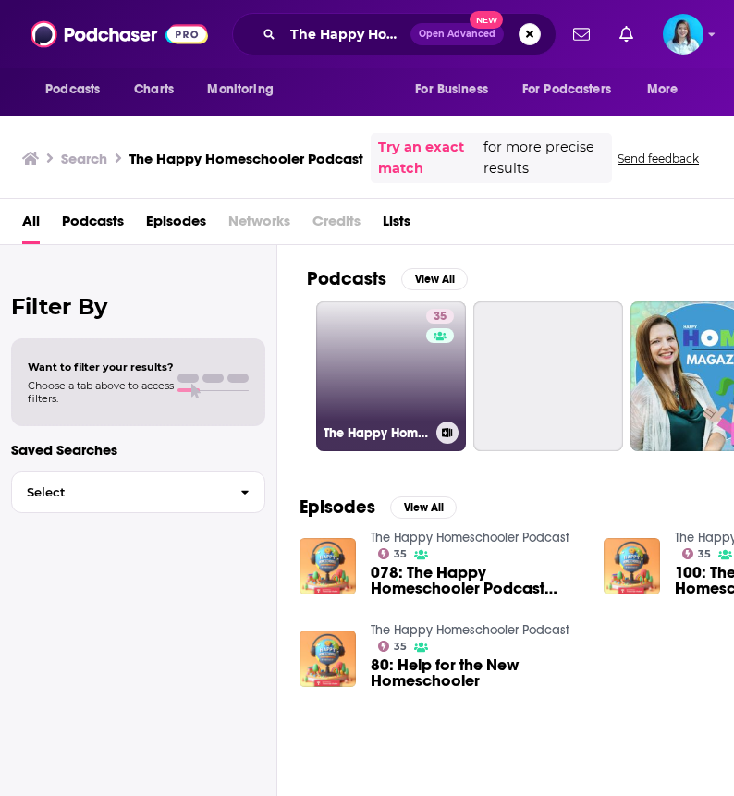
click at [358, 388] on link "35 The Happy Homeschooler Podcast" at bounding box center [391, 376] width 150 height 150
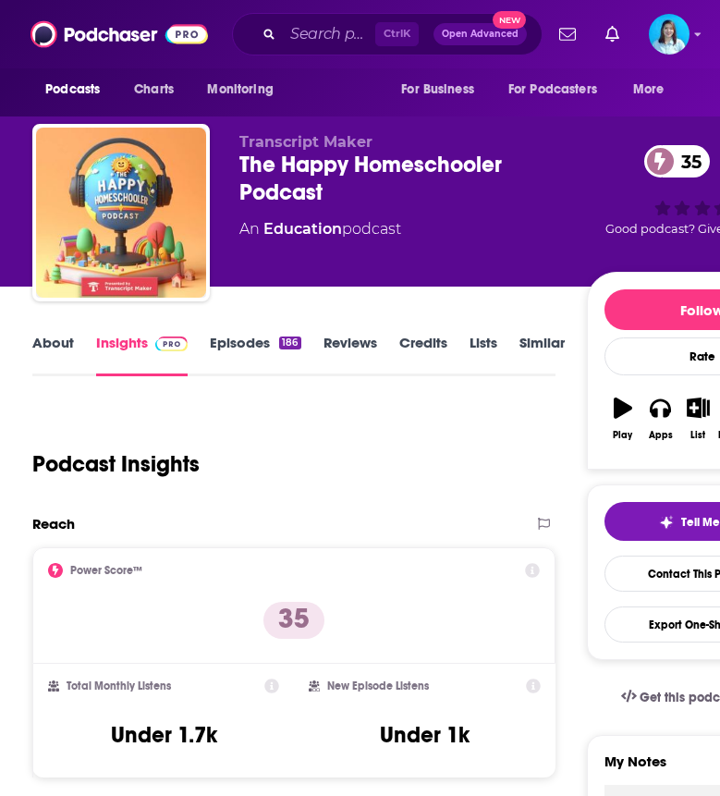
click at [555, 154] on div "The Happy Homeschooler Podcast 35" at bounding box center [413, 178] width 347 height 55
drag, startPoint x: 303, startPoint y: 40, endPoint x: 317, endPoint y: 36, distance: 14.4
click at [304, 40] on input "Search podcasts, credits, & more..." at bounding box center [329, 34] width 92 height 30
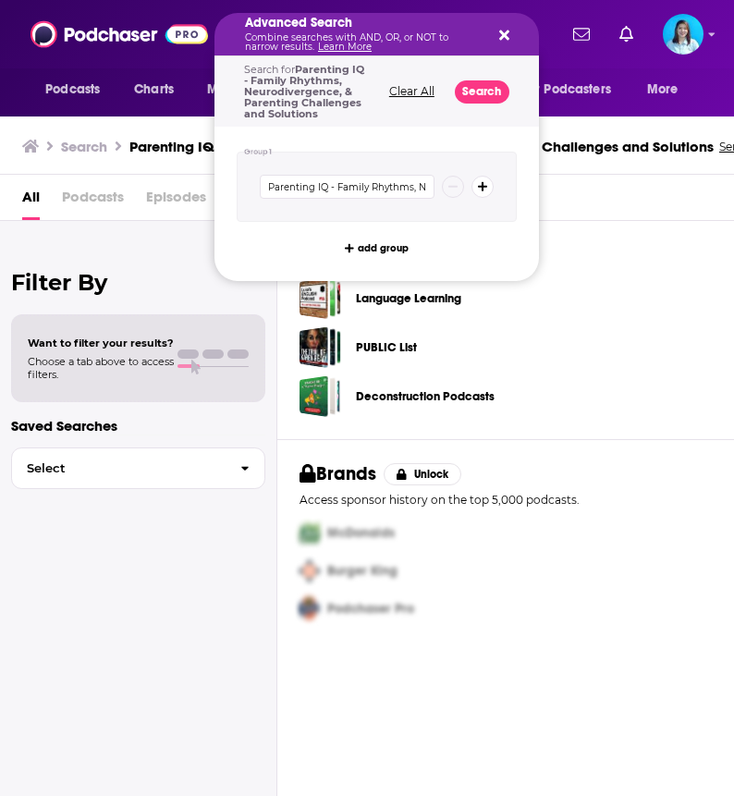
drag, startPoint x: 377, startPoint y: 32, endPoint x: 542, endPoint y: 36, distance: 164.6
click at [503, 32] on icon "Search podcasts, credits, & more..." at bounding box center [504, 36] width 10 height 10
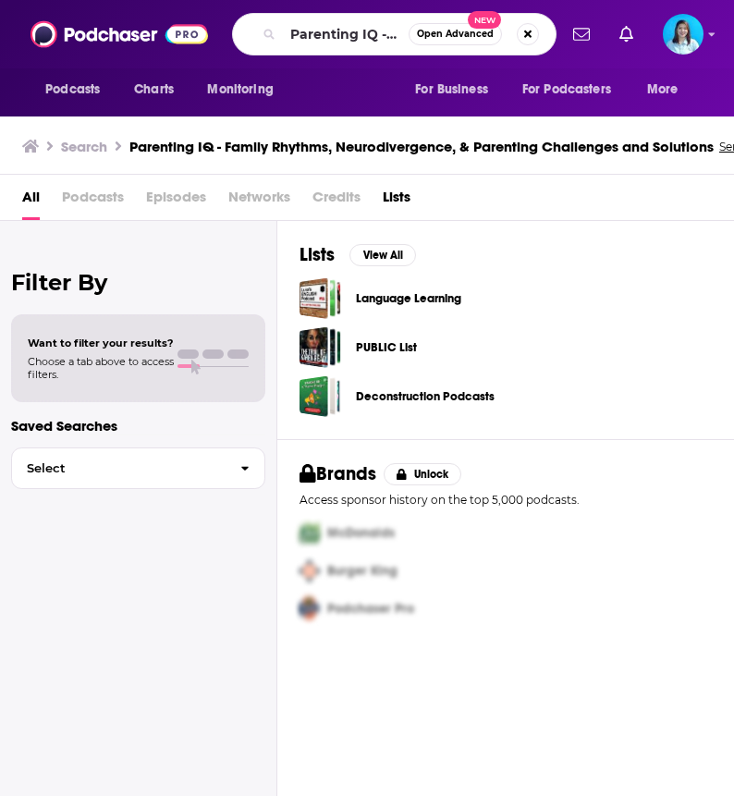
click at [264, 28] on div "Parenting IQ - Family Rhythms, Neurodivergence, & Parenting Challenges and Solu…" at bounding box center [394, 34] width 325 height 43
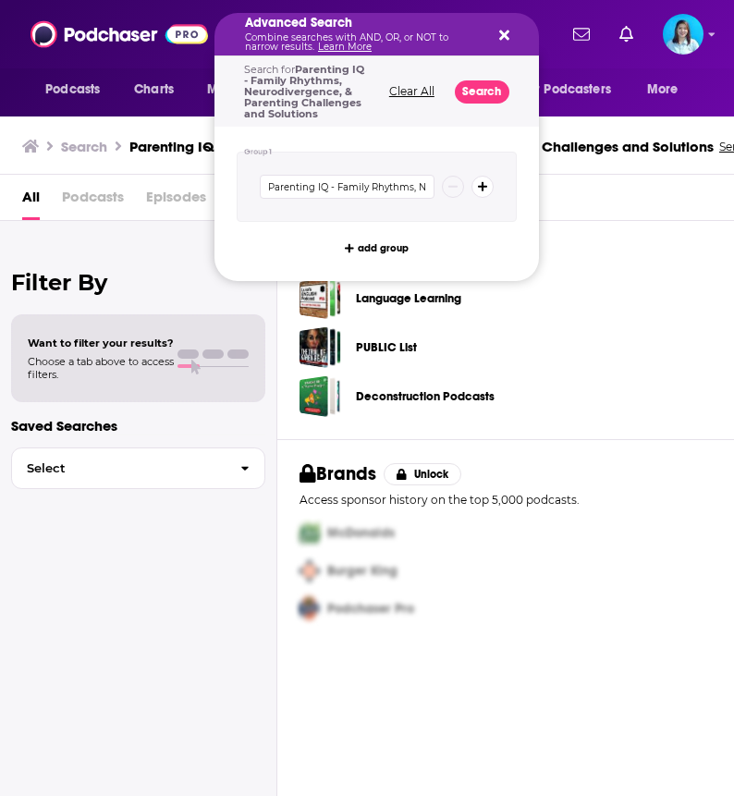
click at [413, 95] on button "Clear All" at bounding box center [412, 91] width 56 height 13
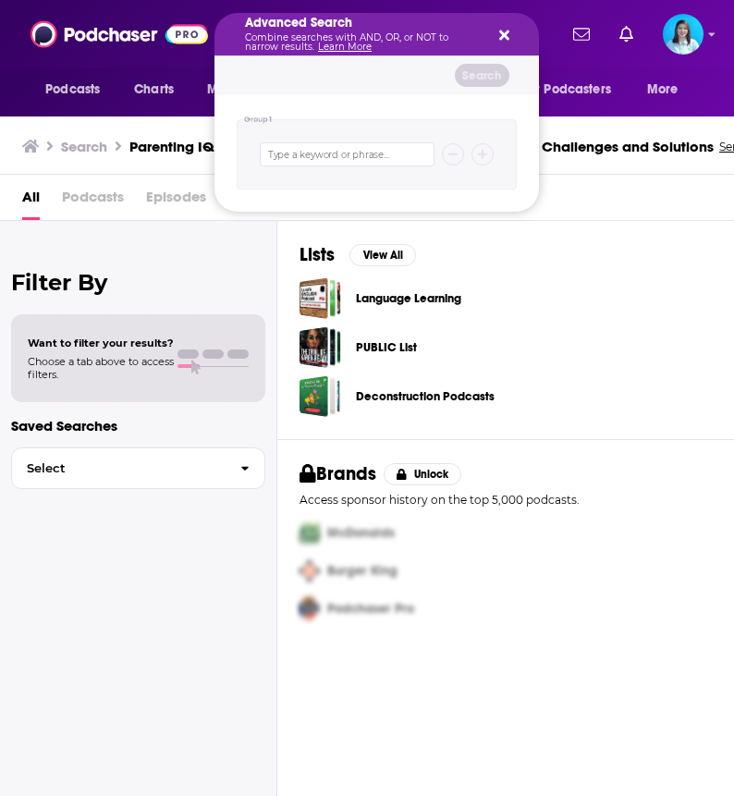
click at [505, 35] on icon "Search podcasts, credits, & more..." at bounding box center [504, 36] width 10 height 10
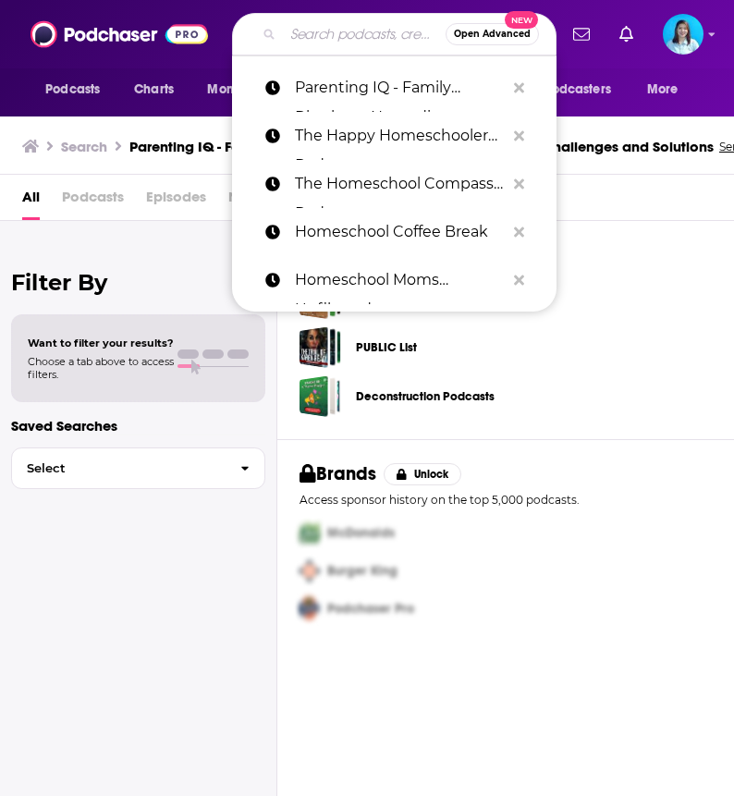
click at [314, 37] on input "Search podcasts, credits, & more..." at bounding box center [364, 34] width 163 height 30
paste input "Parenting IQ - Family Rhythms, Neurodivergence, & Parenting Challenges and Solu…"
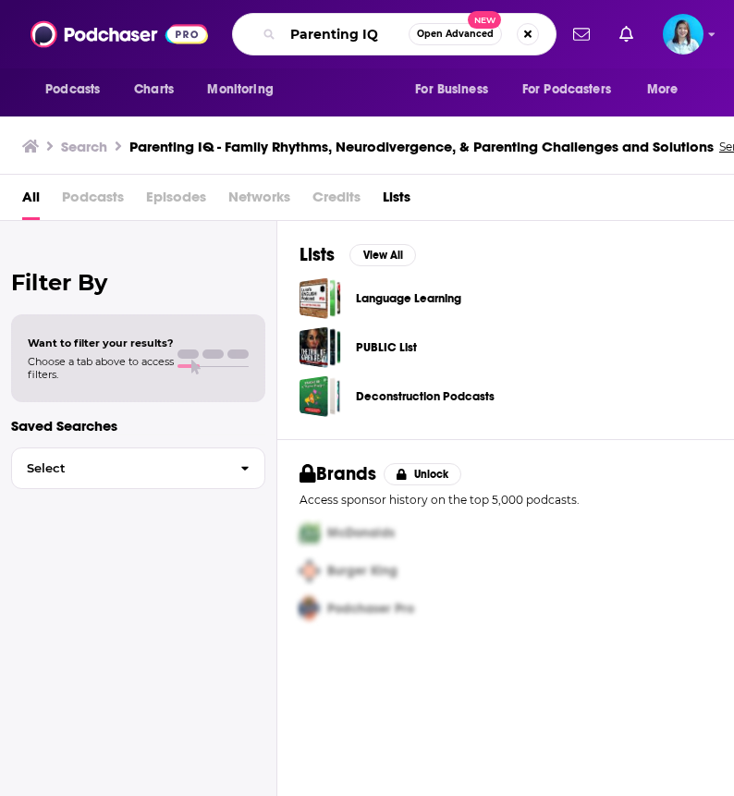
type input "Parenting IQ"
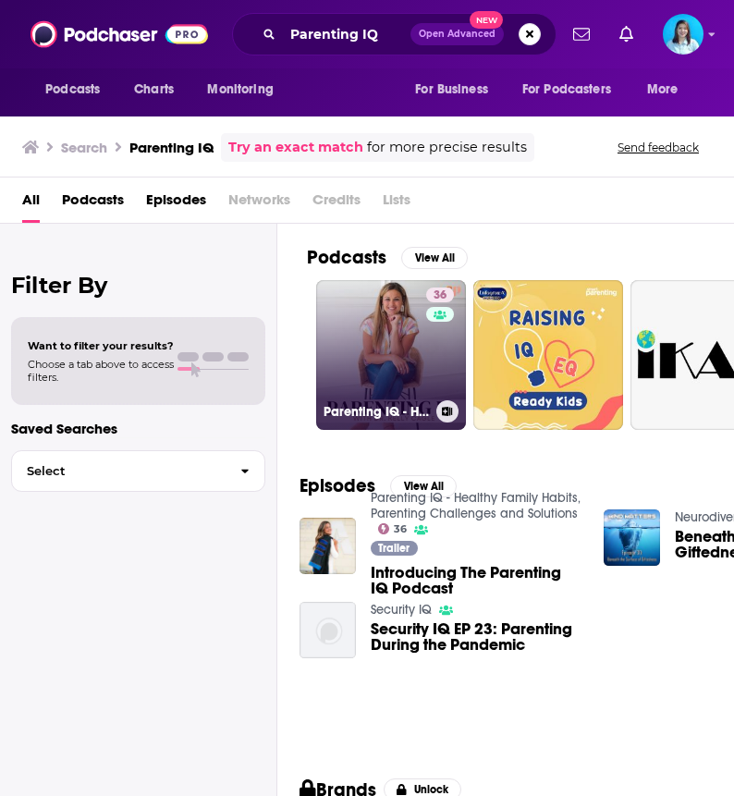
click at [415, 362] on link "36 Parenting IQ - Healthy Family Habits, Parenting Challenges and Solutions" at bounding box center [391, 355] width 150 height 150
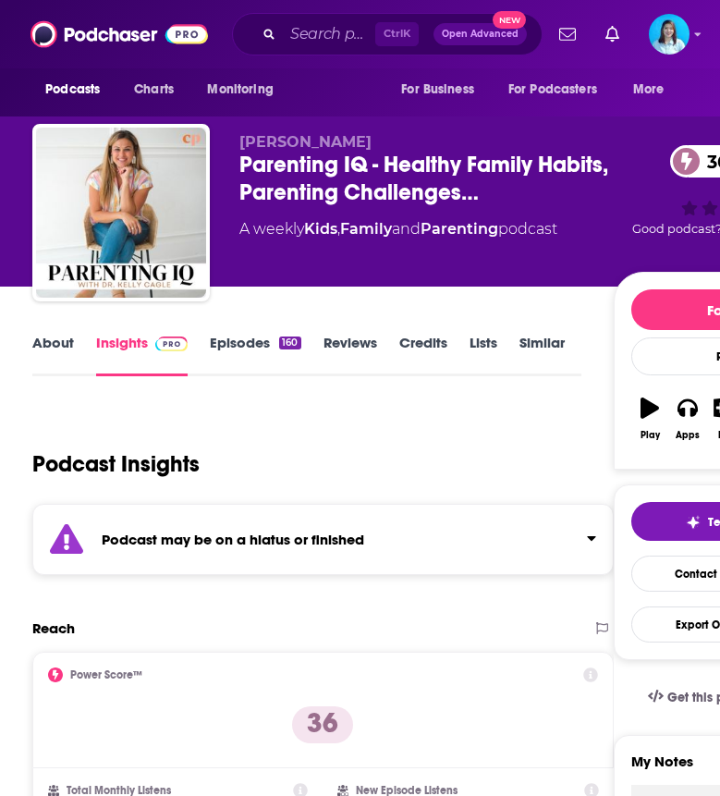
click at [594, 536] on icon "Click to expand status details" at bounding box center [591, 538] width 8 height 5
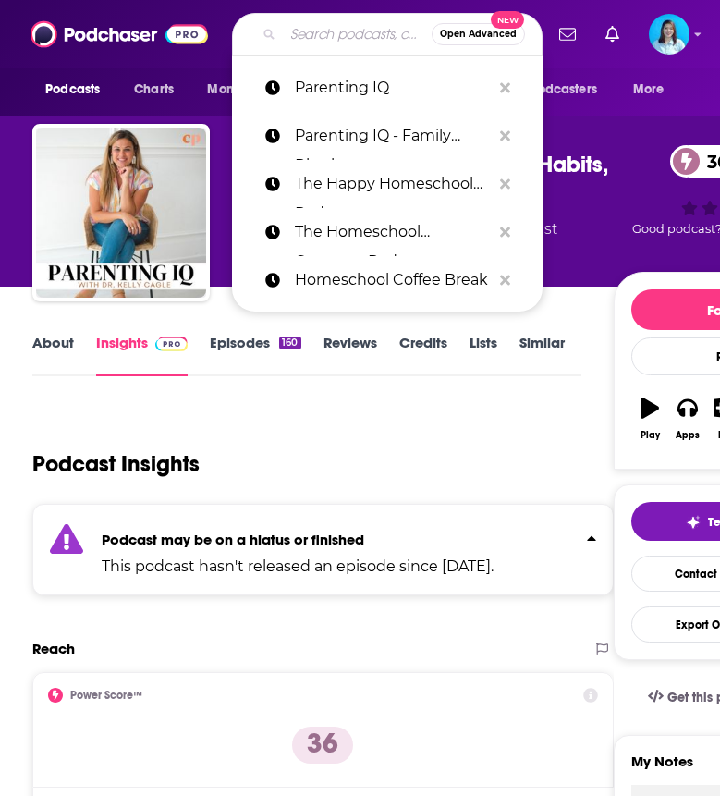
click at [305, 31] on input "Search podcasts, credits, & more..." at bounding box center [357, 34] width 149 height 30
paste input "Like A Mother with [PERSON_NAME]"
type input "Like A Mother with [PERSON_NAME]"
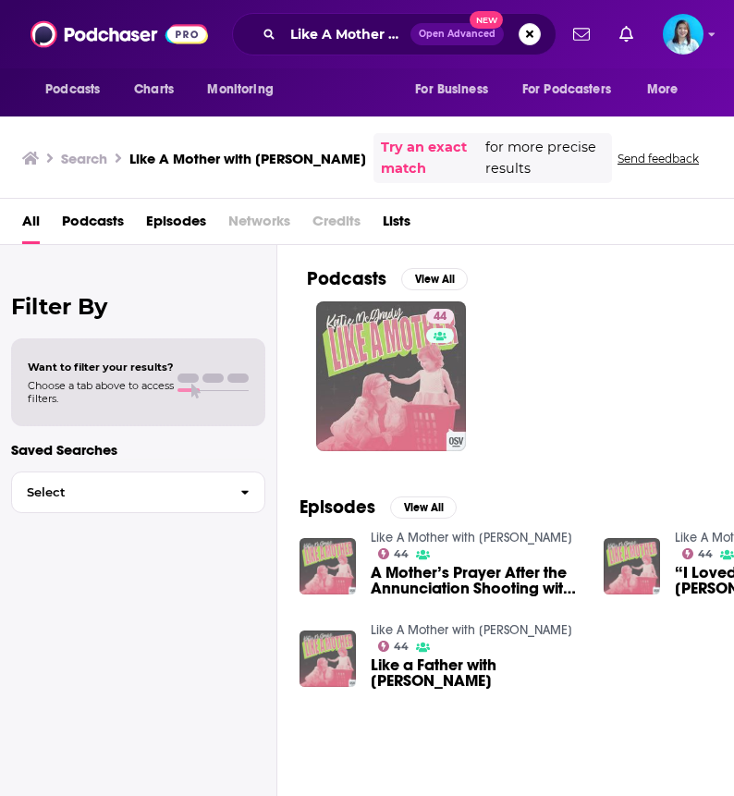
drag, startPoint x: 597, startPoint y: 695, endPoint x: 568, endPoint y: 704, distance: 30.7
click at [597, 695] on div "Like A Mother with [PERSON_NAME] 44 A Mother’s Prayer After the Annunciation Sh…" at bounding box center [506, 613] width 412 height 166
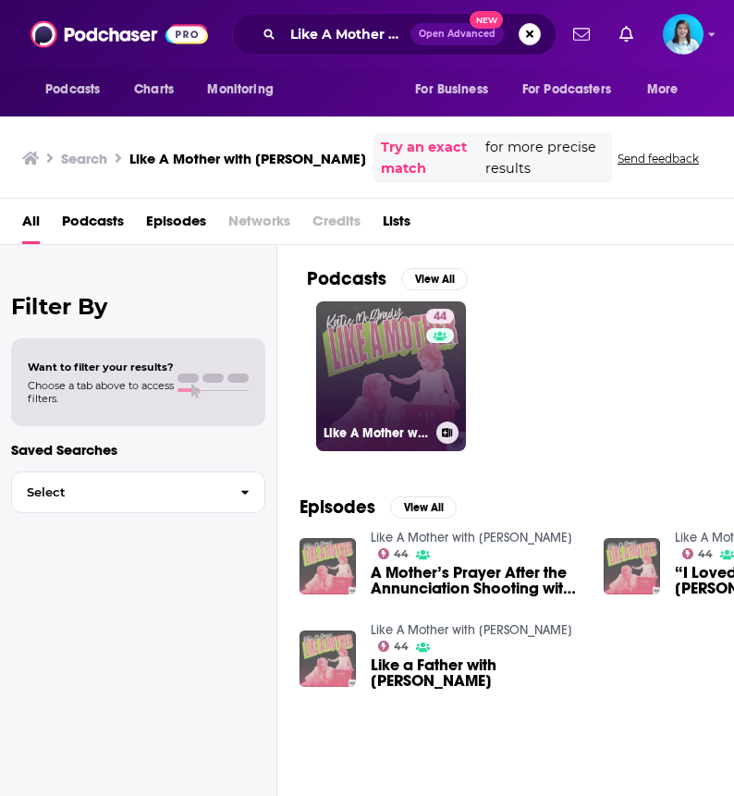
click at [375, 344] on link "44 Like A Mother with [PERSON_NAME]" at bounding box center [391, 376] width 150 height 150
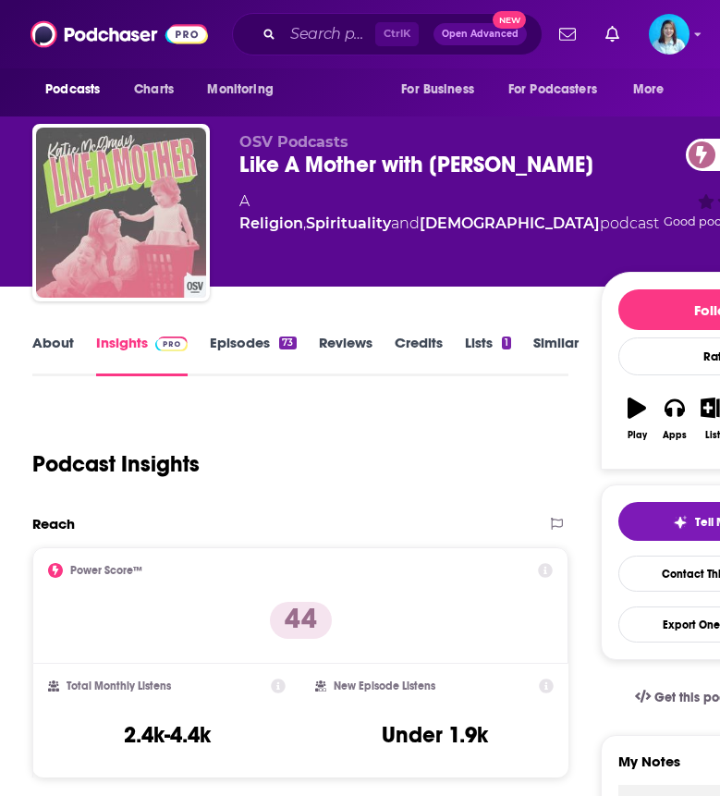
scroll to position [92, 0]
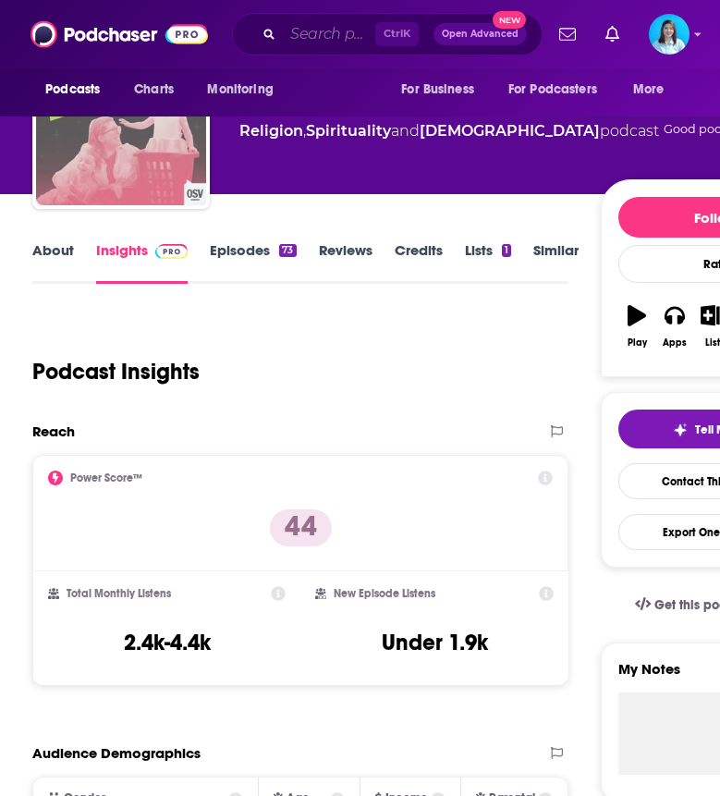
click at [331, 36] on input "Search podcasts, credits, & more..." at bounding box center [329, 34] width 92 height 30
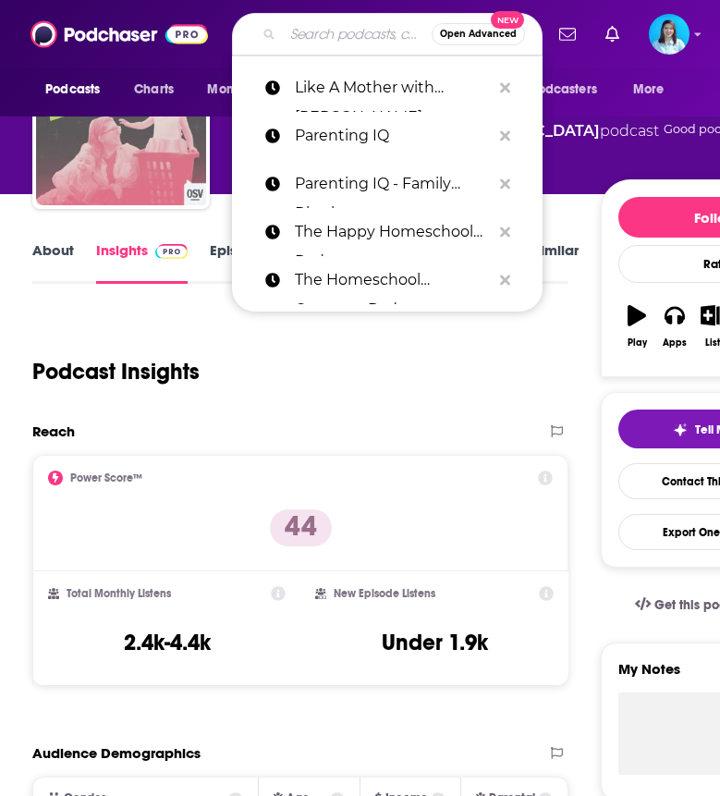
paste input "Coffee With [PERSON_NAME]: Homeschool Podcast"
type input "Coffee With [PERSON_NAME]: Homeschool Podcast"
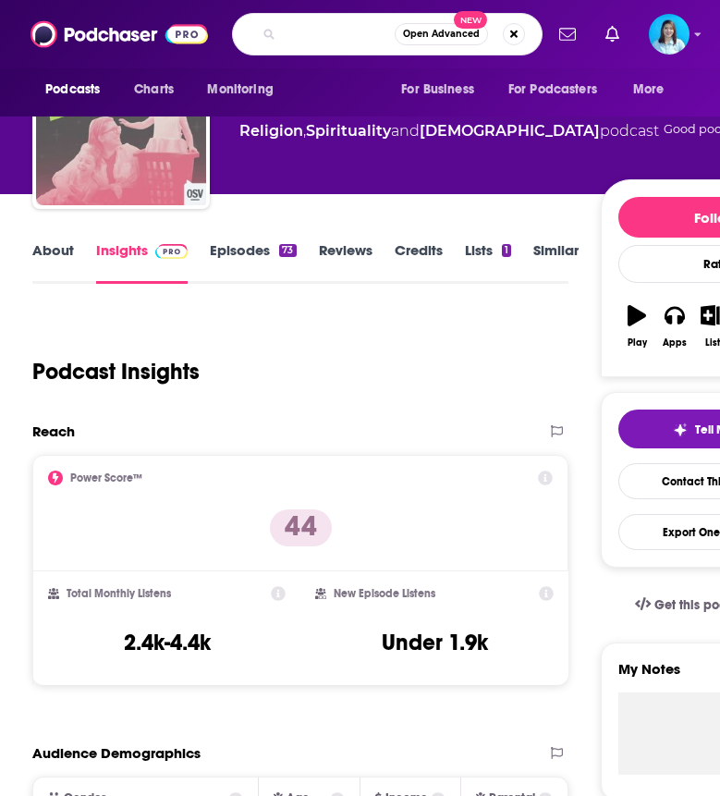
scroll to position [0, 0]
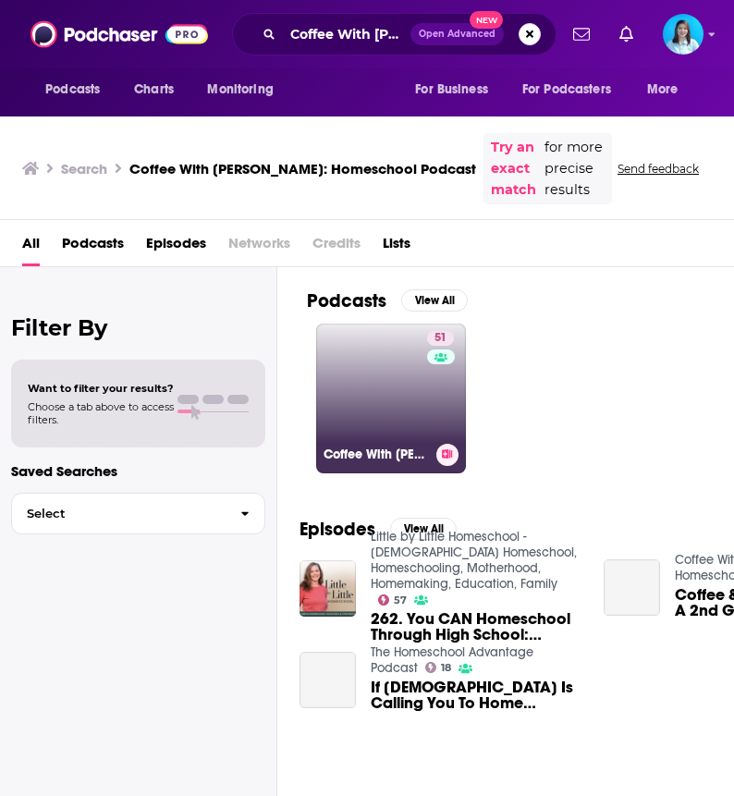
click at [389, 396] on link "51 Coffee With [PERSON_NAME]: Homeschool Podcast" at bounding box center [391, 399] width 150 height 150
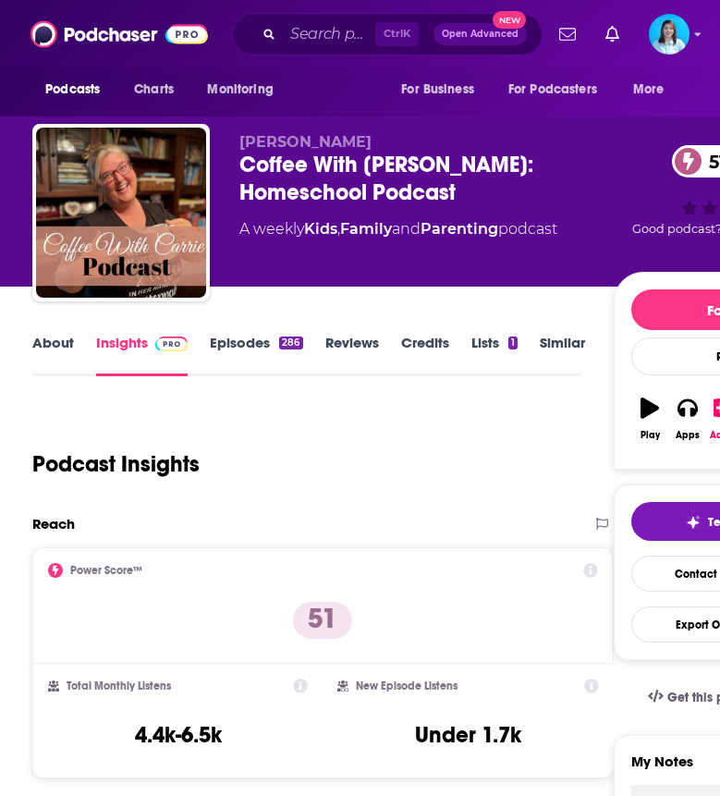
scroll to position [277, 0]
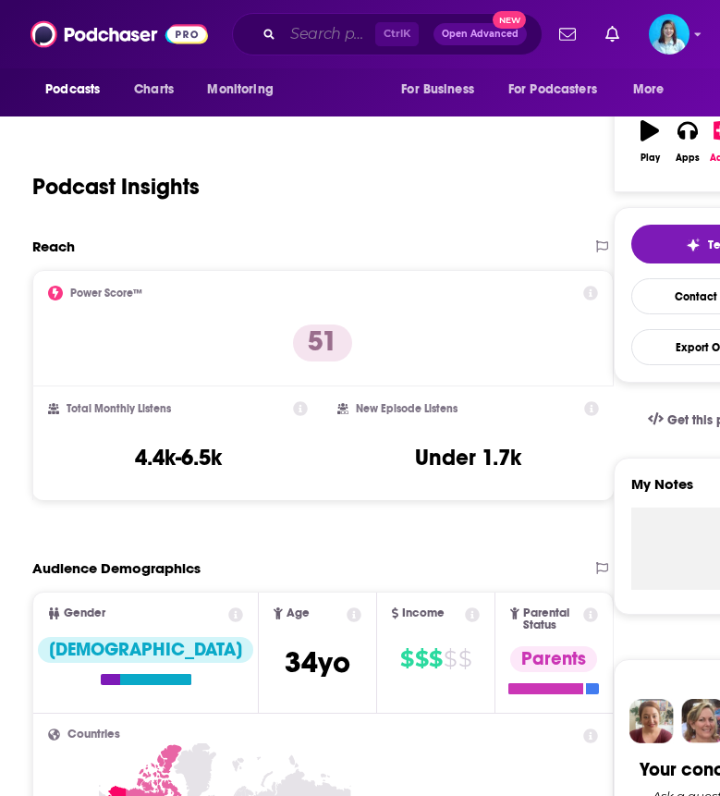
click at [319, 33] on input "Search podcasts, credits, & more..." at bounding box center [329, 34] width 92 height 30
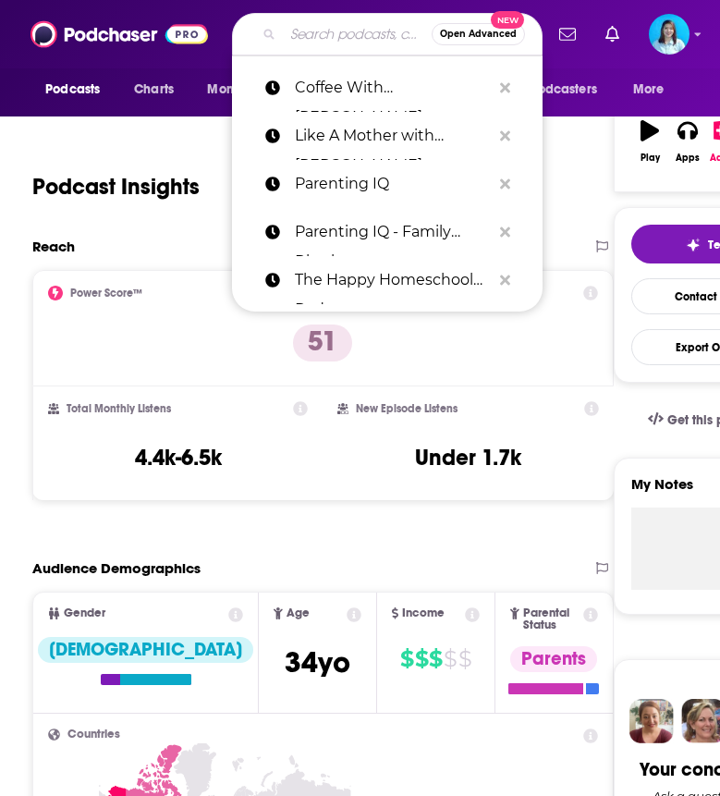
paste input "Chaos and Coffee: Homeschool for Working Moms"
type input "Chaos and Coffee: Homeschool for Working Moms"
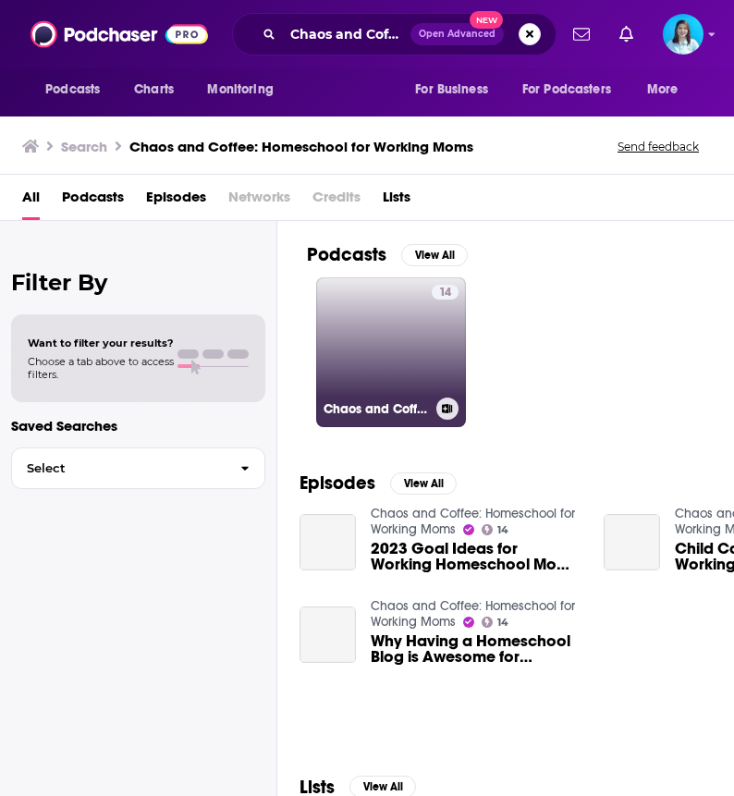
click at [403, 350] on link "14 Chaos and Coffee: Homeschool for Working Moms" at bounding box center [391, 352] width 150 height 150
